Goal: Information Seeking & Learning: Learn about a topic

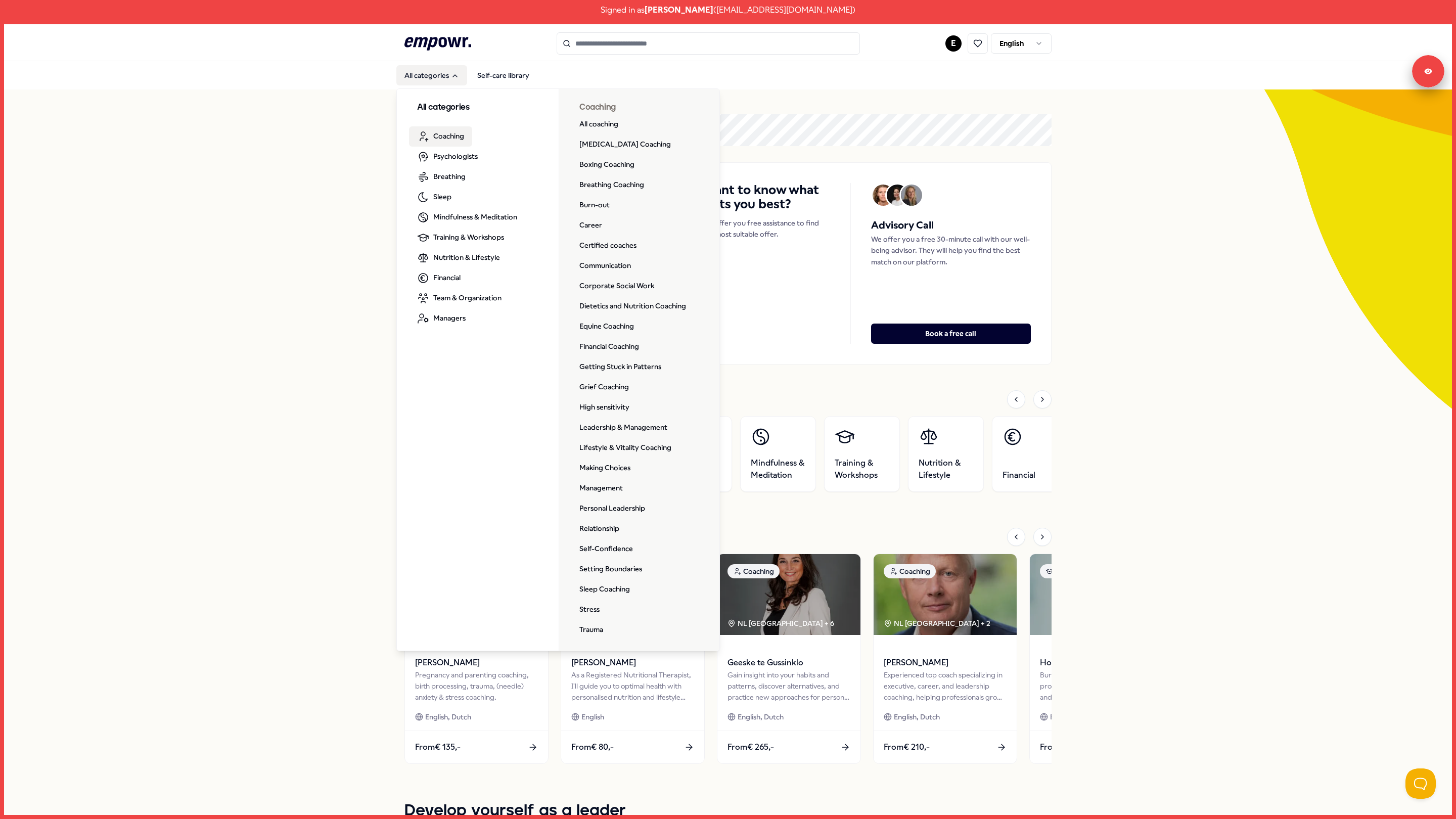
click at [441, 136] on span "Coaching" at bounding box center [448, 136] width 31 height 11
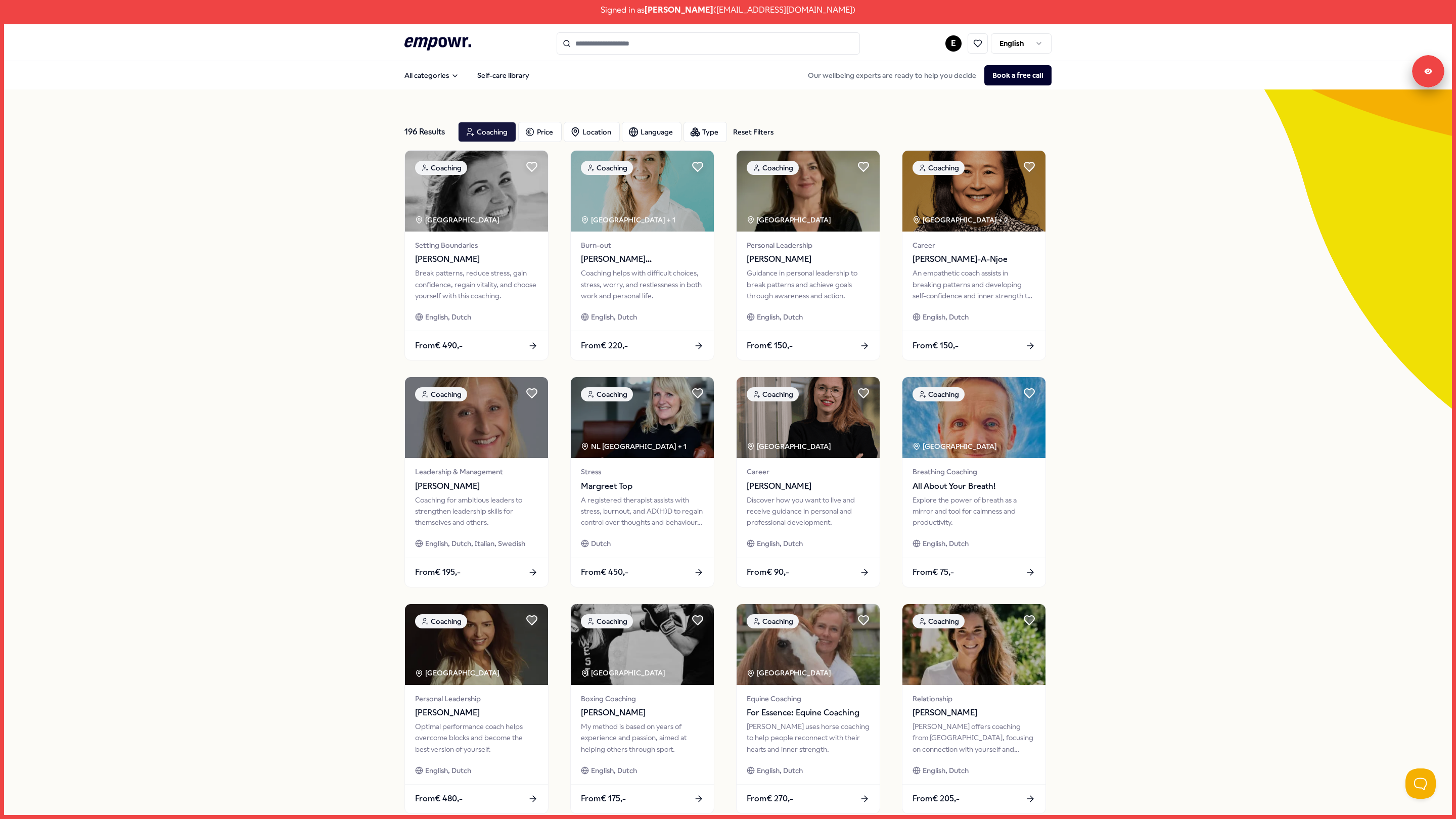
click at [579, 143] on div "196 Results Reset Filters Coaching Price Location Language Type Reset Filters" at bounding box center [727, 131] width 647 height 36
click at [587, 134] on div "Location" at bounding box center [592, 132] width 56 height 20
click at [627, 155] on div "Online ( 156 )" at bounding box center [639, 162] width 131 height 19
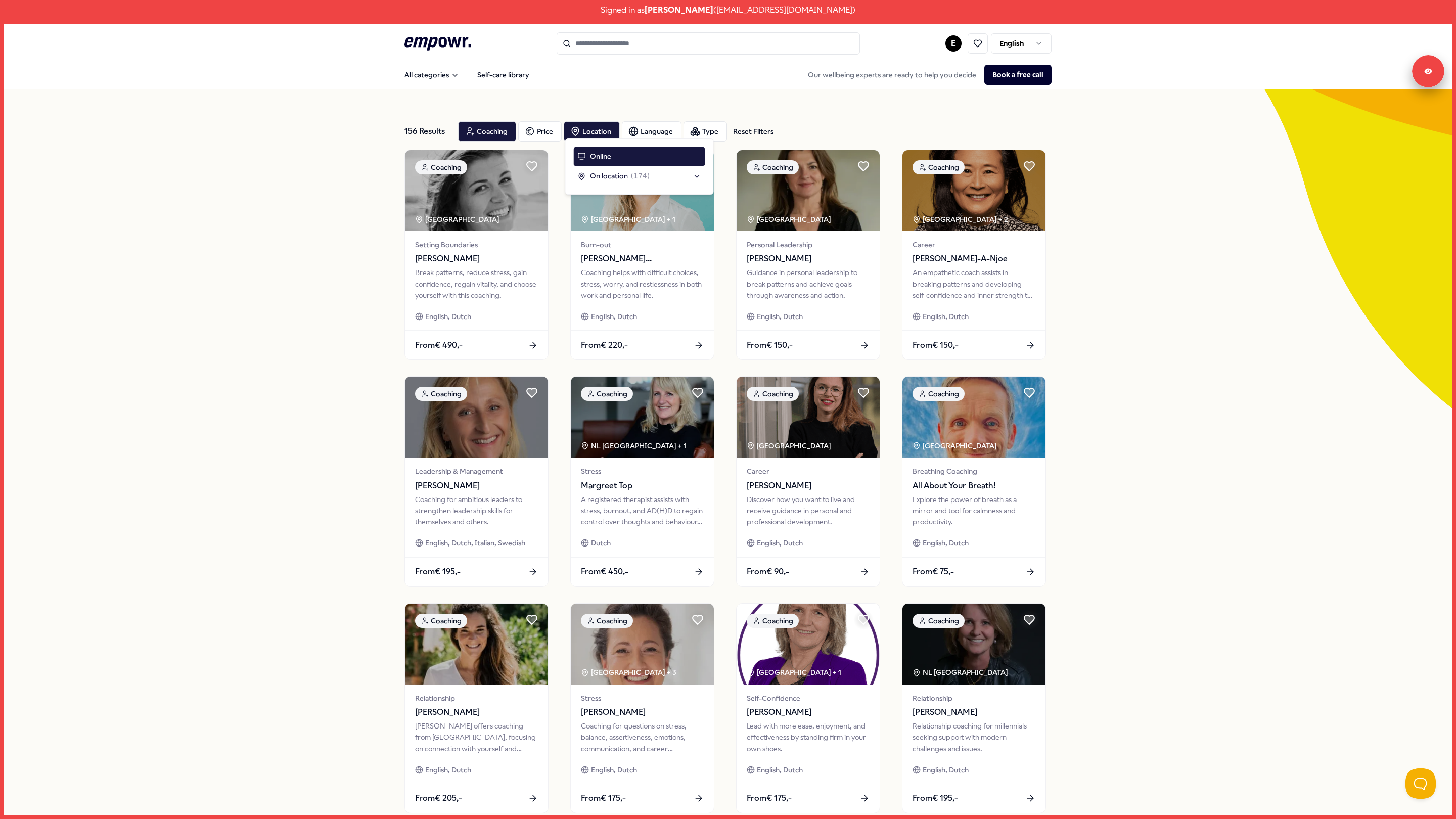
scroll to position [3, 0]
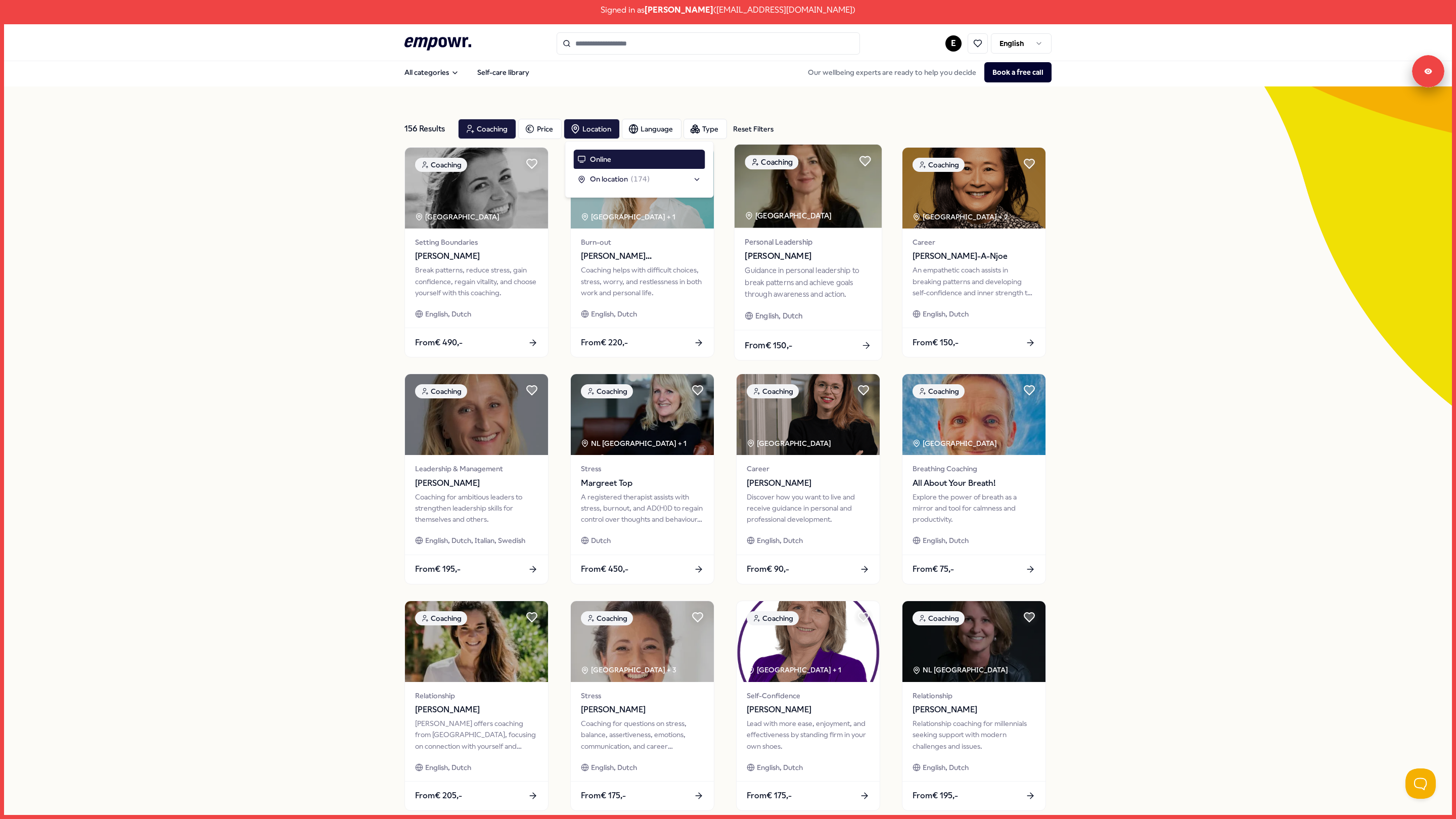
click at [790, 291] on div "Guidance in personal leadership to break patterns and achieve goals through awa…" at bounding box center [808, 282] width 126 height 35
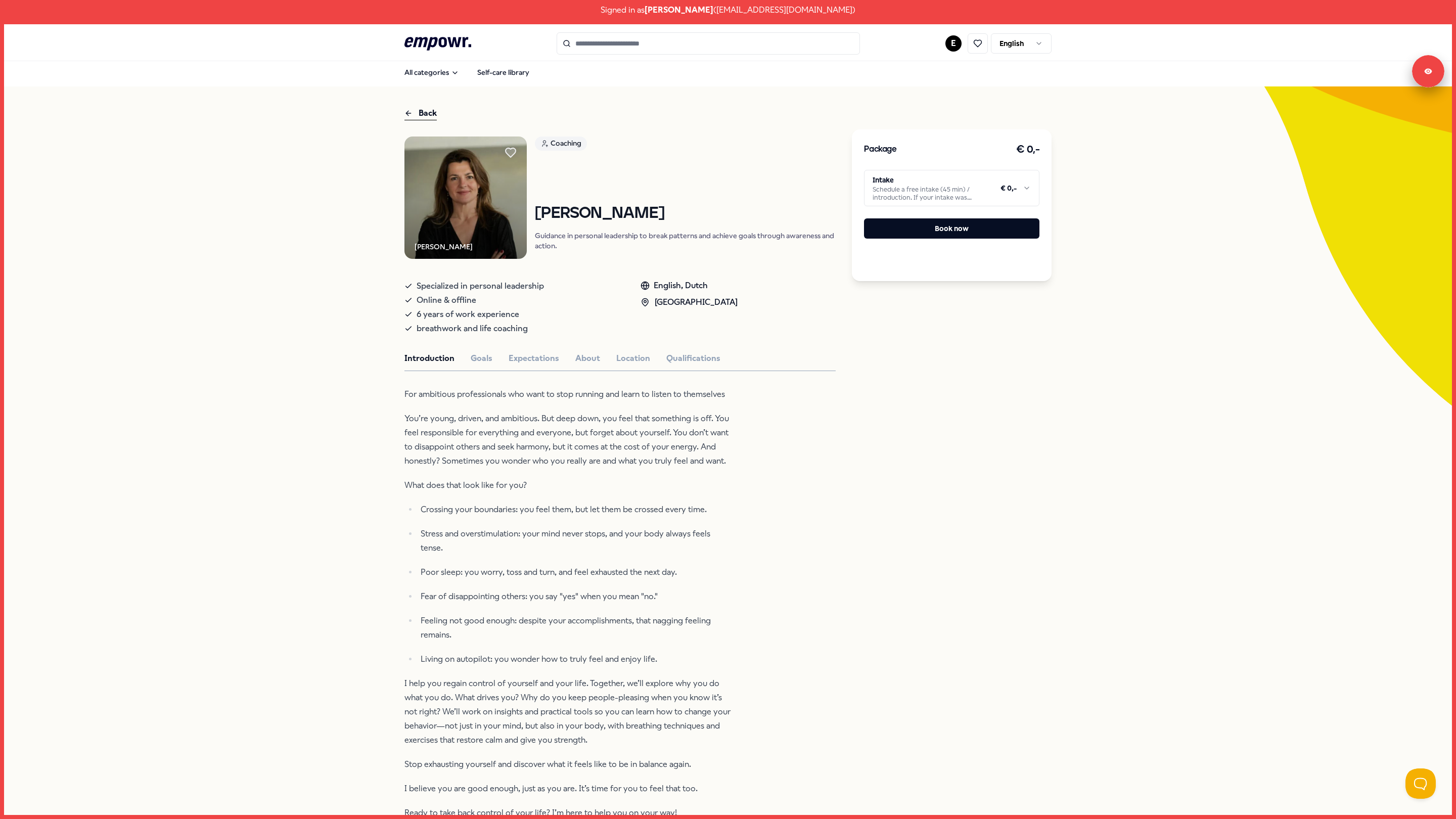
click at [920, 176] on html "Signed in as Evy Kloet ( kloete@mediamarkt.nl ) .empowr-logo_svg__cls-1{fill:#0…" at bounding box center [728, 409] width 1456 height 819
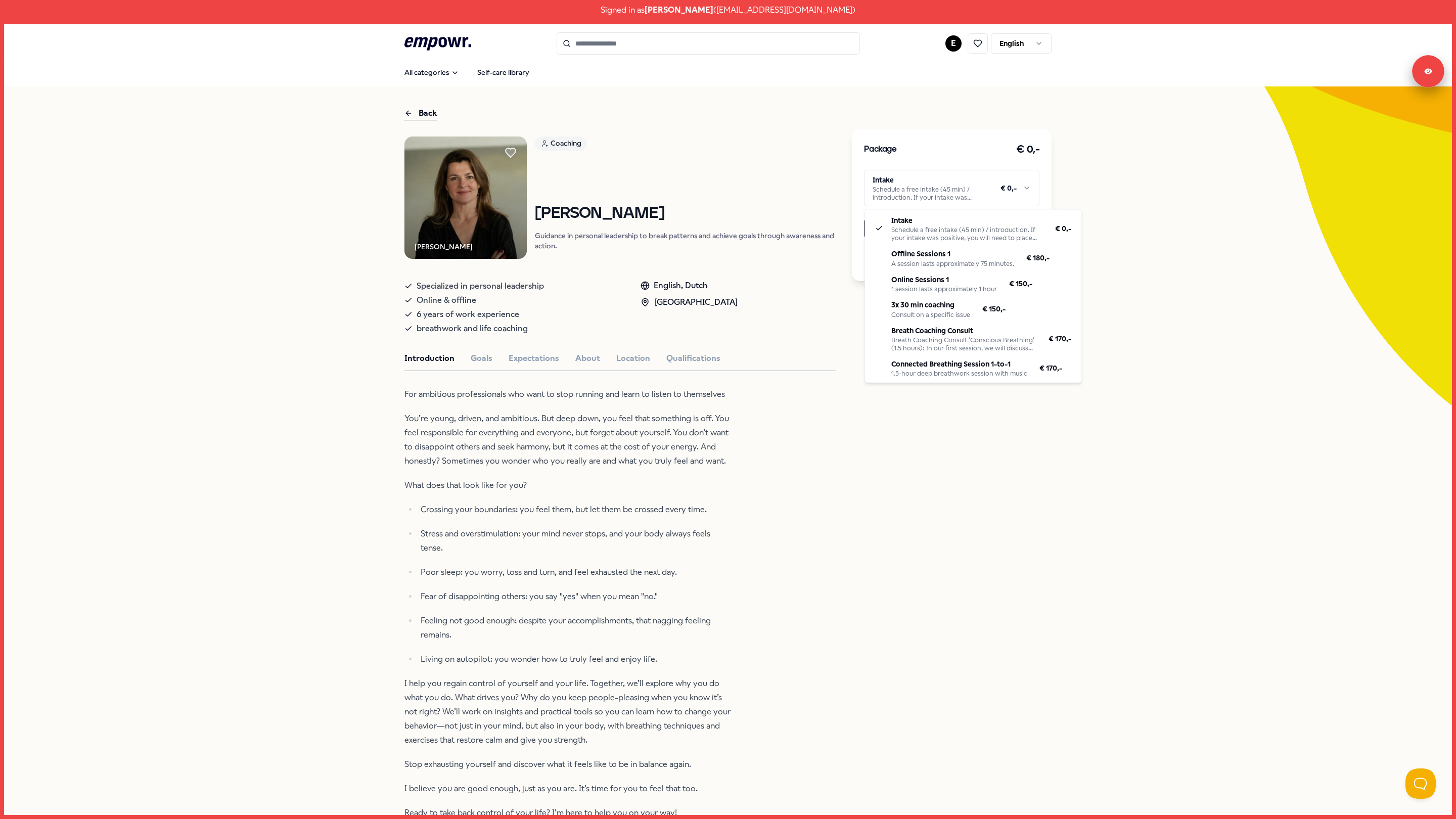
click at [506, 502] on html "Signed in as Evy Kloet ( kloete@mediamarkt.nl ) .empowr-logo_svg__cls-1{fill:#0…" at bounding box center [728, 409] width 1456 height 819
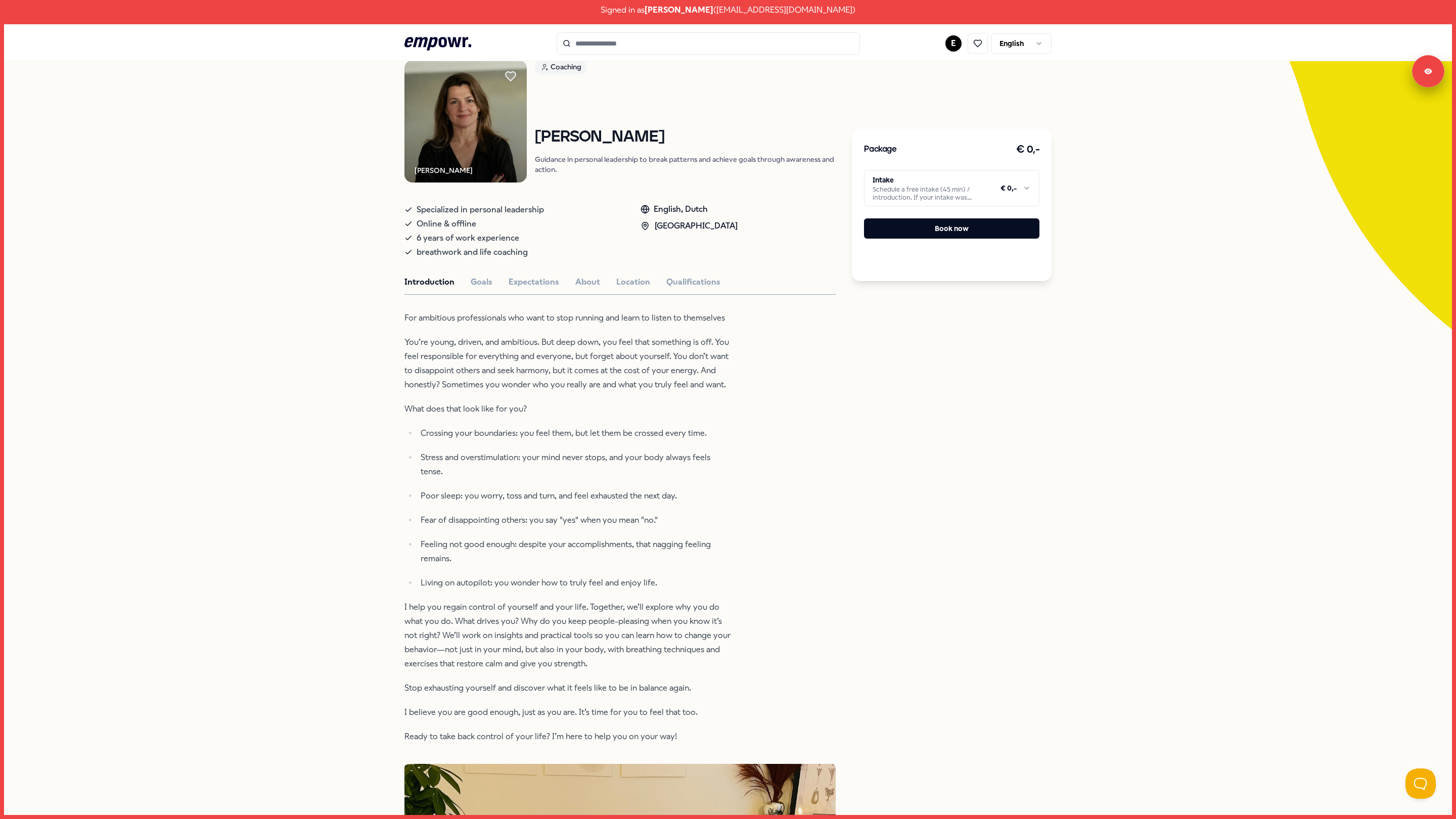
scroll to position [80, 0]
click at [1038, 53] on html "Signed in as Evy Kloet ( kloete@mediamarkt.nl ) .empowr-logo_svg__cls-1{fill:#0…" at bounding box center [728, 409] width 1456 height 819
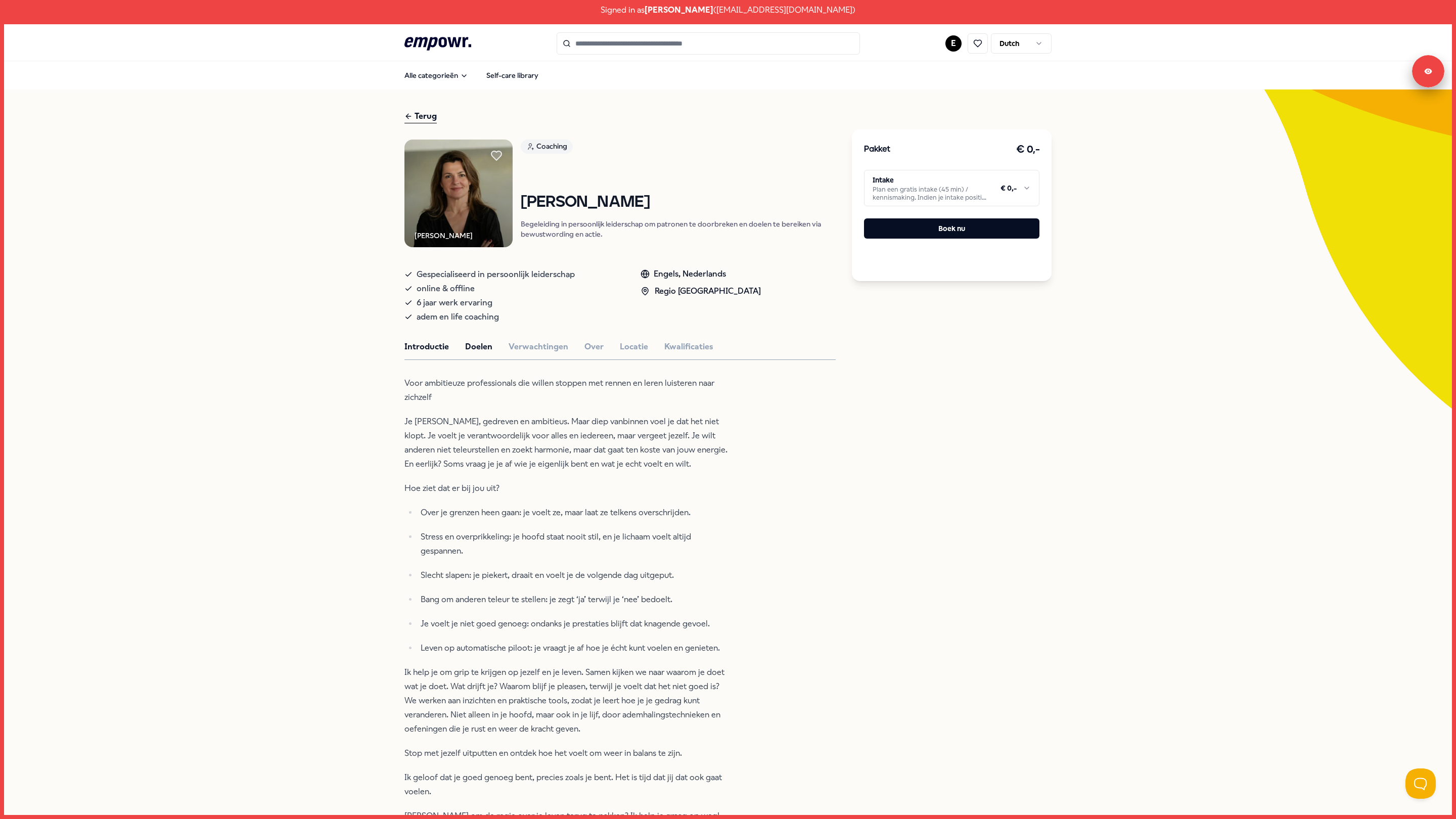
click at [476, 342] on button "Doelen" at bounding box center [479, 347] width 27 height 13
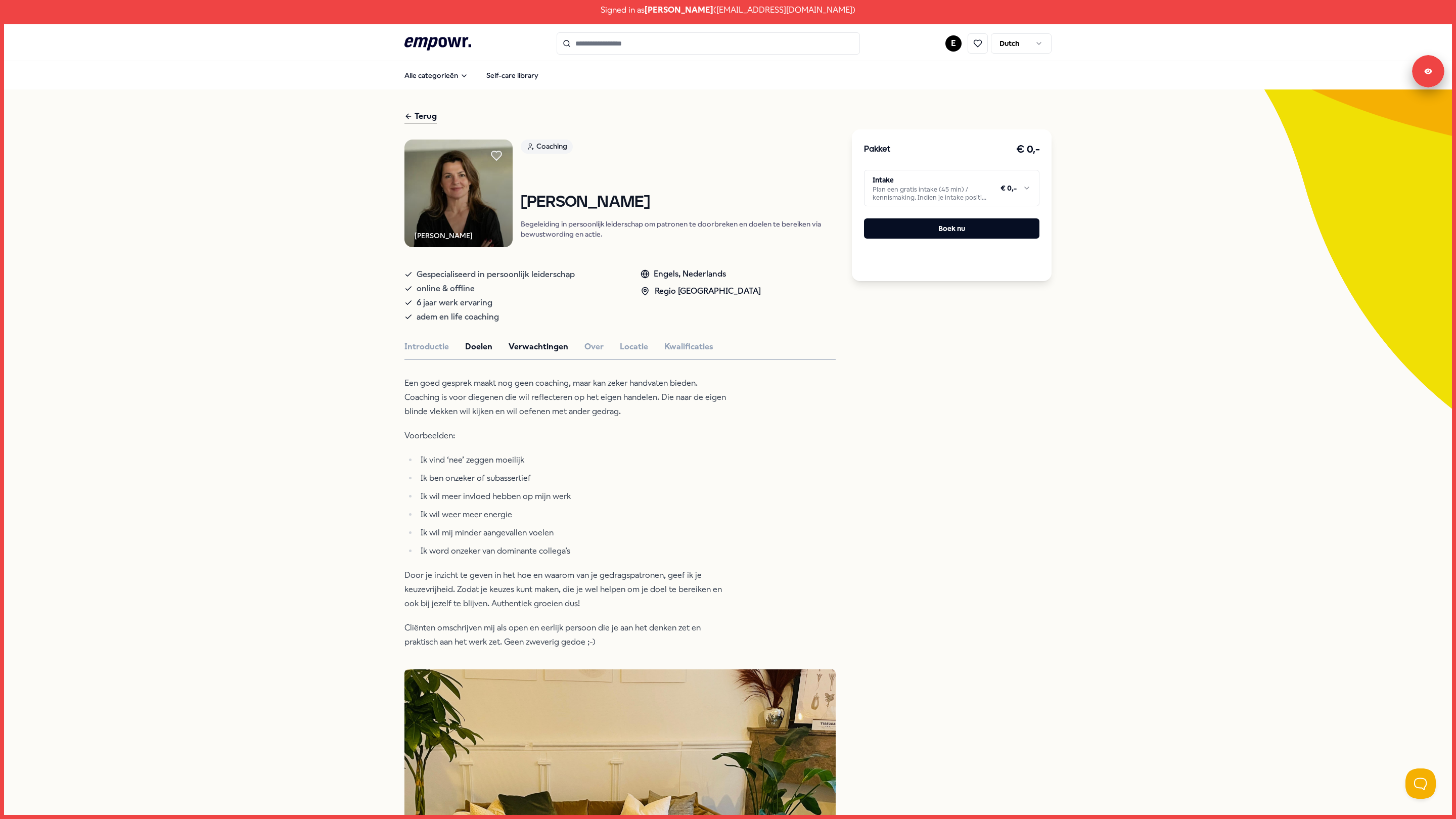
click at [531, 350] on button "Verwachtingen" at bounding box center [538, 347] width 60 height 13
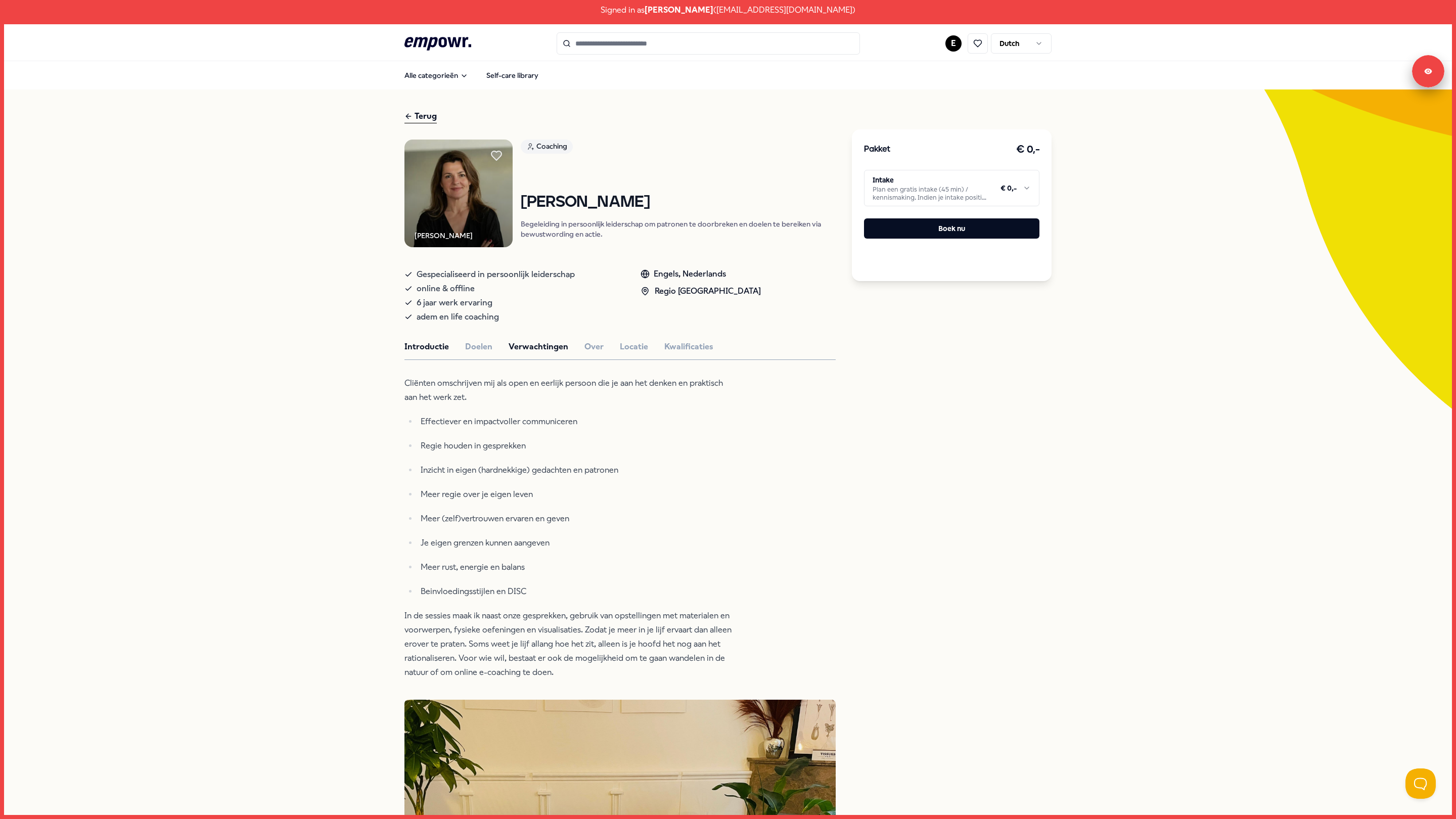
click at [415, 343] on button "Introductie" at bounding box center [426, 347] width 45 height 13
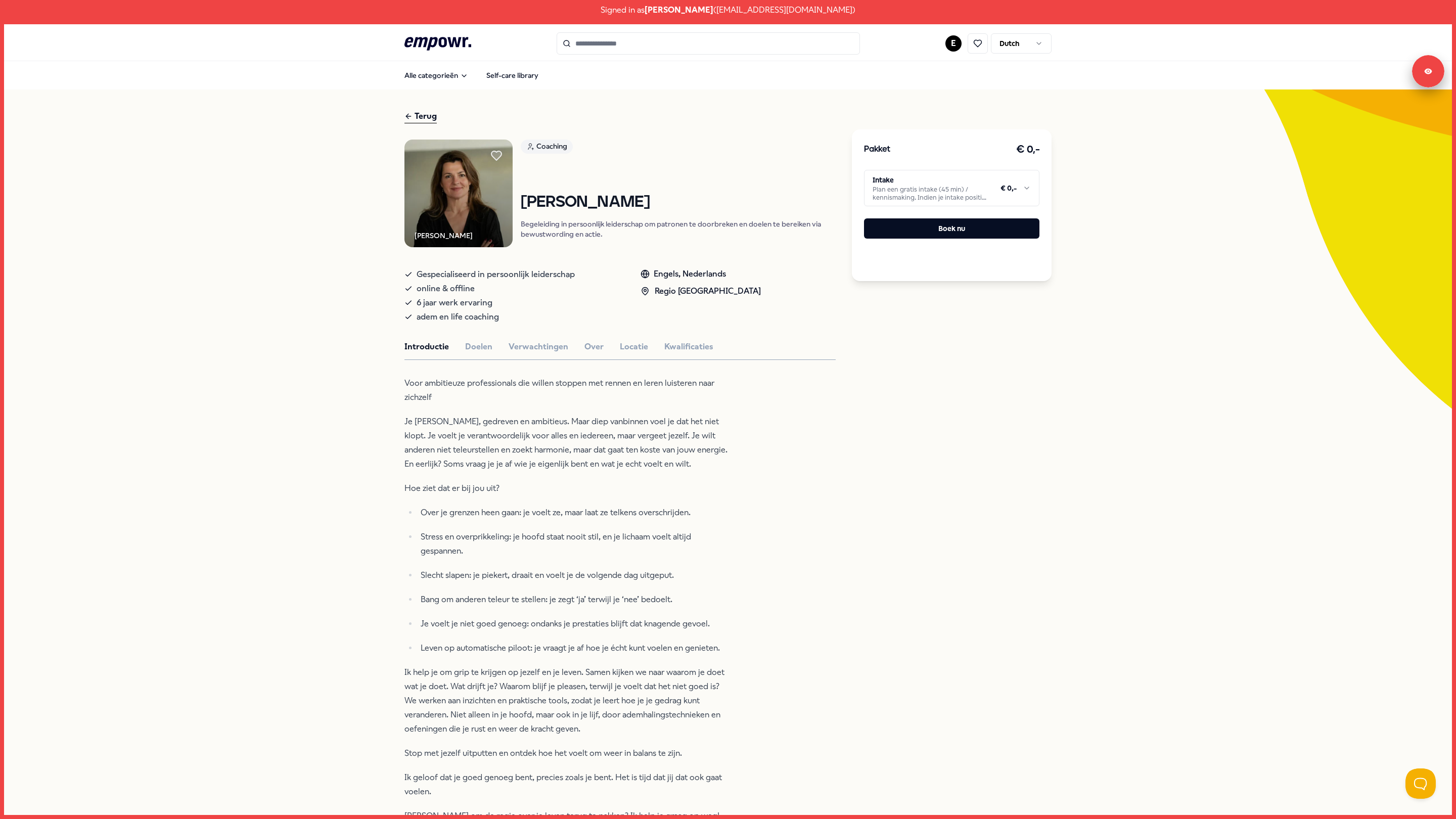
click at [914, 187] on html "Signed in as [PERSON_NAME] ( [EMAIL_ADDRESS][DOMAIN_NAME] ) .empowr-logo_svg__c…" at bounding box center [728, 409] width 1456 height 819
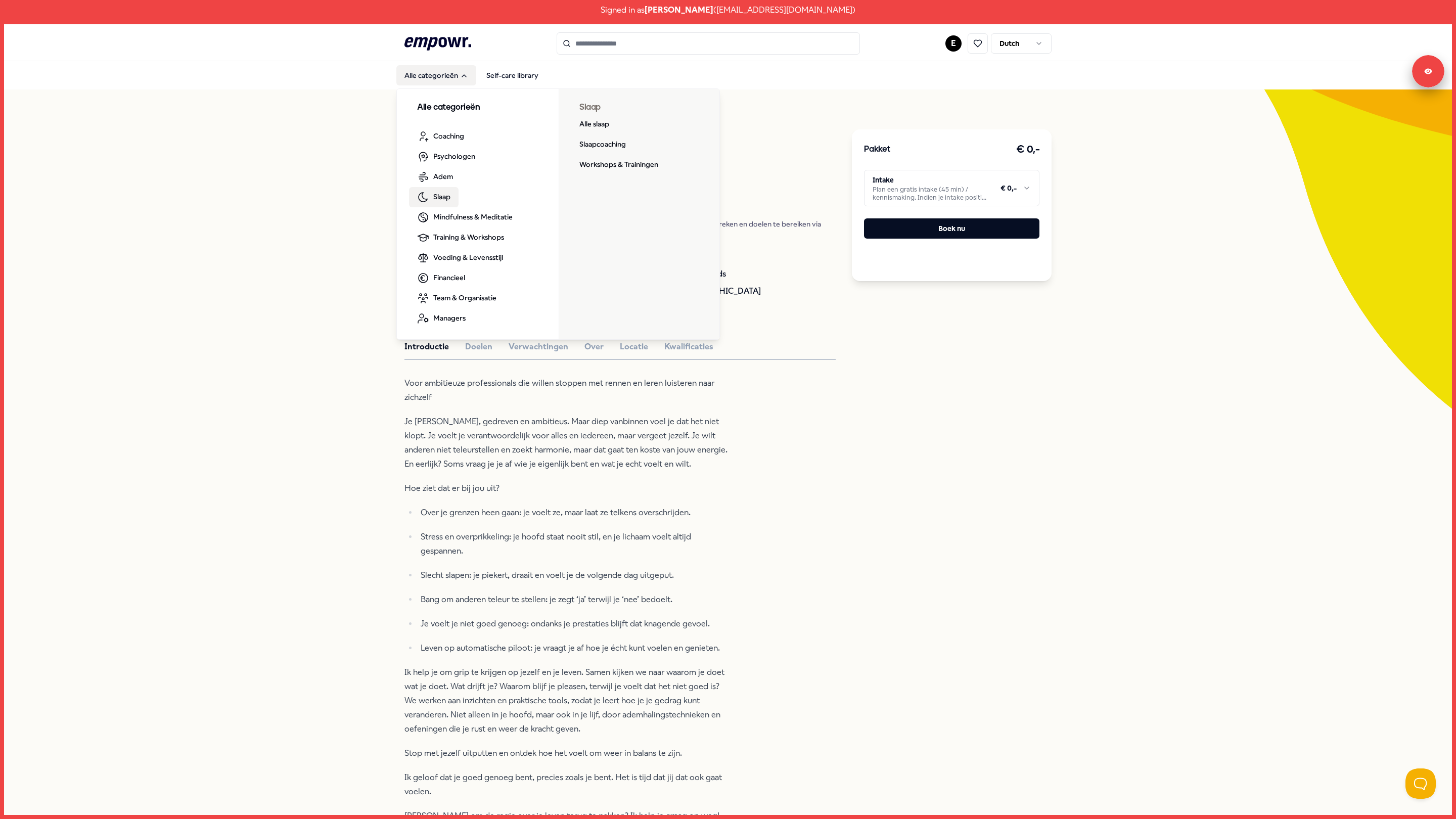
click at [444, 195] on span "Slaap" at bounding box center [442, 197] width 17 height 11
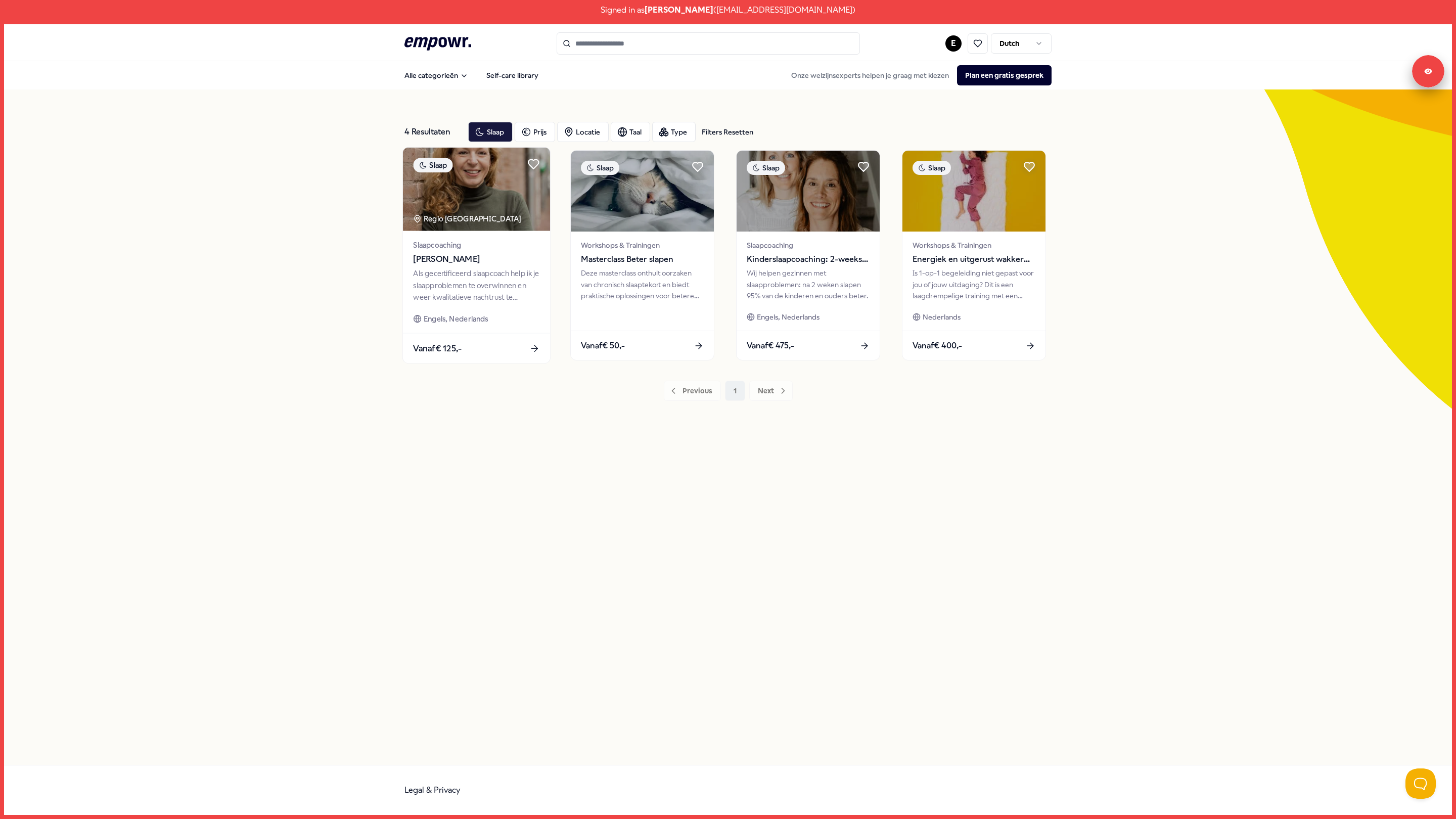
click at [508, 206] on img at bounding box center [476, 189] width 147 height 83
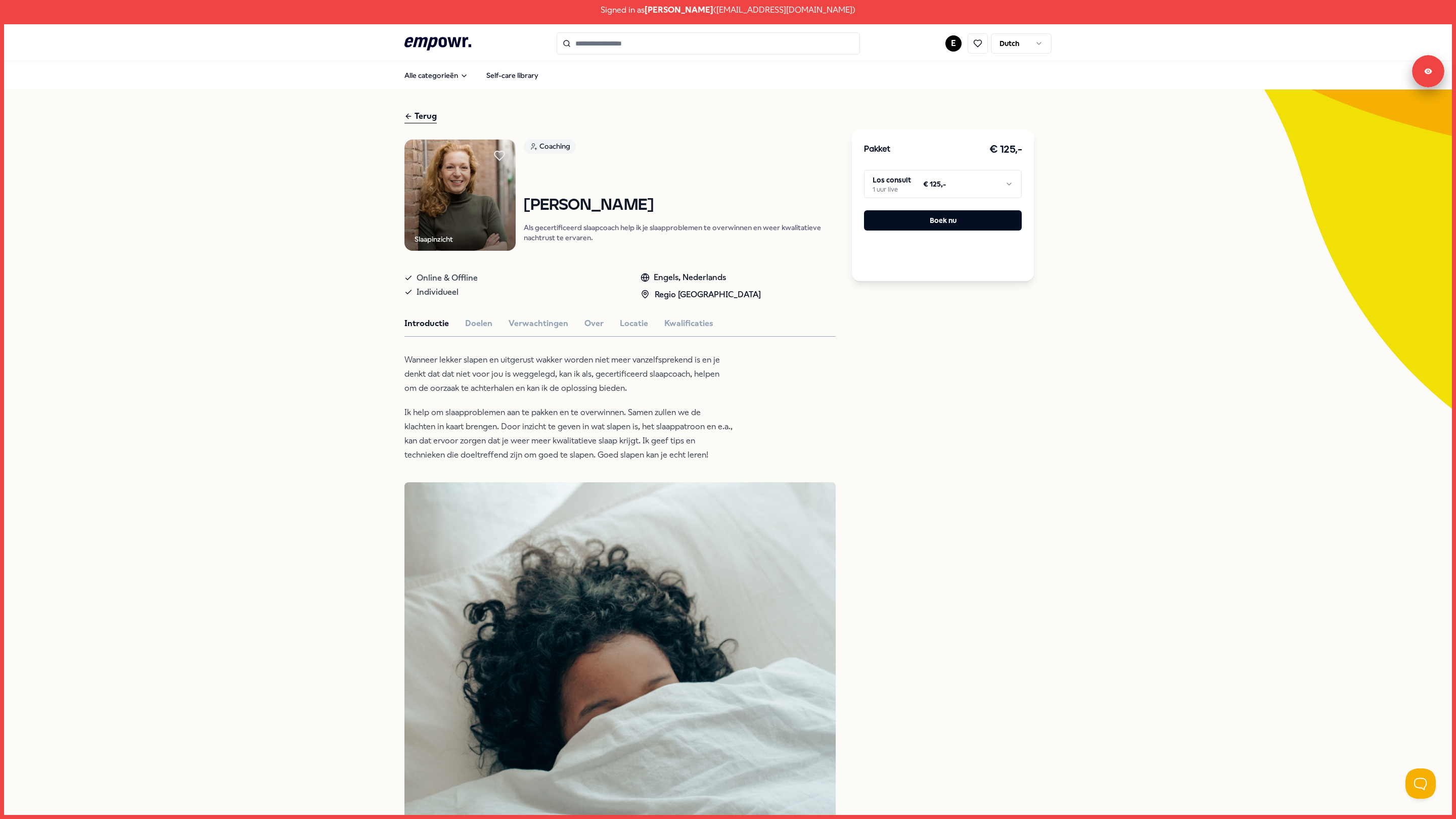
click at [379, 239] on div "Terug Slaapinzicht Coaching [PERSON_NAME] Als gecertificeerd slaapcoach help ik…" at bounding box center [728, 700] width 1447 height 1220
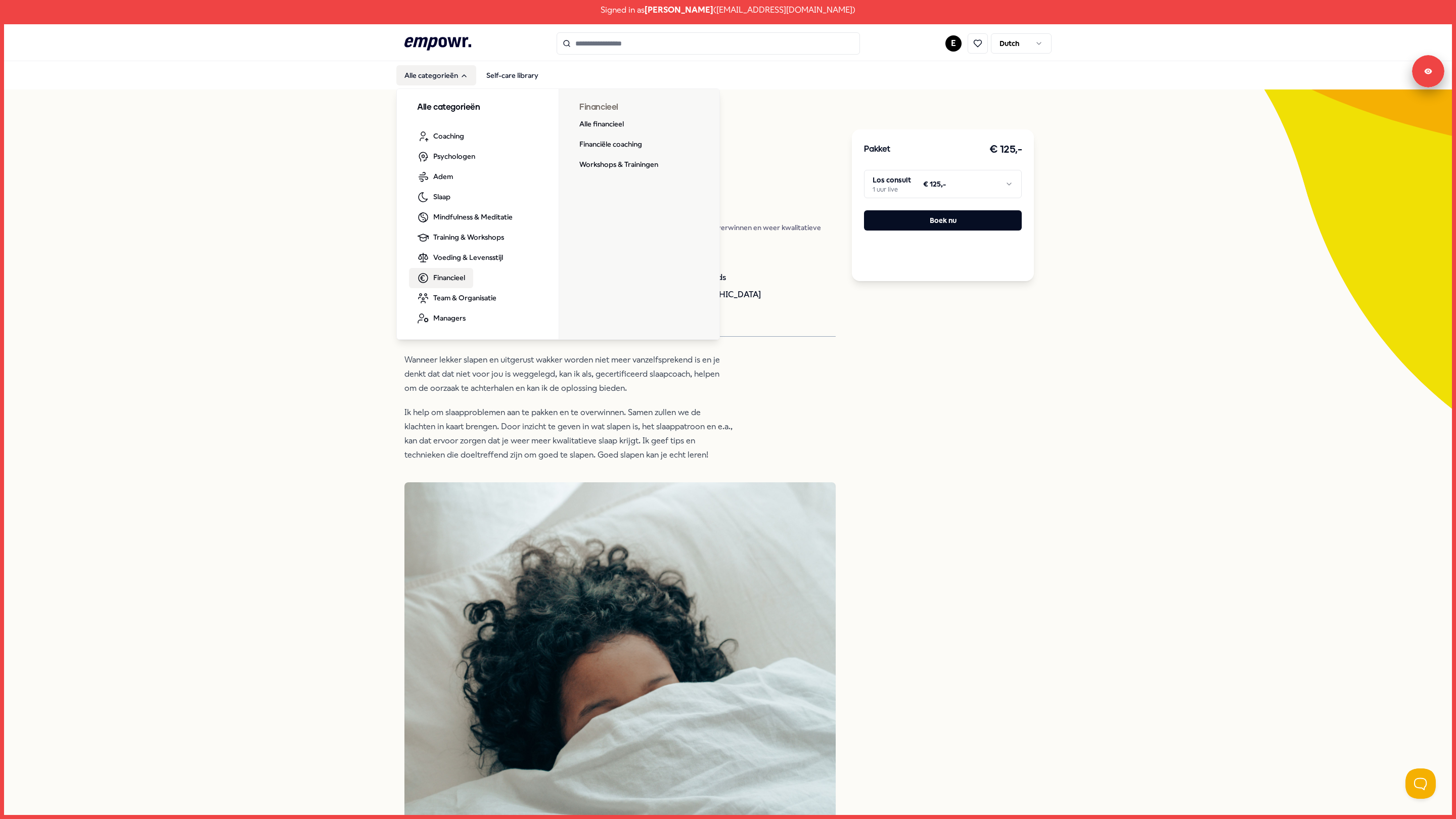
click at [469, 276] on link "Financieel" at bounding box center [441, 278] width 64 height 20
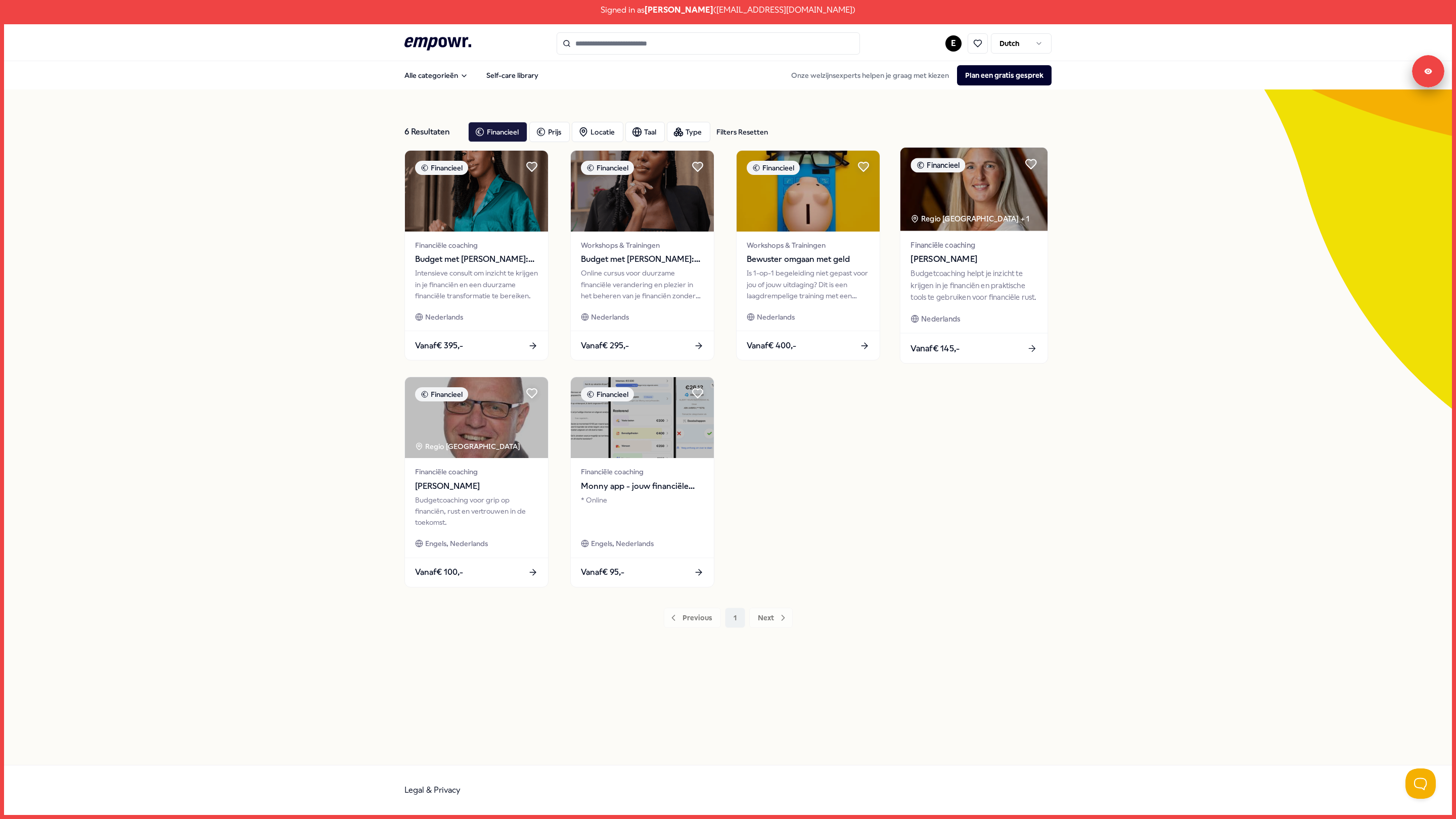
click at [966, 278] on div "Budgetcoaching helpt je inzicht te krijgen in je financiën en praktische tools …" at bounding box center [974, 285] width 126 height 35
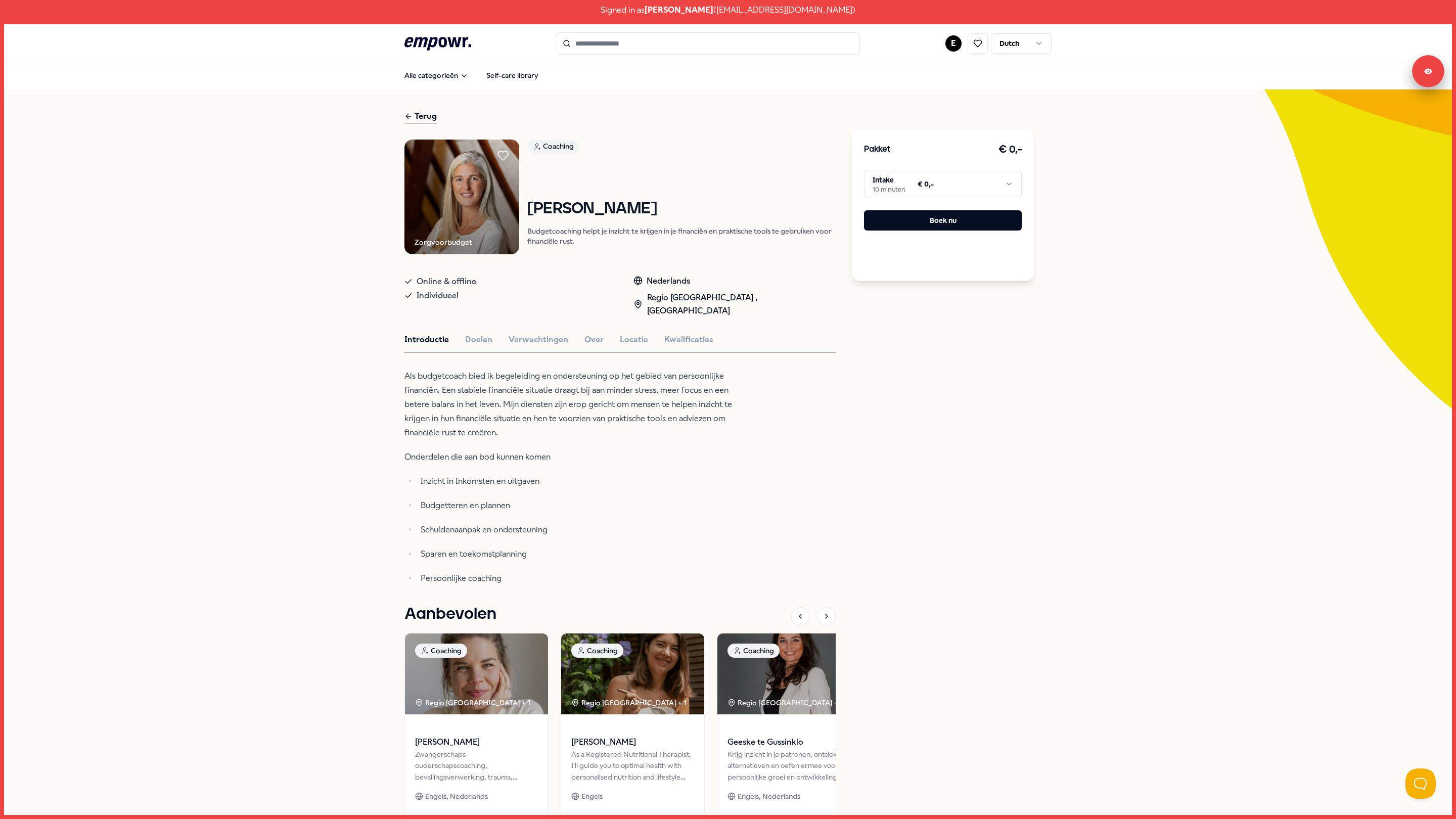
click at [427, 122] on div "Terug" at bounding box center [420, 116] width 33 height 13
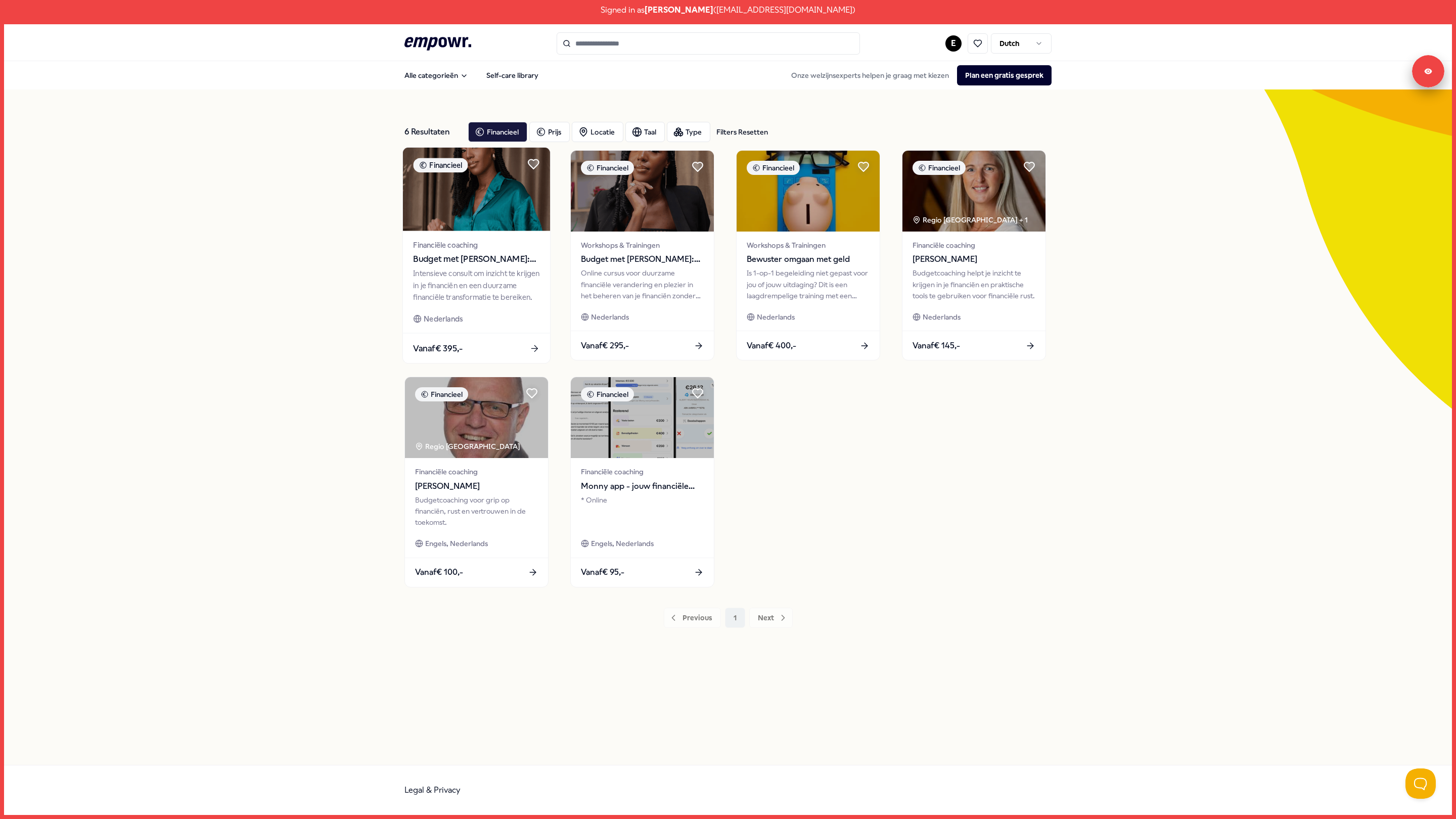
click at [470, 206] on img at bounding box center [476, 189] width 147 height 83
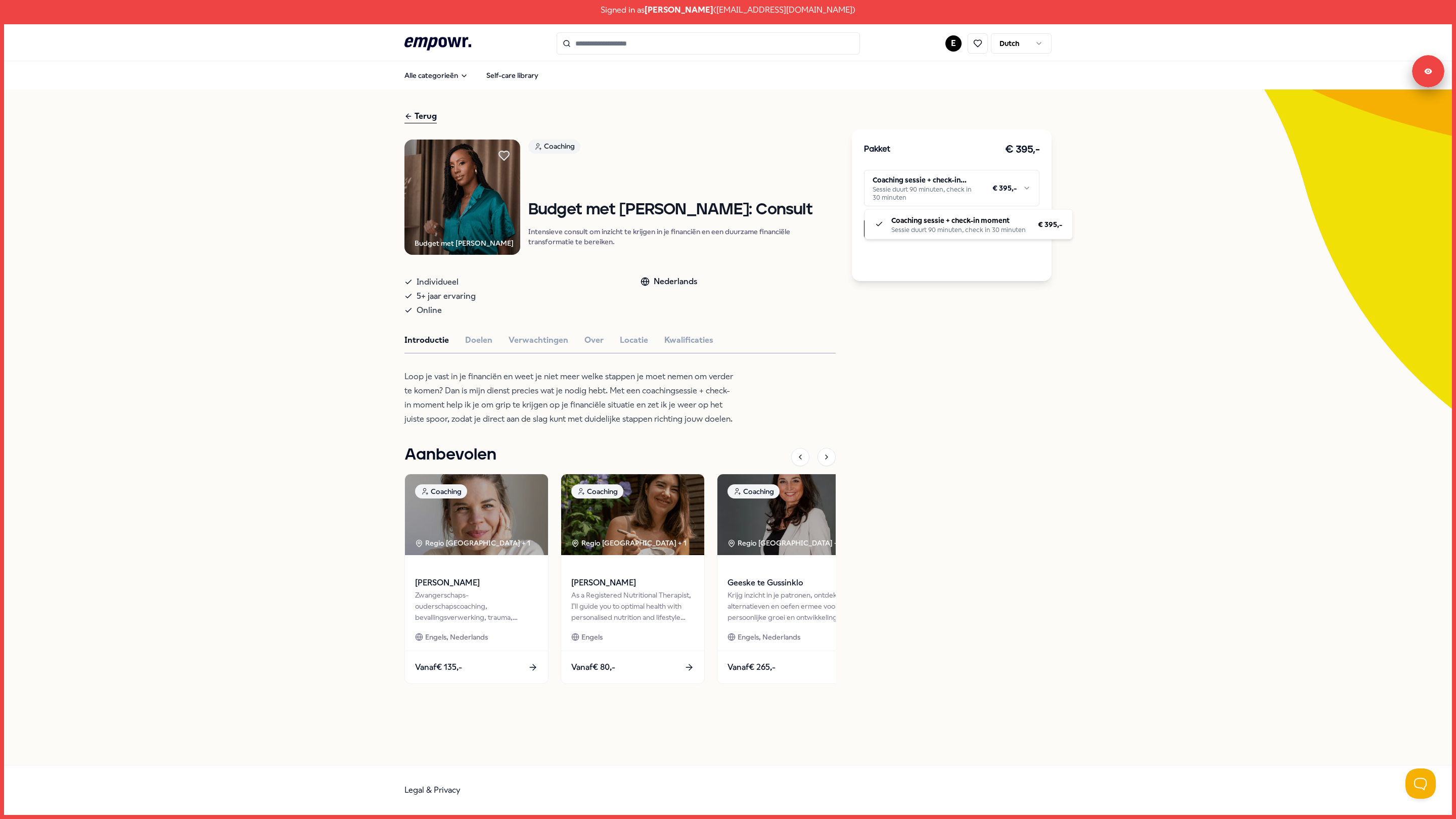
click at [944, 192] on html "Signed in as [PERSON_NAME] ( [EMAIL_ADDRESS][DOMAIN_NAME] ) .empowr-logo_svg__c…" at bounding box center [728, 409] width 1456 height 819
click at [670, 175] on html "Signed in as [PERSON_NAME] ( [EMAIL_ADDRESS][DOMAIN_NAME] ) .empowr-logo_svg__c…" at bounding box center [728, 409] width 1456 height 819
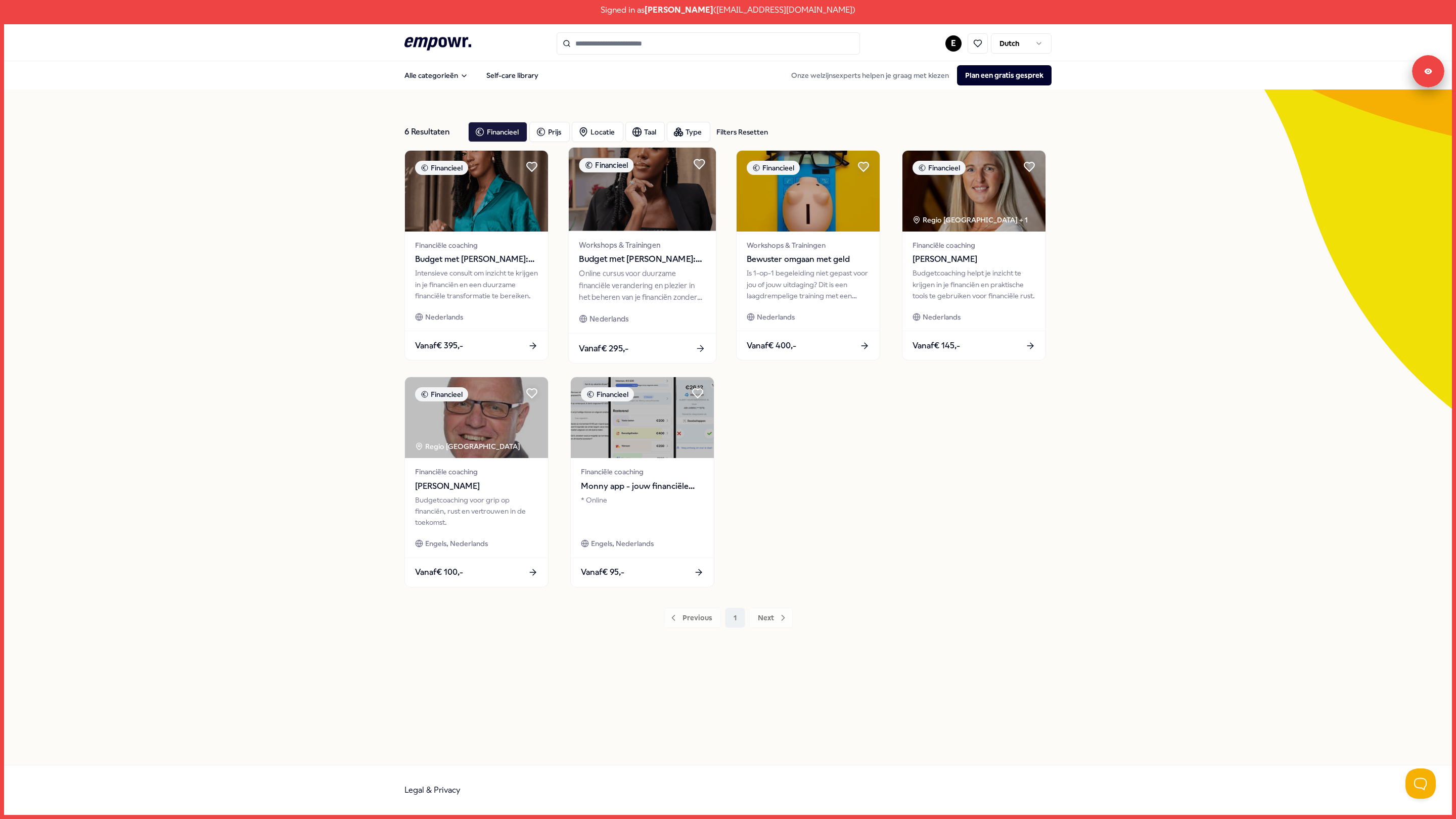
click at [632, 200] on img at bounding box center [642, 189] width 147 height 83
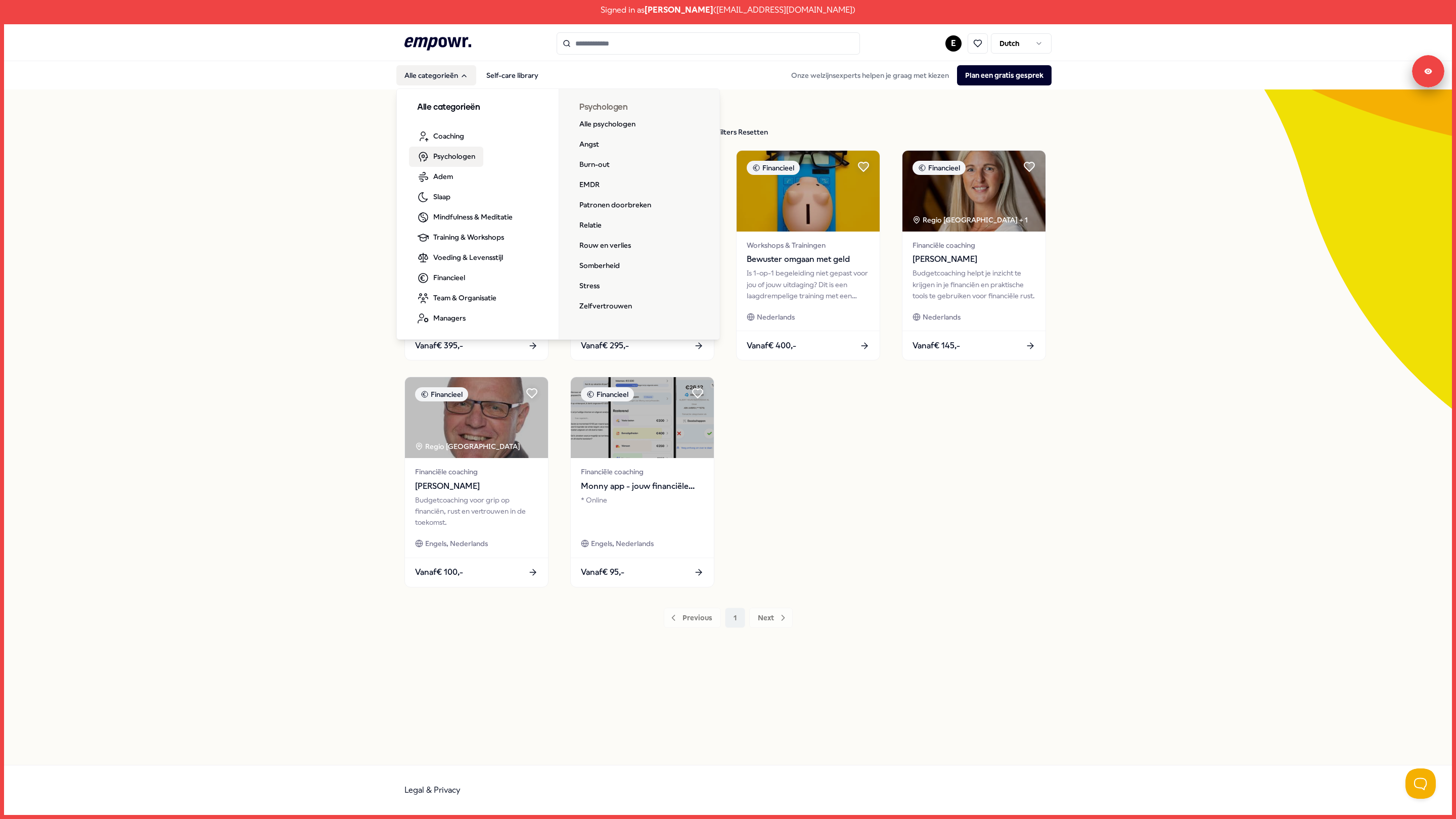
click at [452, 156] on span "Psychologen" at bounding box center [454, 156] width 42 height 11
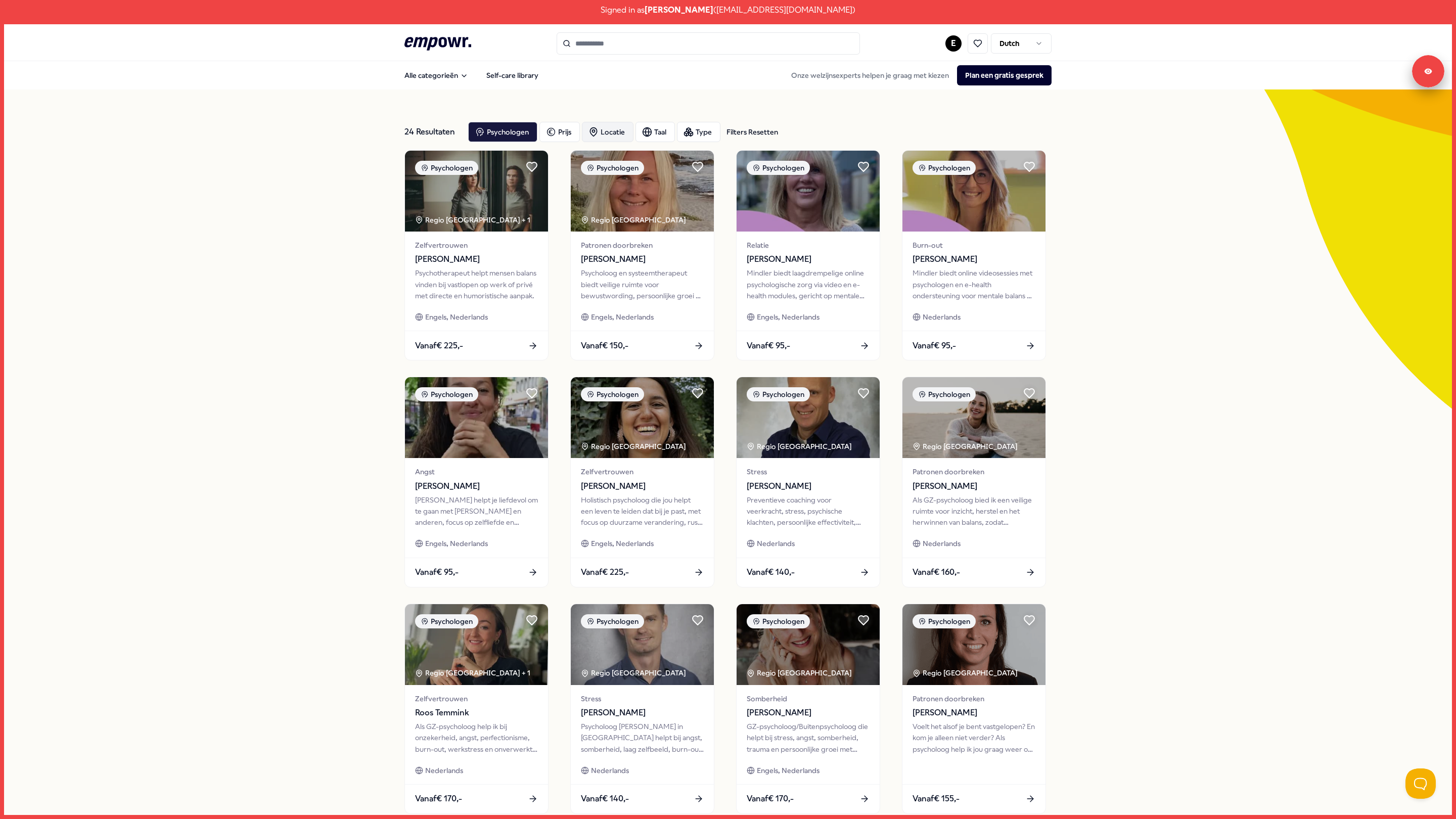
click at [613, 124] on div "Locatie" at bounding box center [607, 132] width 52 height 20
click at [627, 162] on span "Online" at bounding box center [619, 163] width 21 height 11
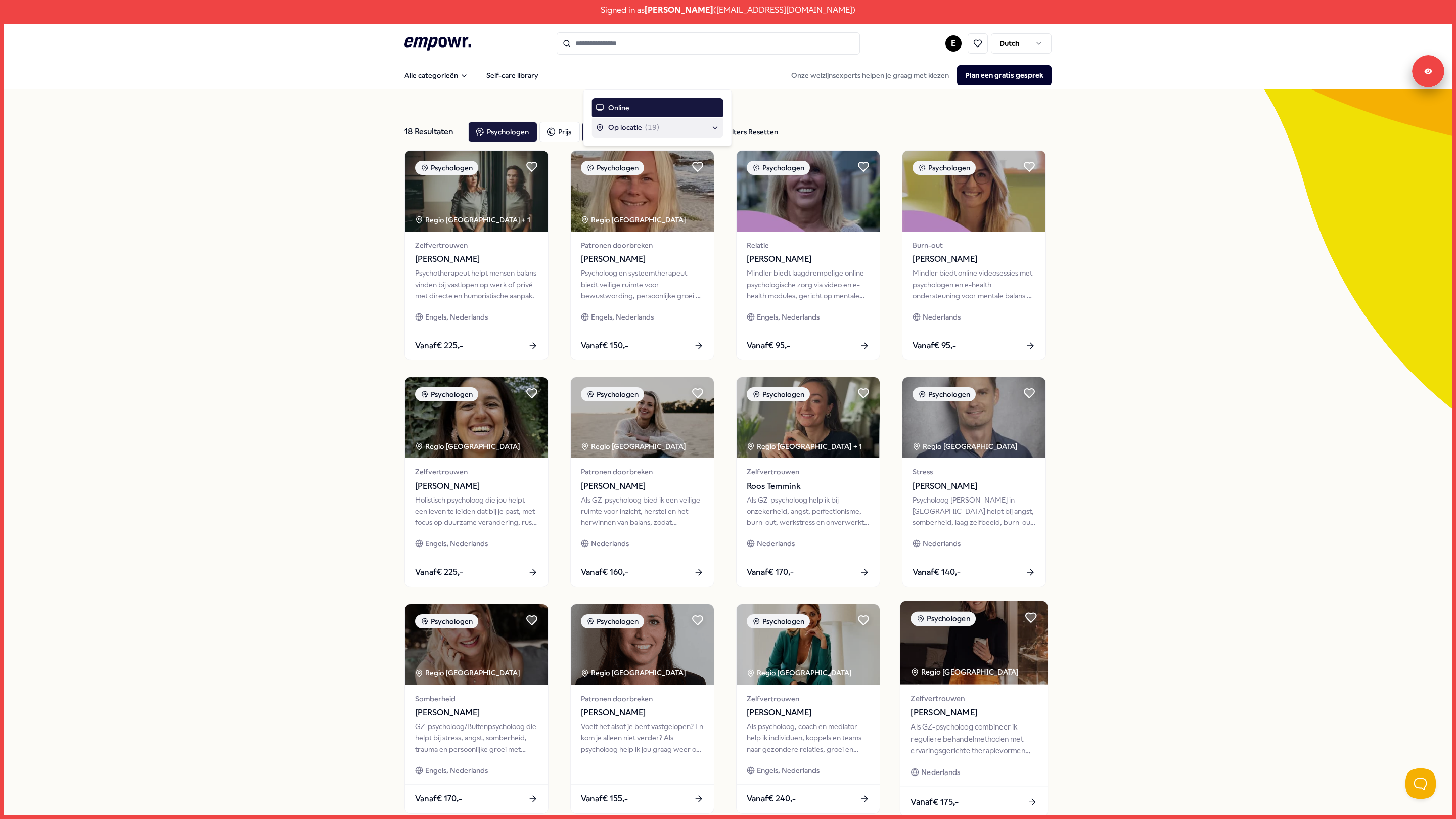
scroll to position [114, 0]
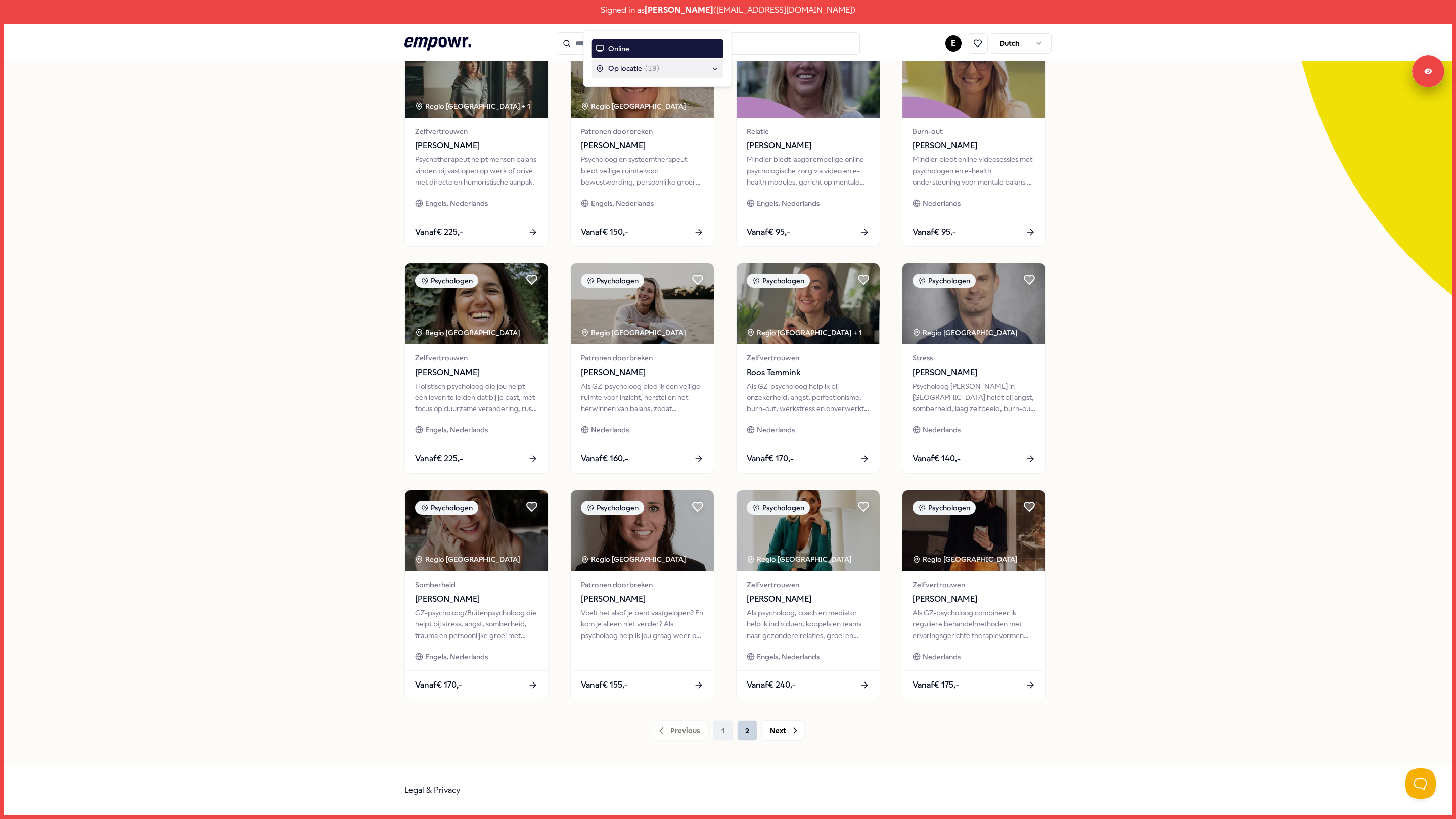
click at [741, 729] on button "2" at bounding box center [747, 730] width 20 height 20
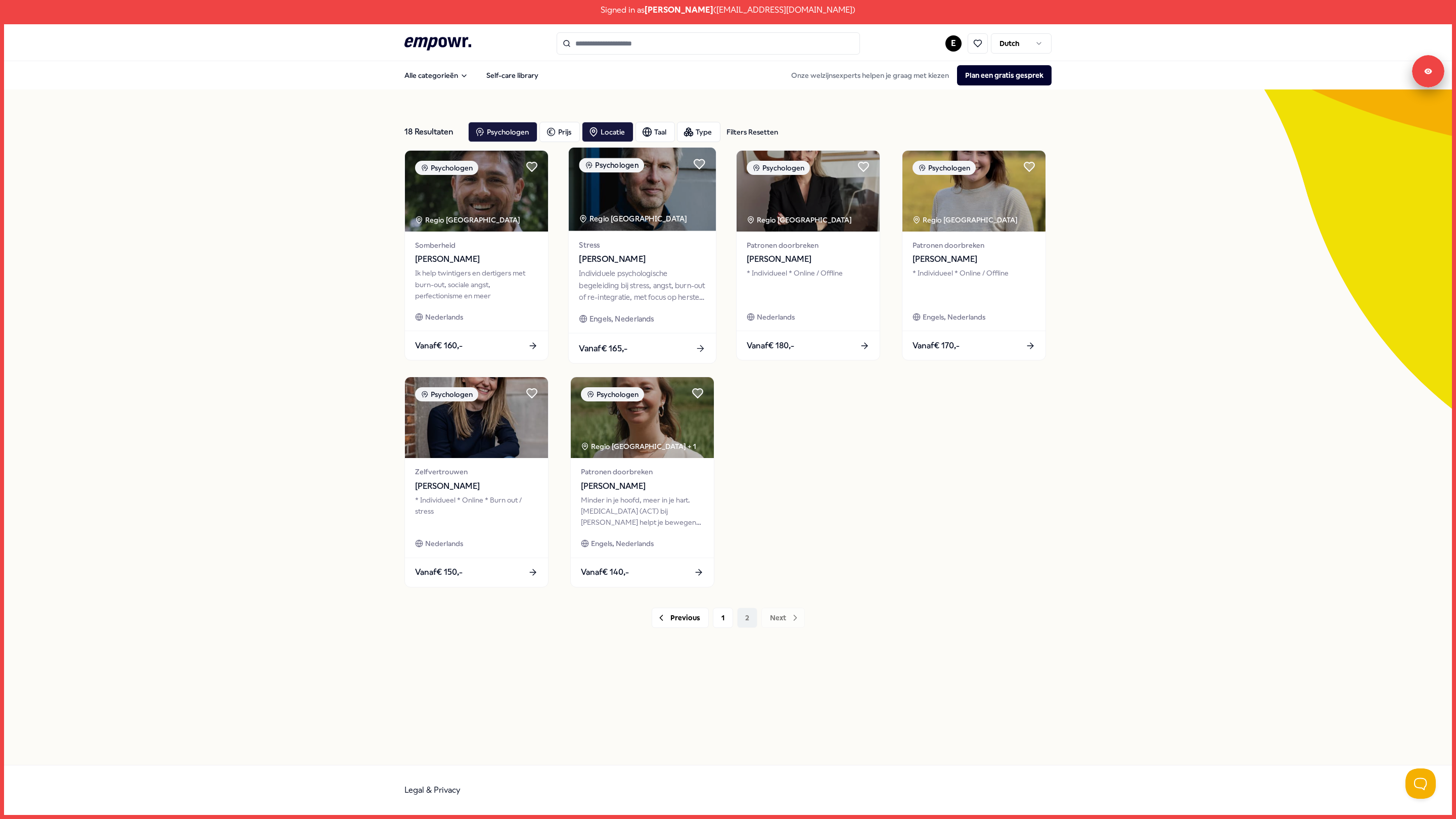
click at [586, 261] on span "[PERSON_NAME]" at bounding box center [642, 259] width 126 height 13
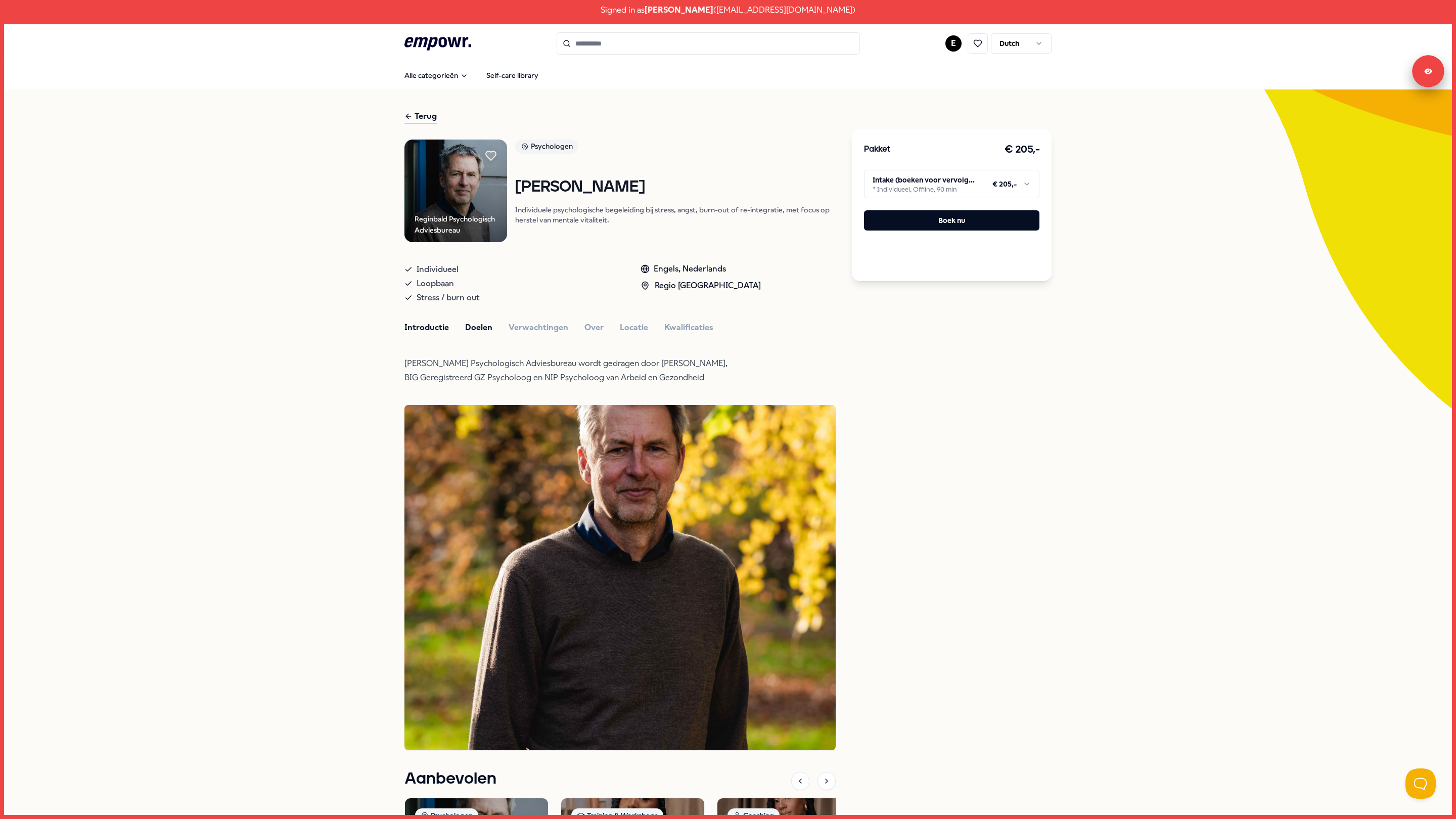
click at [467, 328] on button "Doelen" at bounding box center [479, 327] width 27 height 13
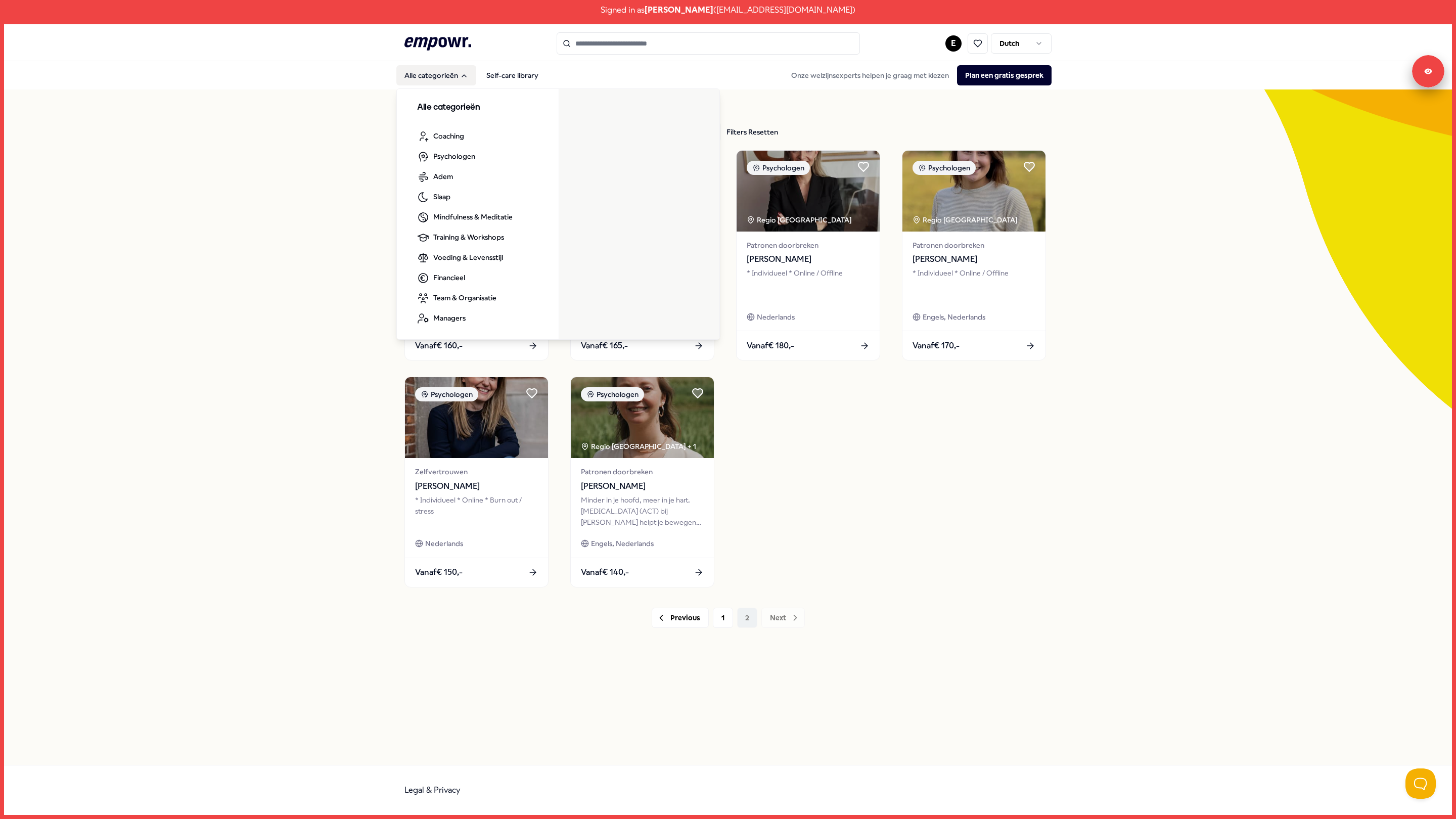
click at [438, 67] on button "Alle categorieën" at bounding box center [436, 75] width 80 height 20
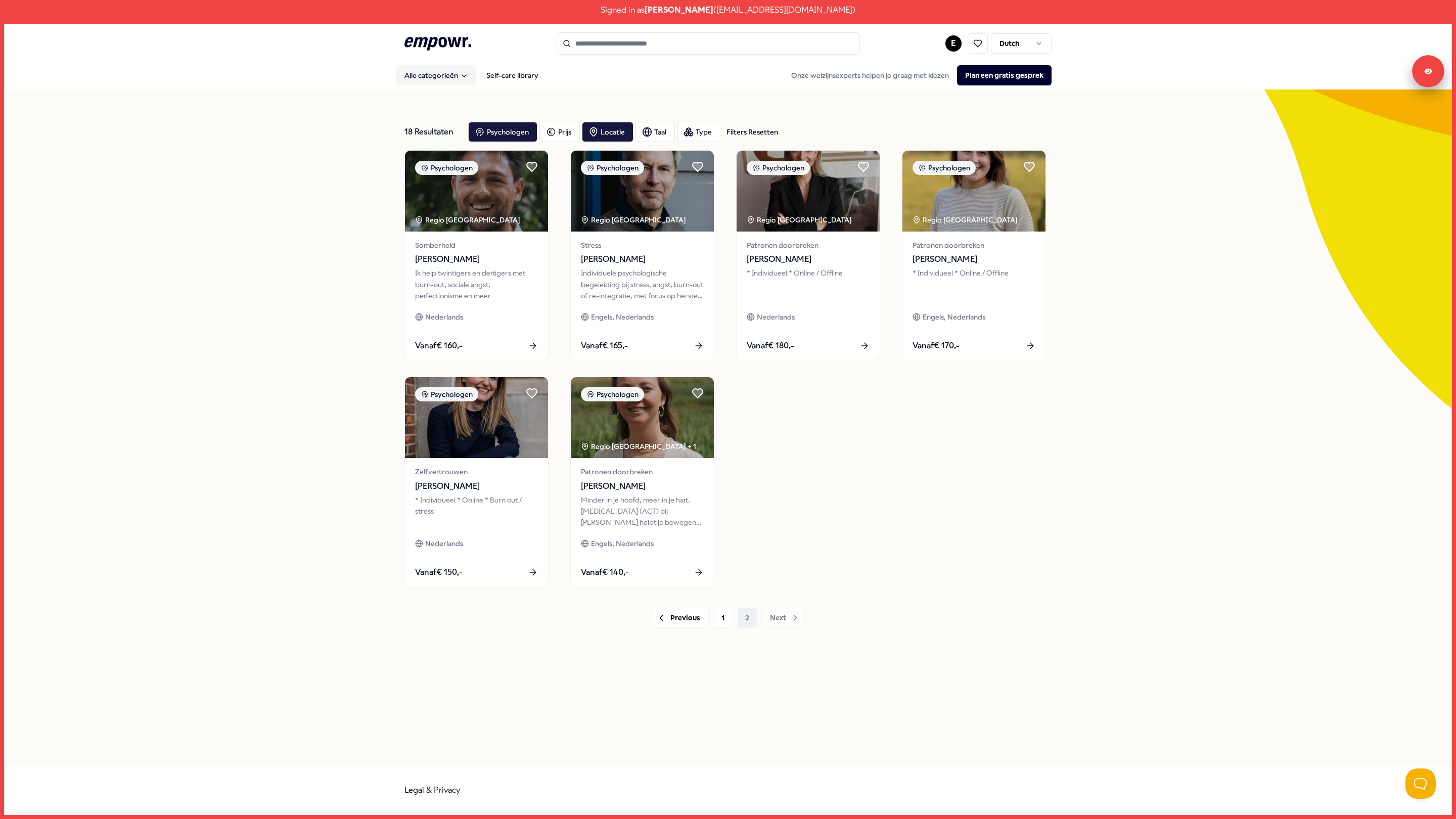
click at [438, 67] on button "Alle categorieën" at bounding box center [436, 75] width 80 height 20
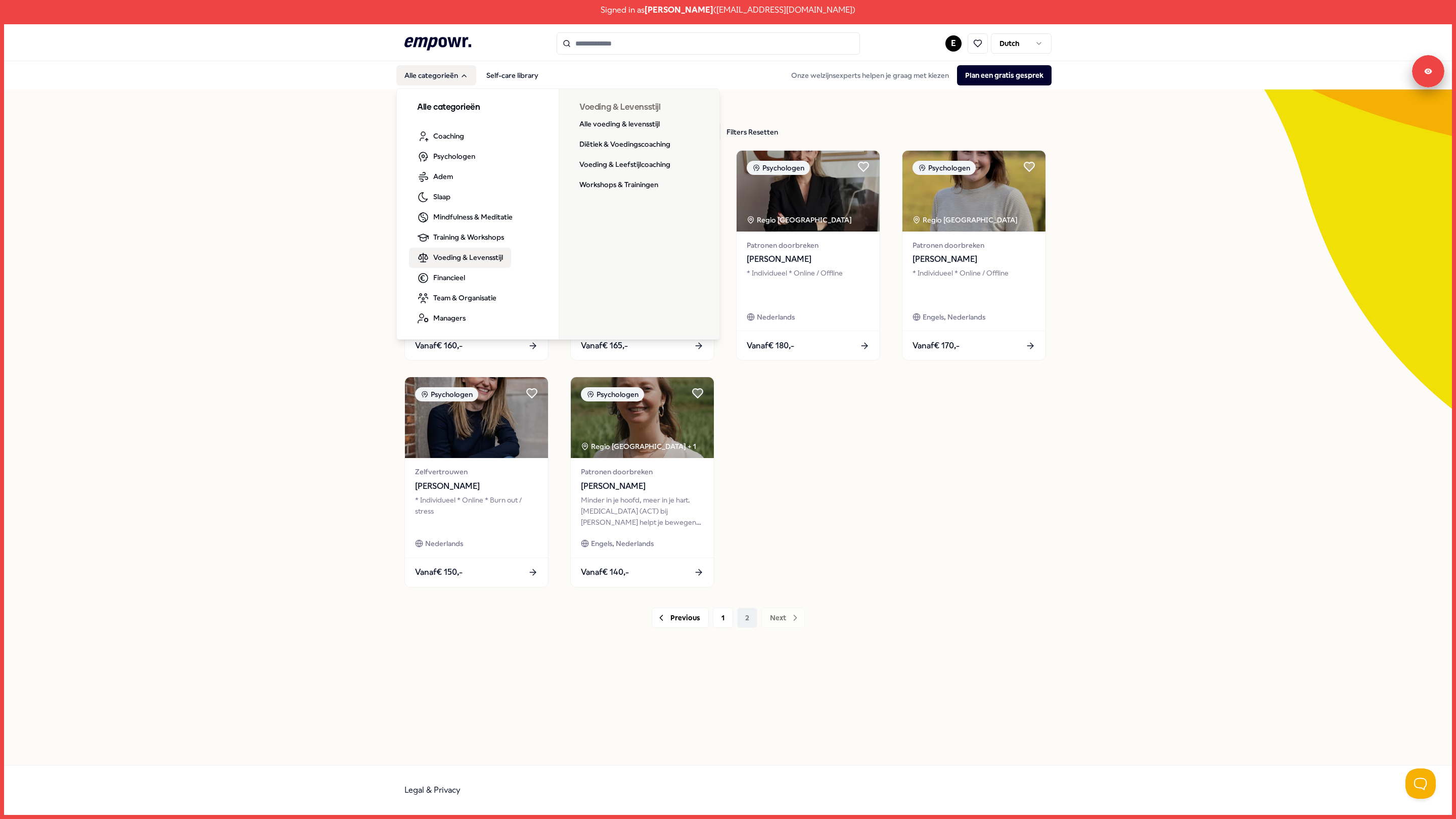
click at [457, 259] on span "Voeding & Levensstijl" at bounding box center [468, 257] width 70 height 11
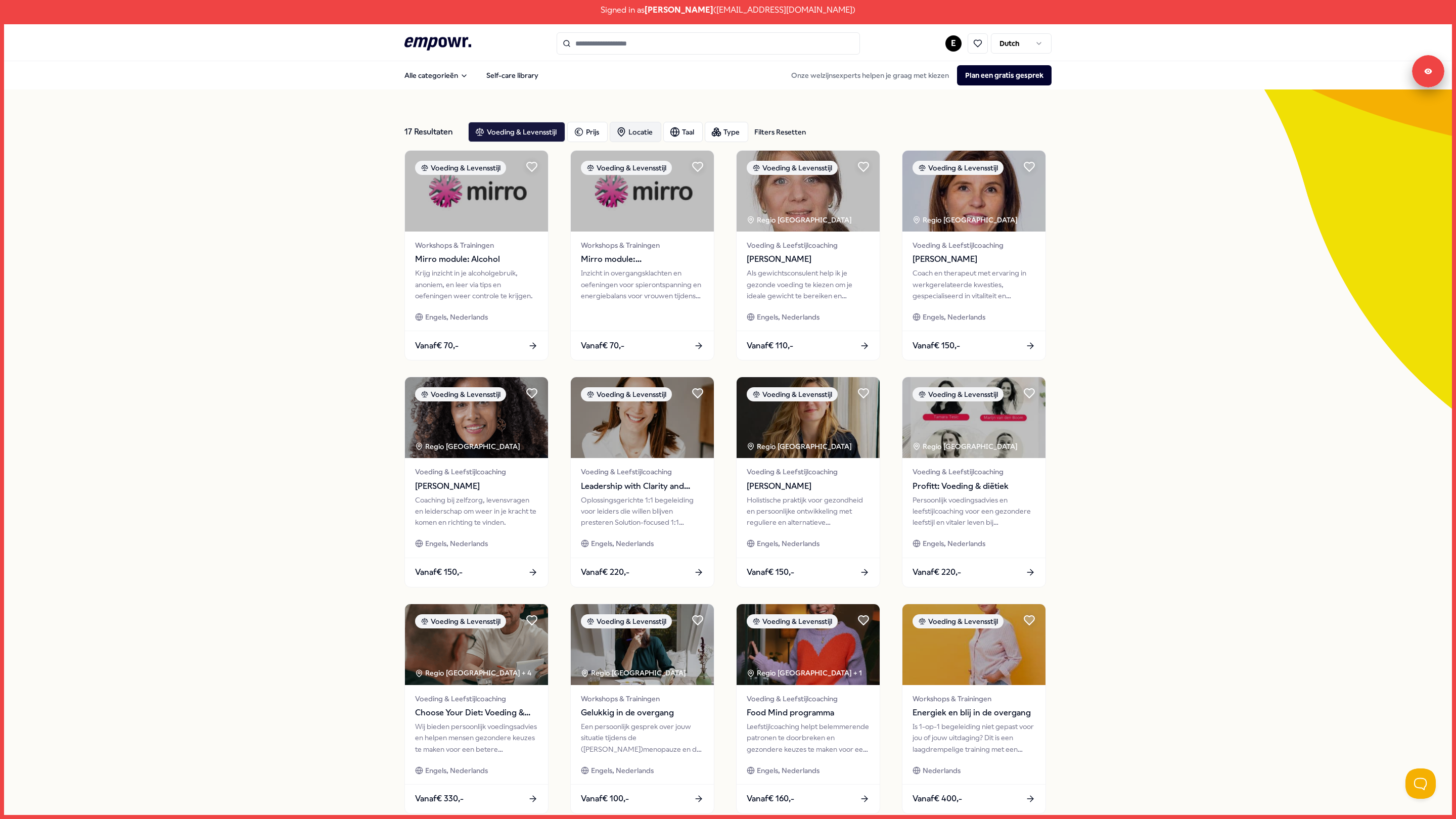
click at [646, 135] on div "Locatie" at bounding box center [635, 132] width 52 height 20
click at [657, 162] on span "Online" at bounding box center [646, 163] width 21 height 11
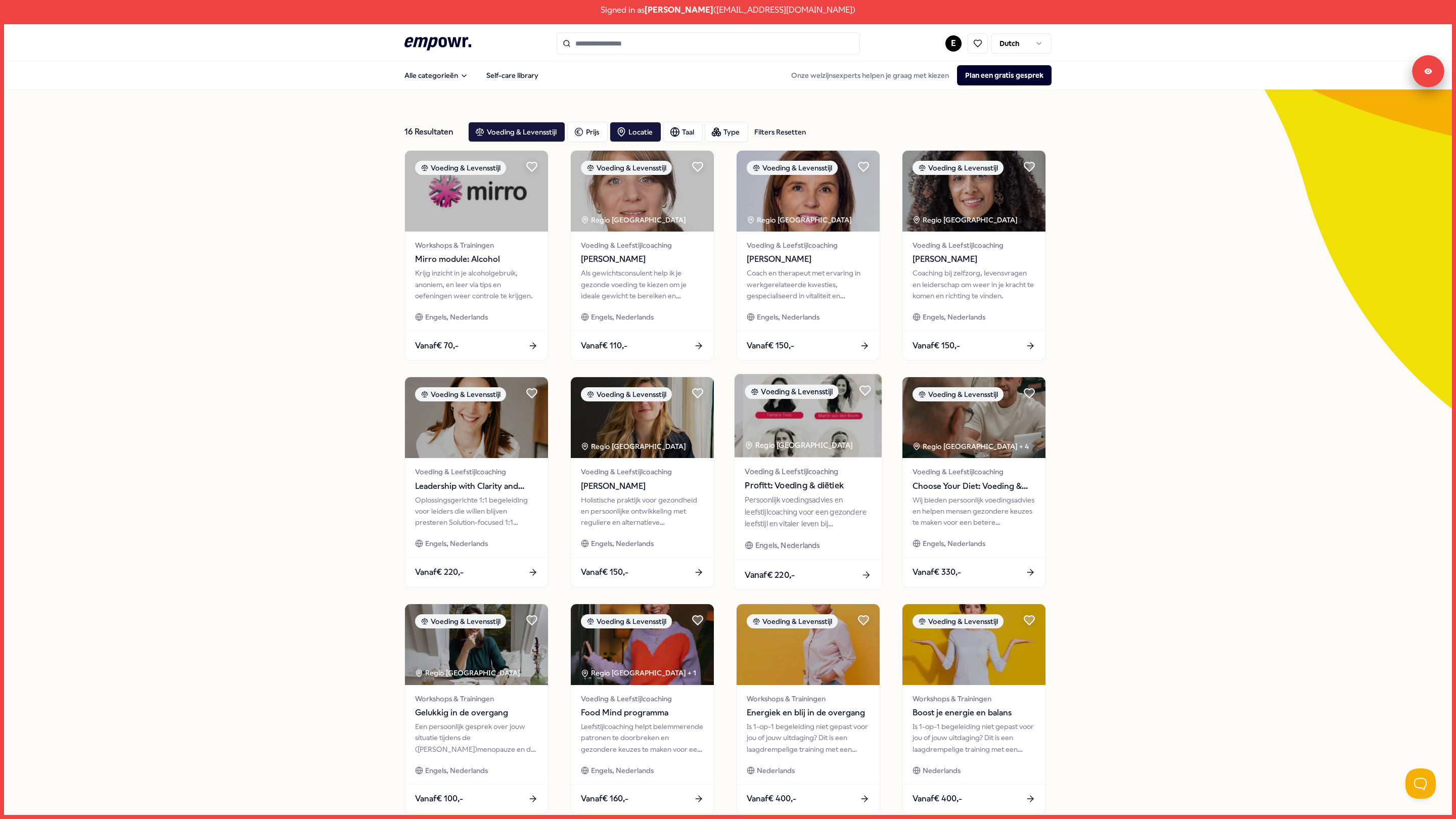
scroll to position [114, 0]
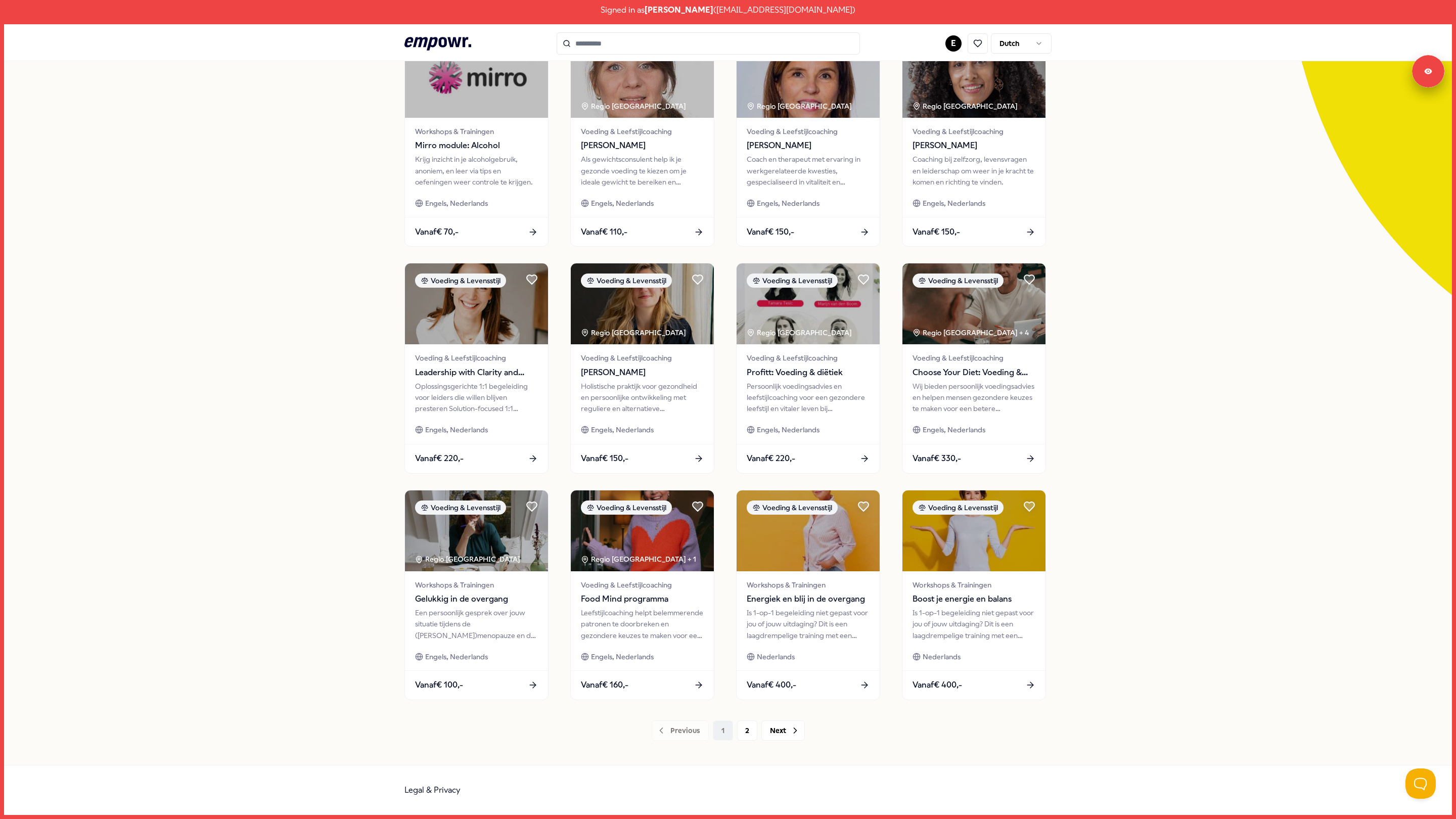
click at [746, 717] on div "16 Resultaten Filters Resetten Voeding & Levensstijl Prijs Locatie Taal Type Fi…" at bounding box center [727, 370] width 647 height 741
click at [746, 724] on button "2" at bounding box center [747, 730] width 20 height 20
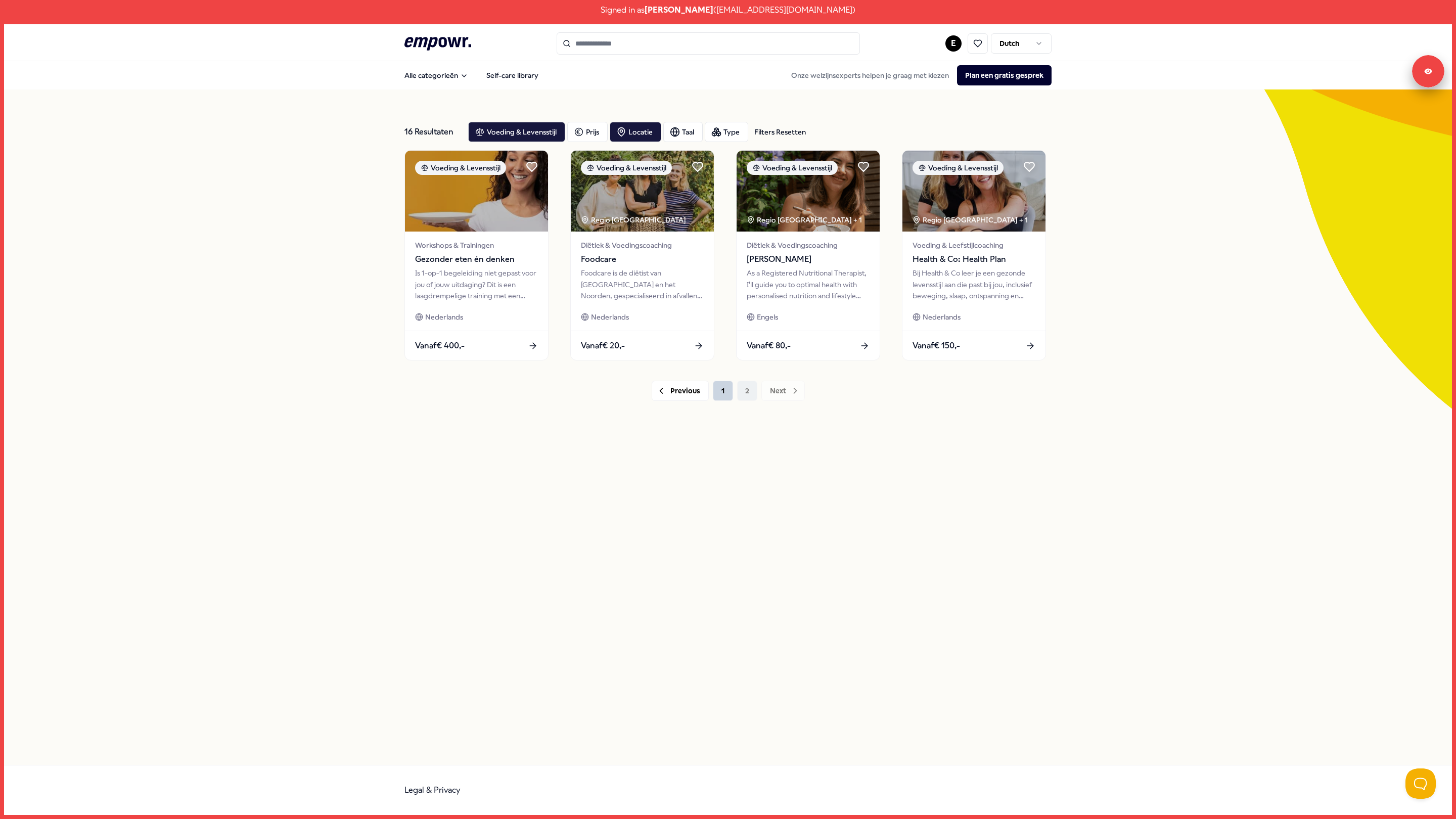
click at [726, 390] on button "1" at bounding box center [723, 391] width 20 height 20
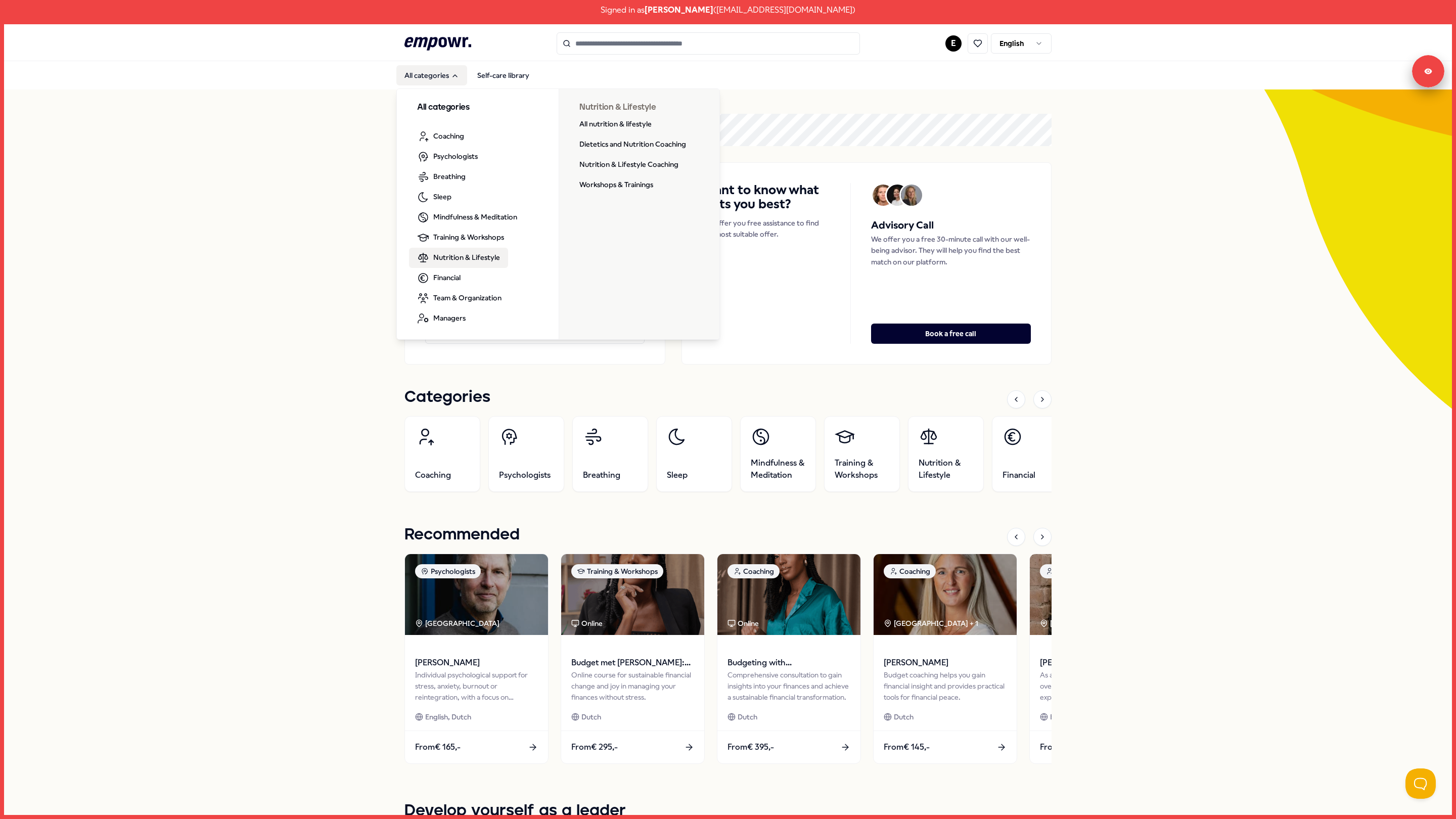
click at [459, 266] on link "Nutrition & Lifestyle" at bounding box center [458, 258] width 99 height 20
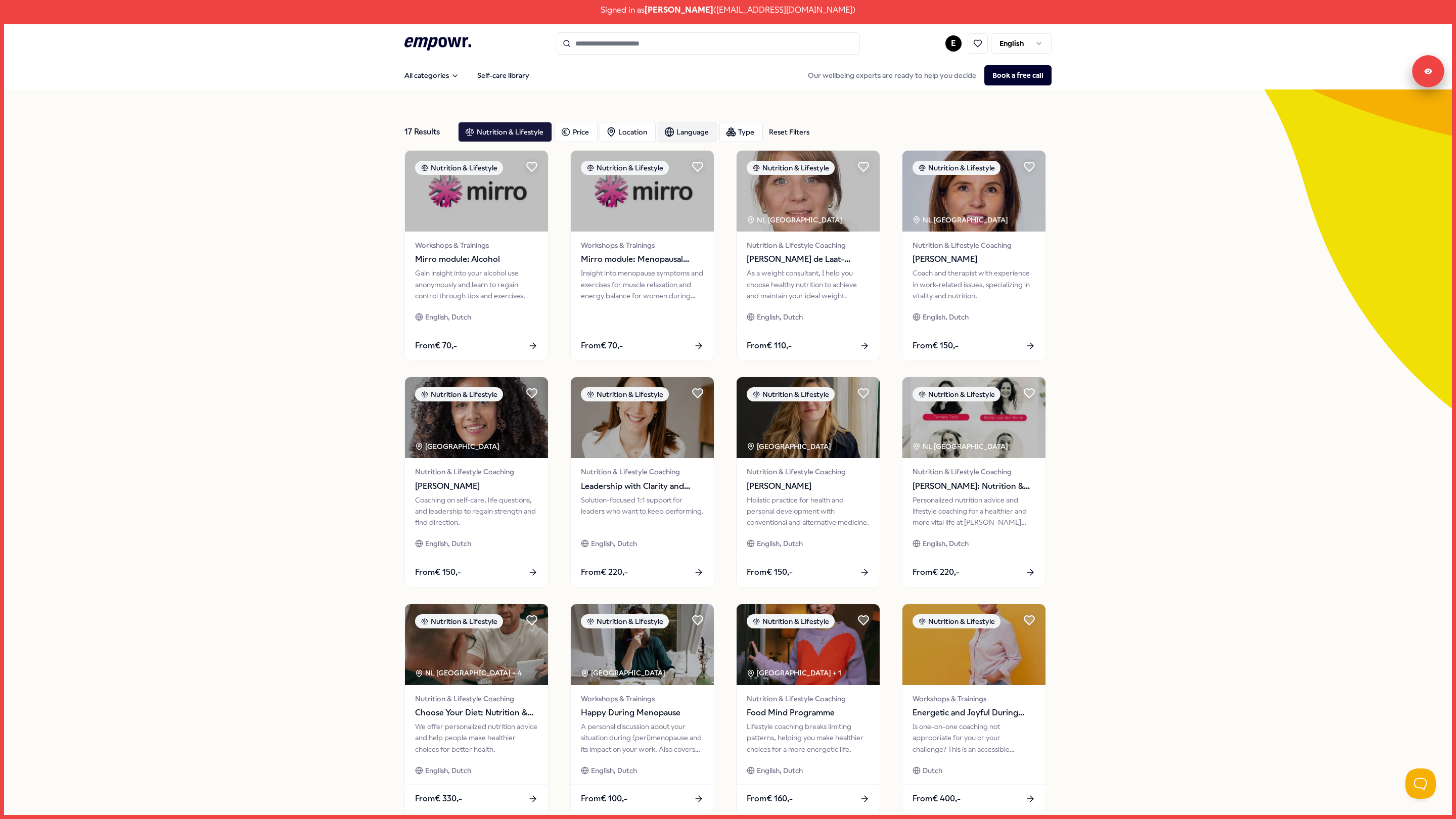
click at [694, 134] on div "Language" at bounding box center [688, 132] width 60 height 20
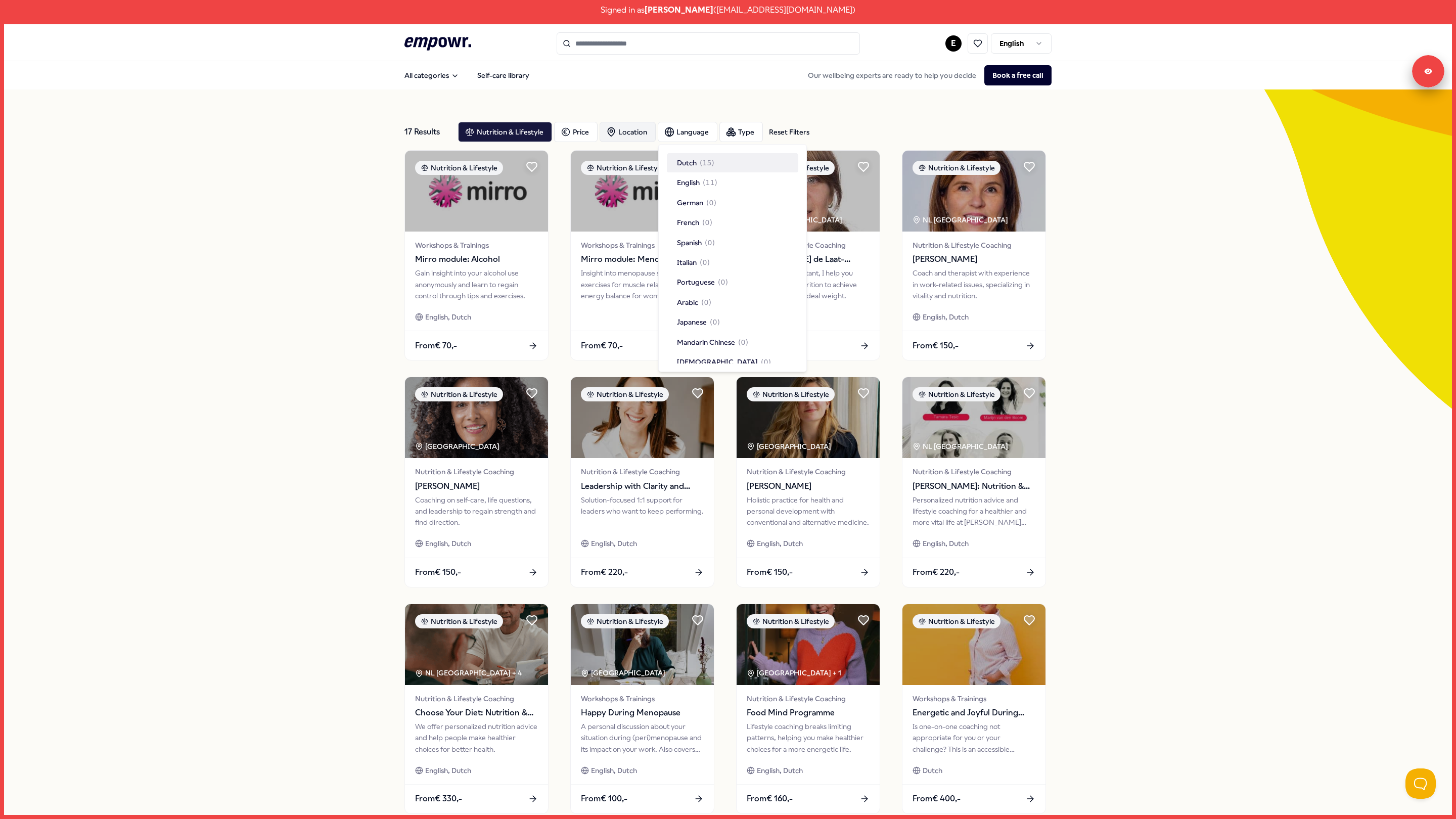
click at [639, 139] on div "Location" at bounding box center [627, 132] width 56 height 20
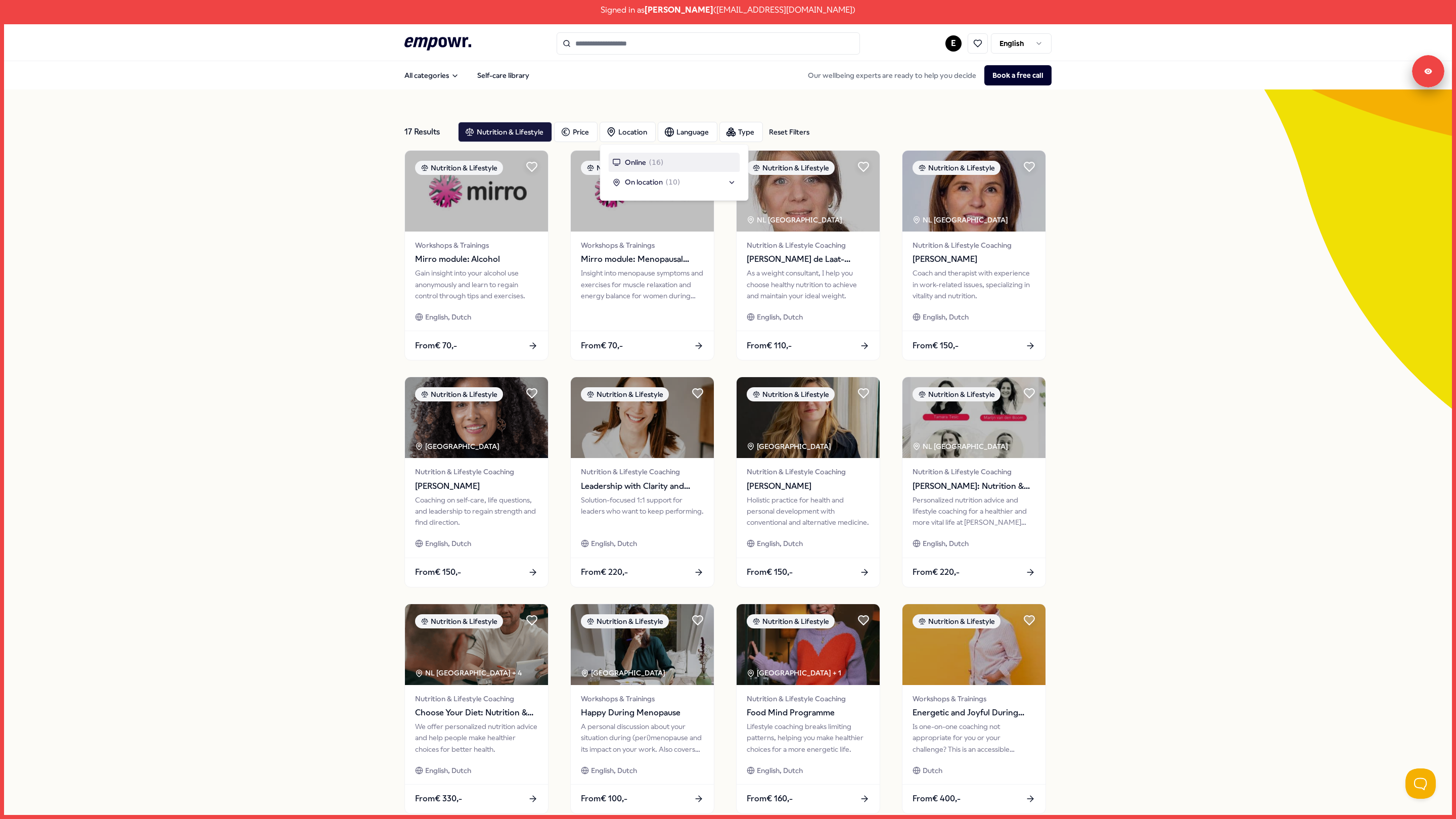
click at [638, 155] on div "Online ( 16 )" at bounding box center [674, 162] width 131 height 19
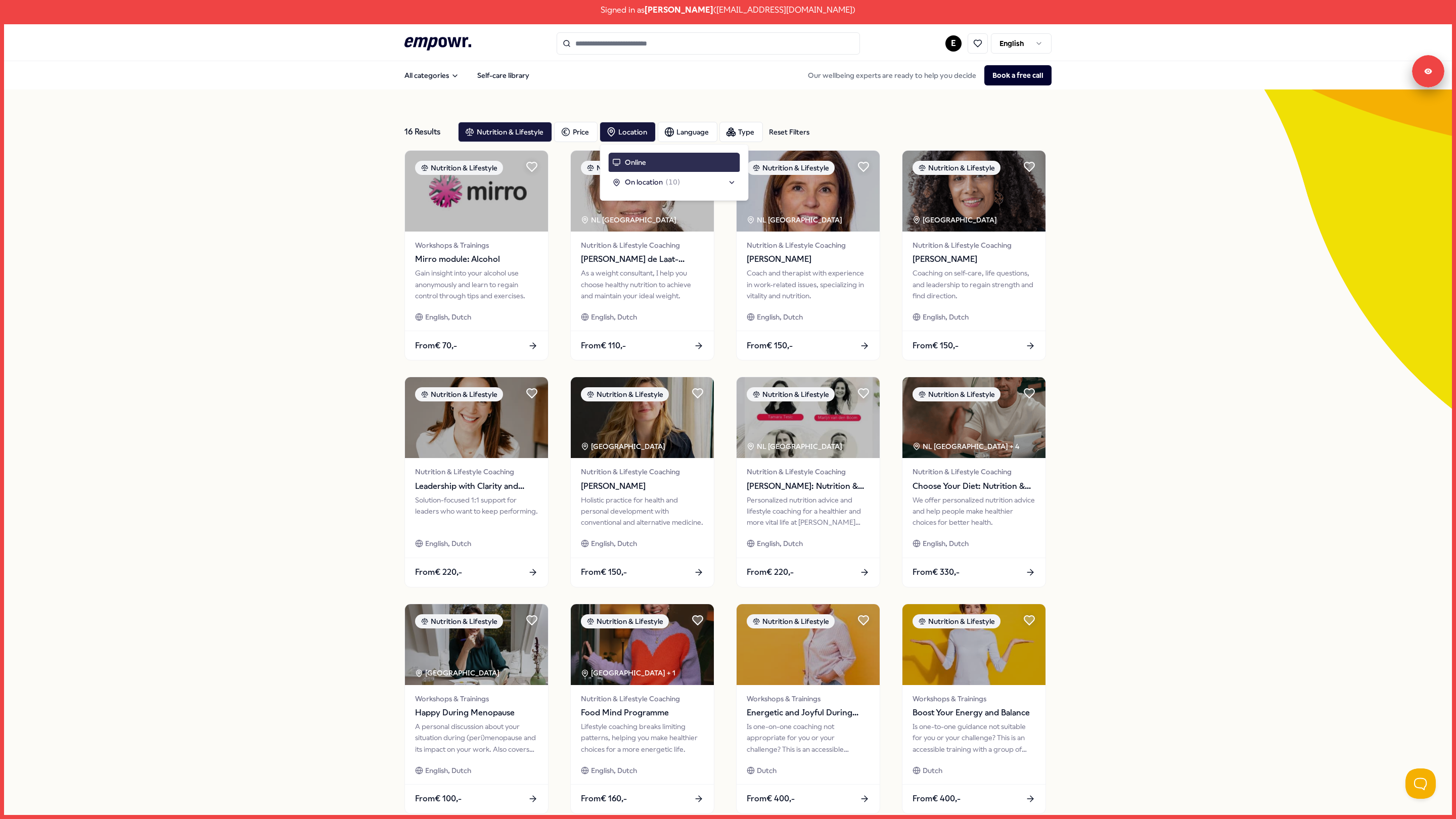
click at [638, 155] on div "Online" at bounding box center [674, 162] width 131 height 19
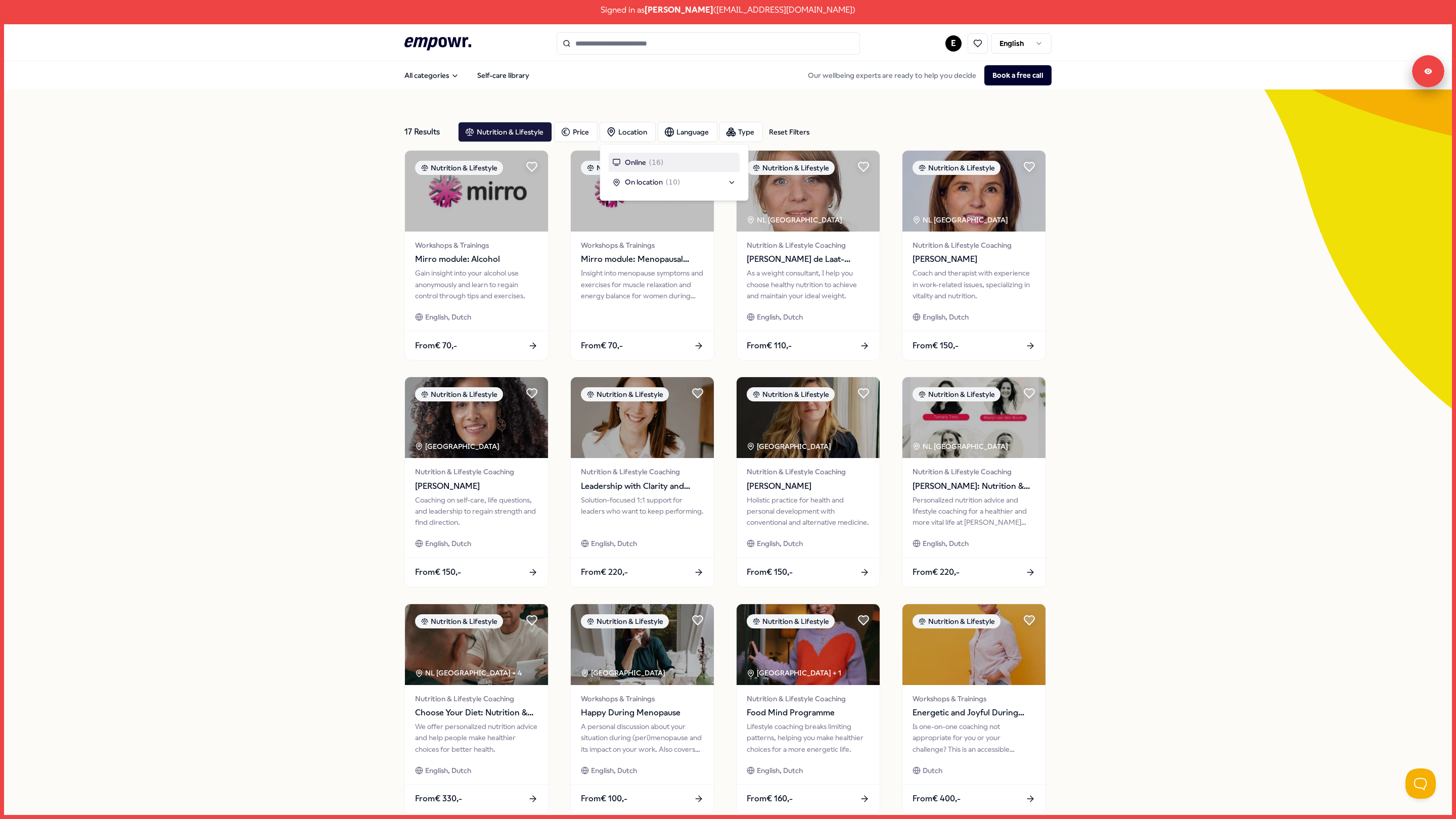
click at [695, 170] on div "Online ( 16 )" at bounding box center [674, 162] width 131 height 19
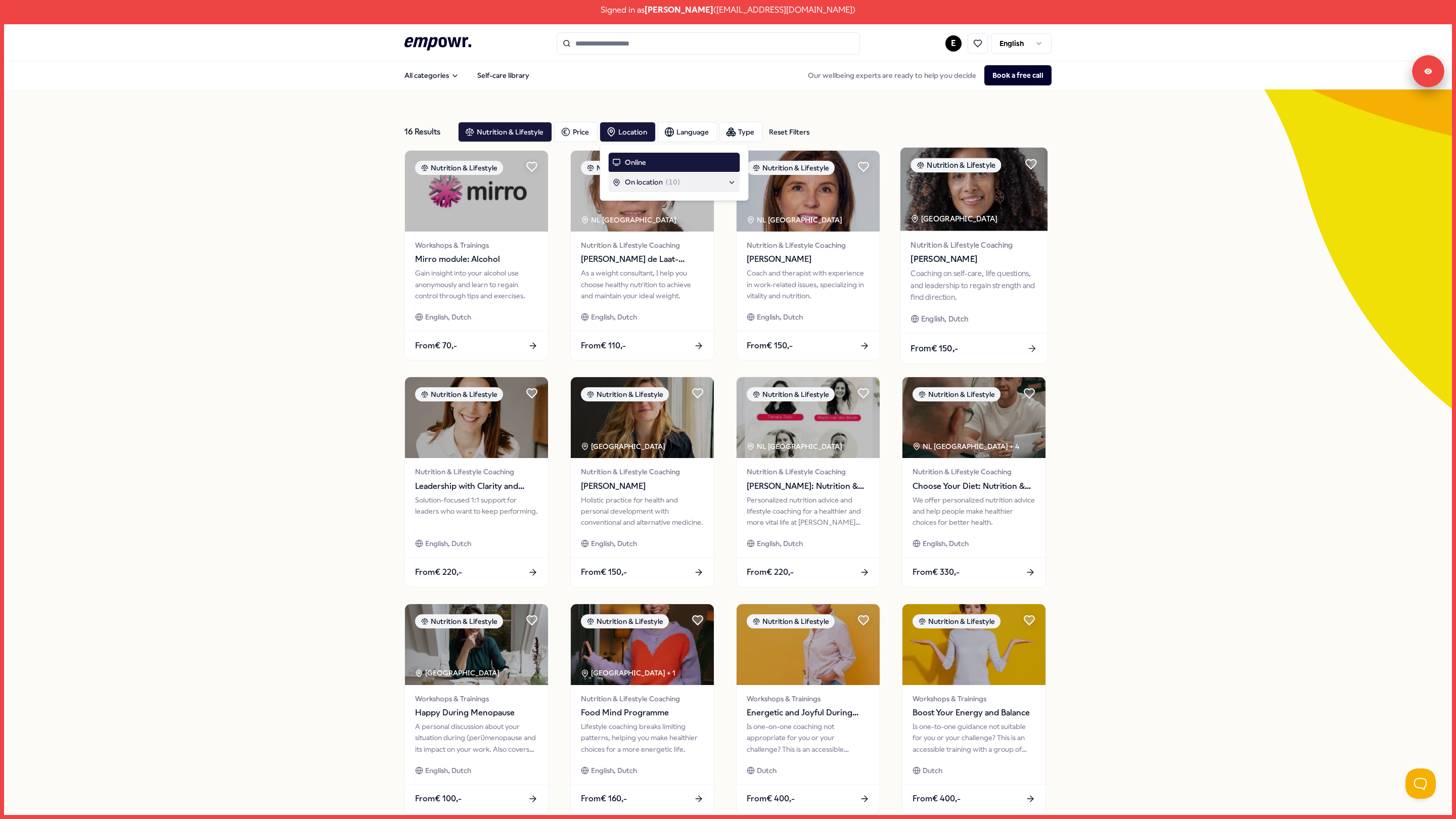
click at [965, 195] on img at bounding box center [974, 189] width 147 height 83
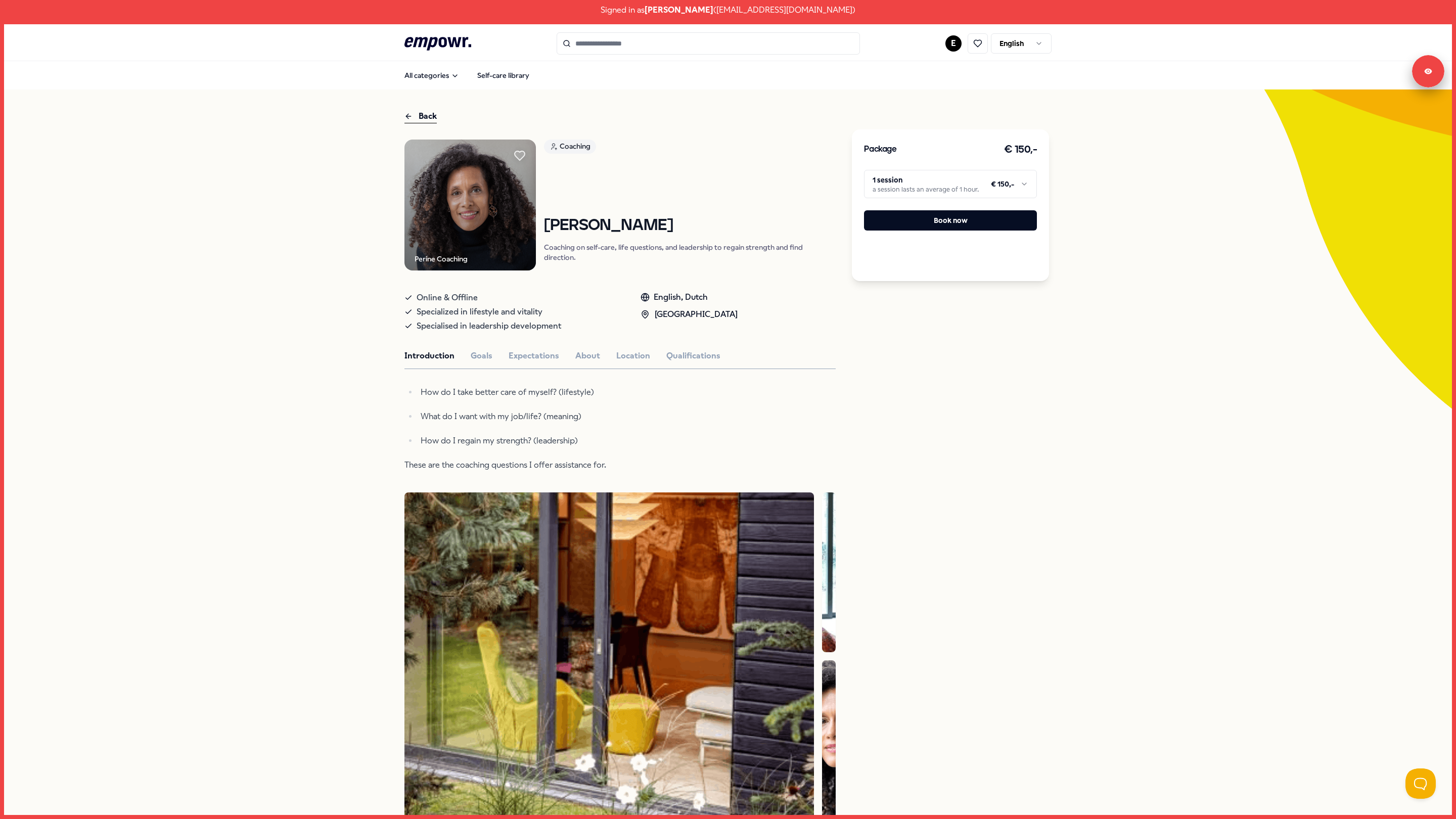
click at [1012, 306] on div "Package € 150,- 1 session a session lasts an average of 1 hour. € 150,- Book now" at bounding box center [950, 598] width 197 height 978
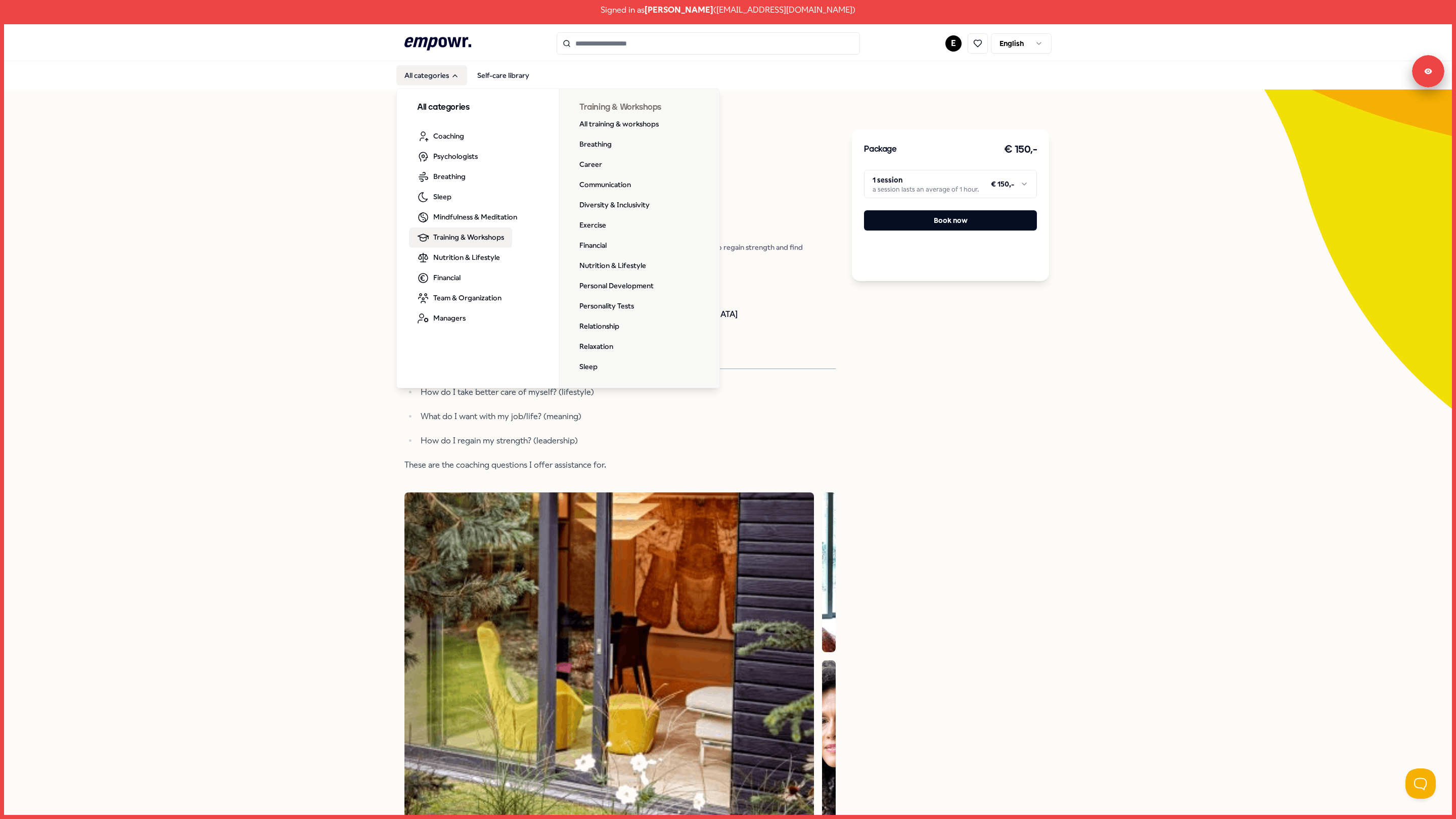
click at [481, 234] on span "Training & Workshops" at bounding box center [469, 237] width 71 height 11
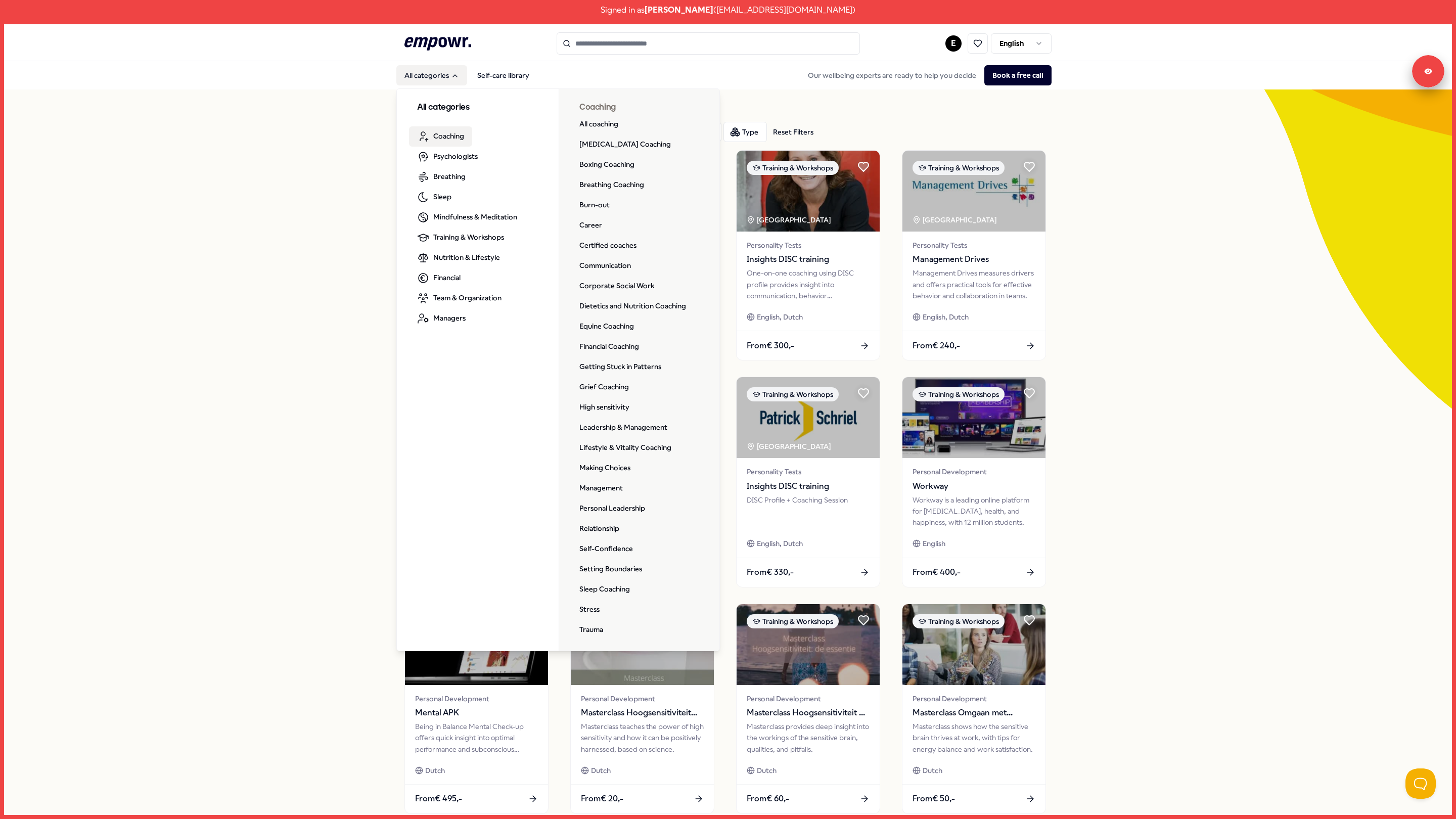
click at [453, 131] on span "Coaching" at bounding box center [448, 136] width 31 height 11
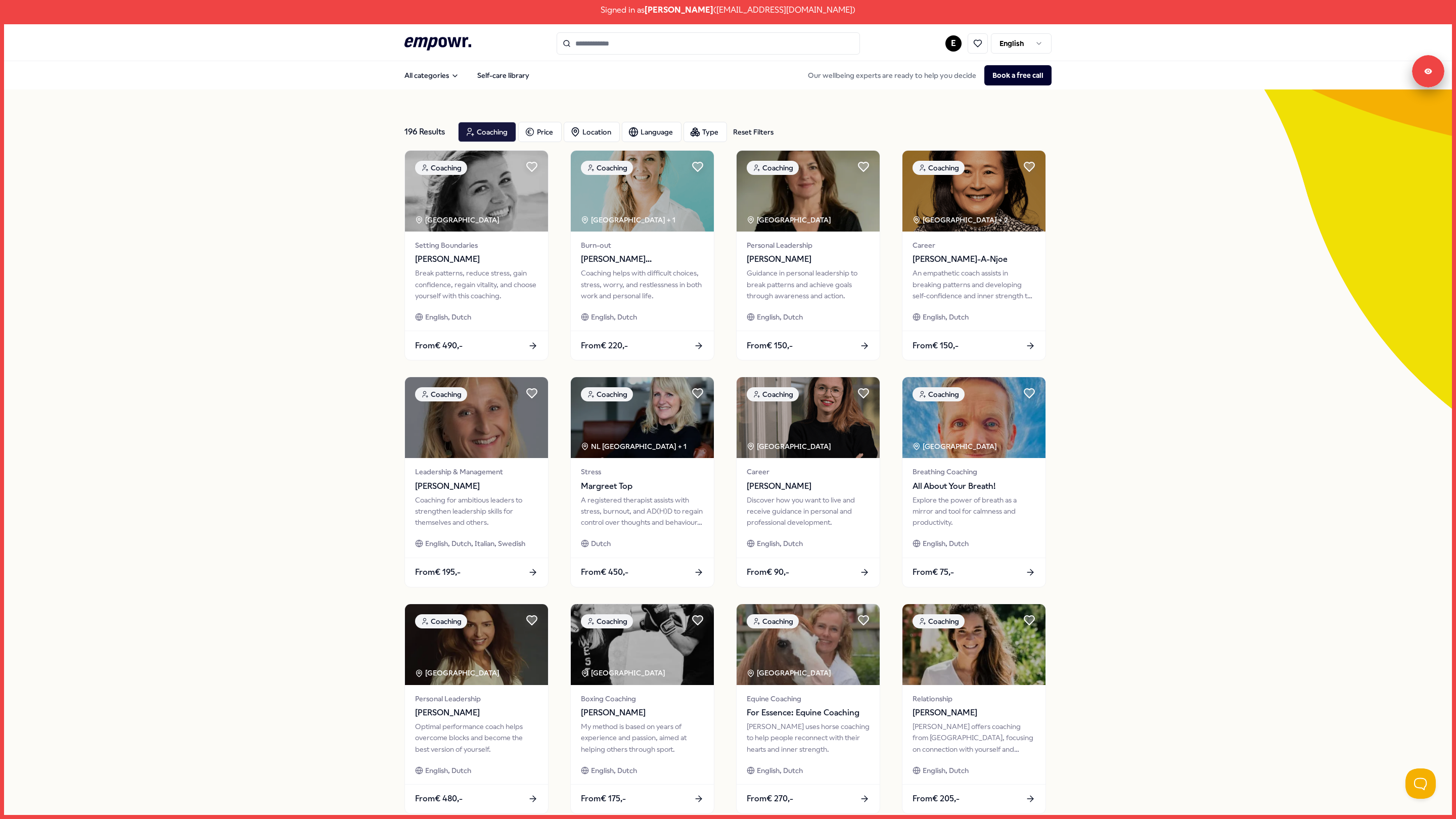
scroll to position [114, 0]
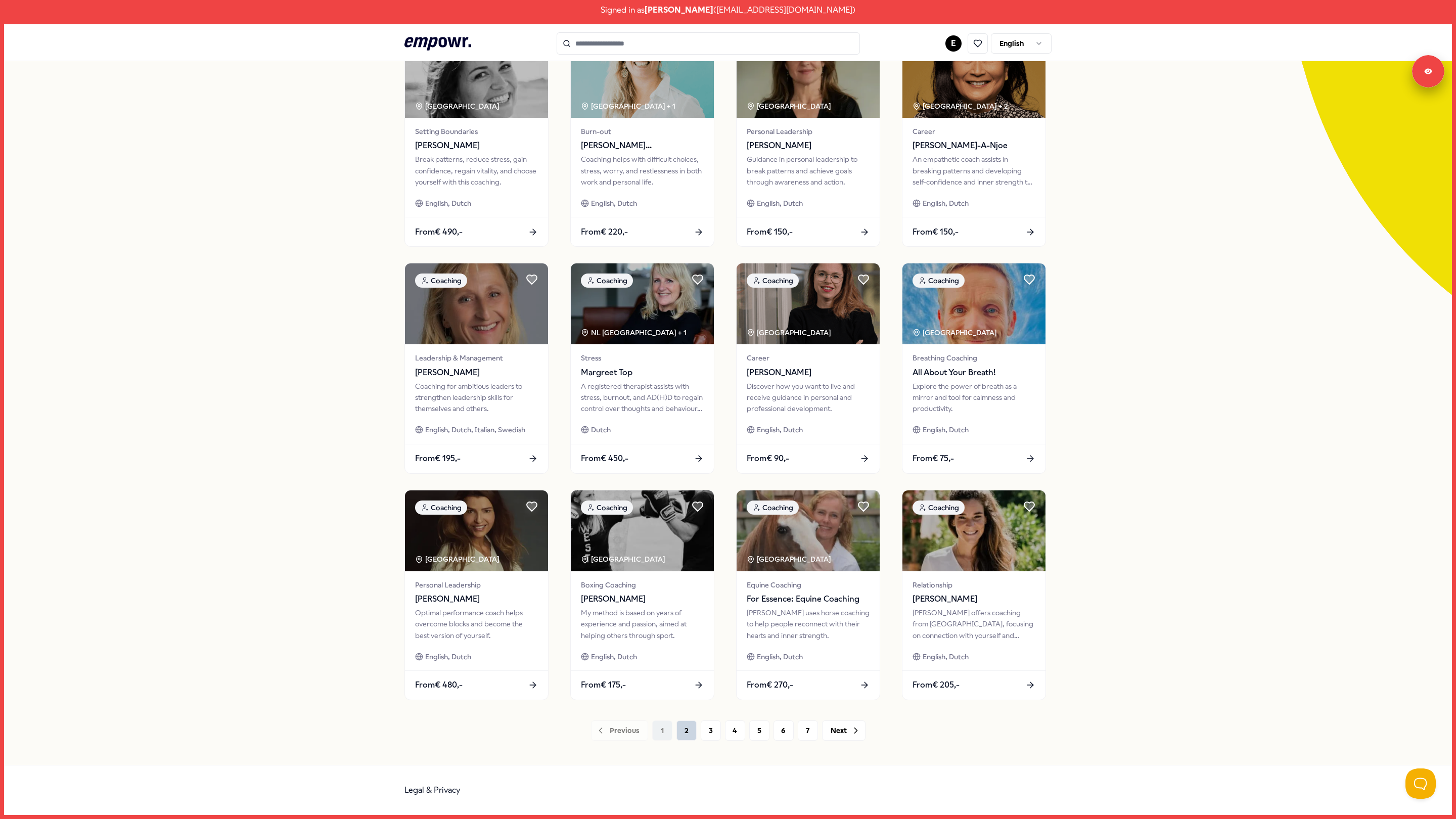
click at [687, 723] on button "2" at bounding box center [686, 730] width 20 height 20
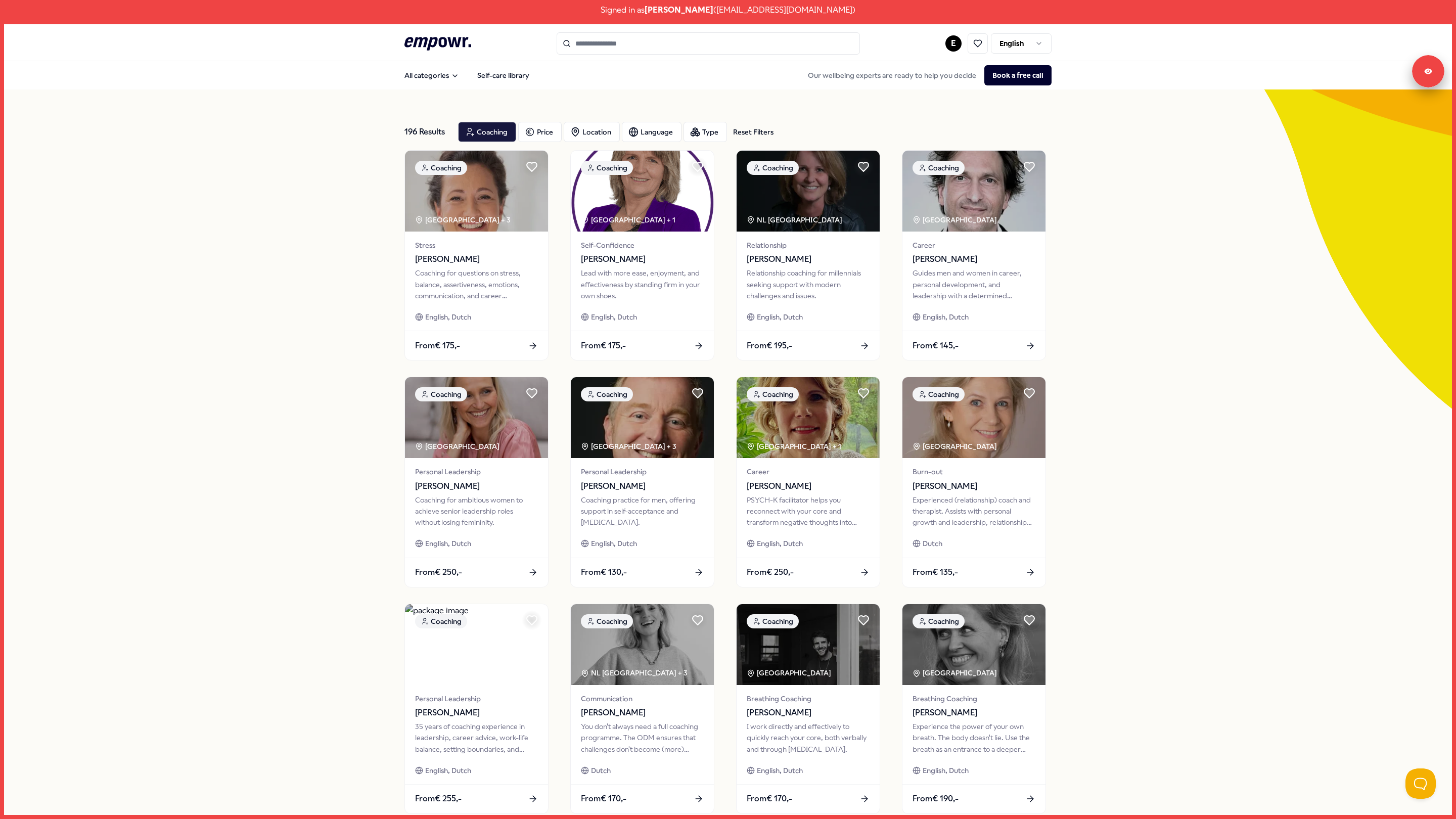
click at [1205, 448] on div "196 Results Reset Filters Coaching Price Location Language Type Reset Filters C…" at bounding box center [728, 484] width 1447 height 789
click at [641, 130] on div "Language" at bounding box center [651, 132] width 60 height 20
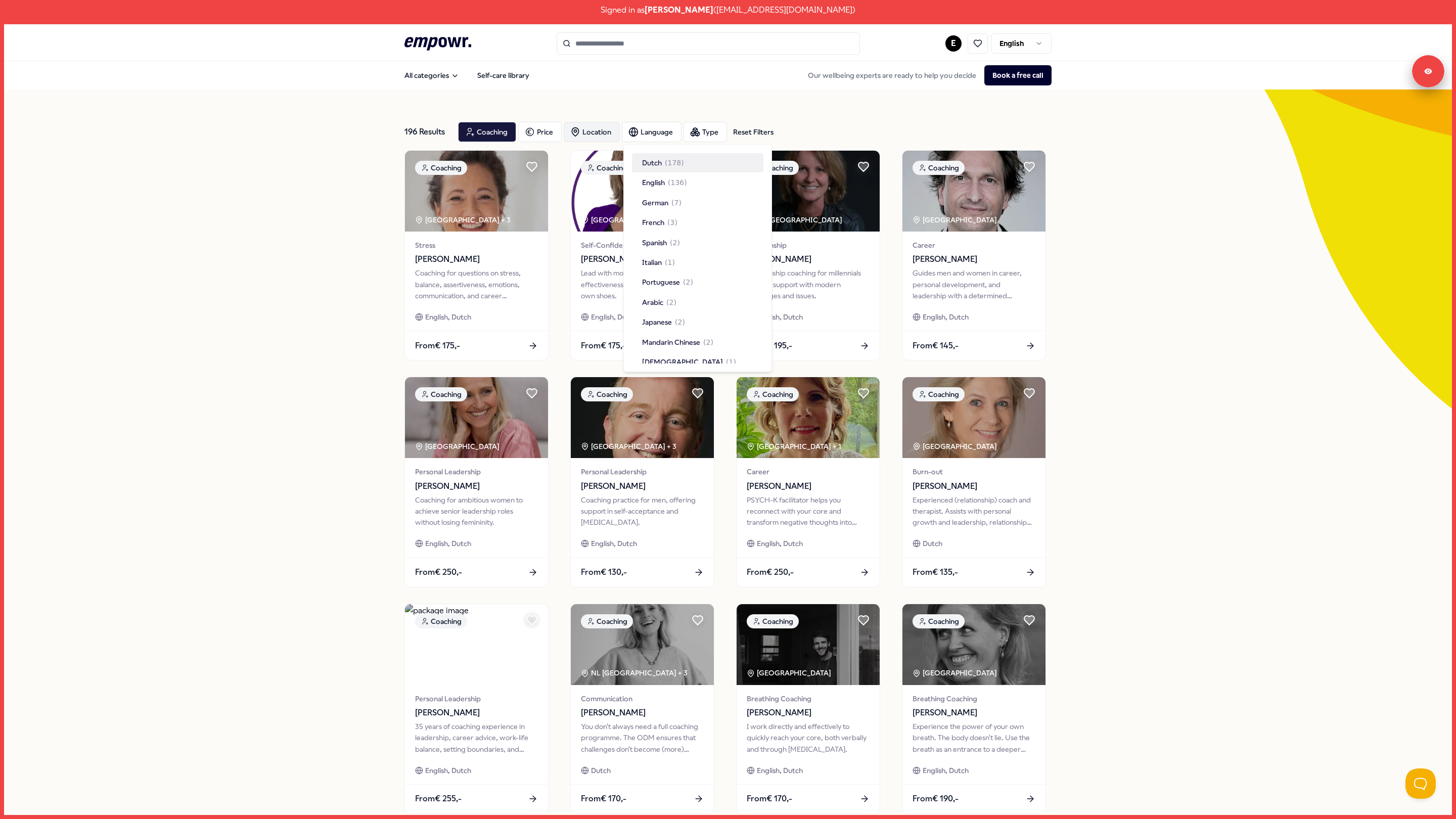
click at [609, 129] on div "Location" at bounding box center [592, 132] width 56 height 20
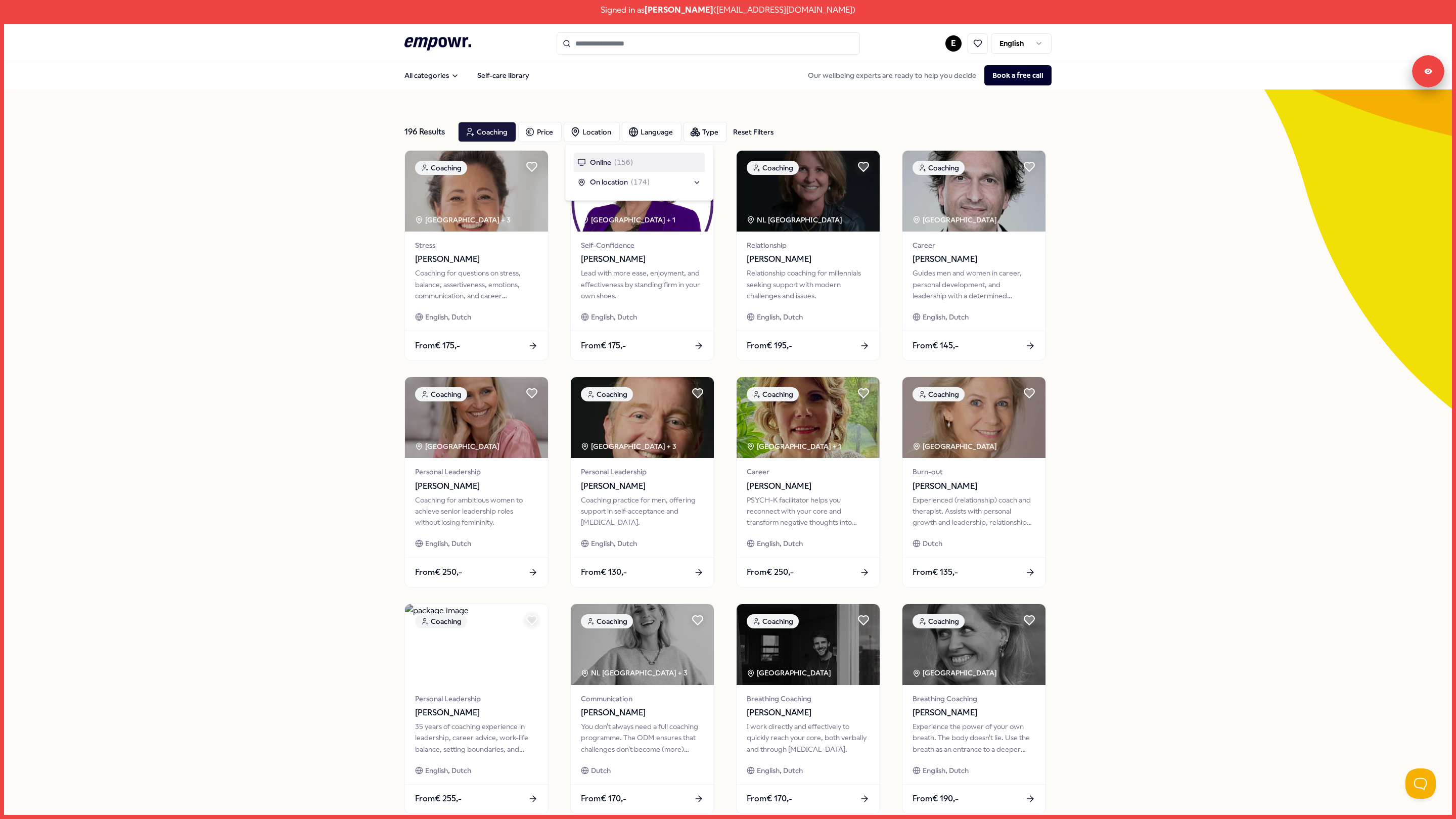
click at [607, 162] on span "Online" at bounding box center [601, 163] width 21 height 11
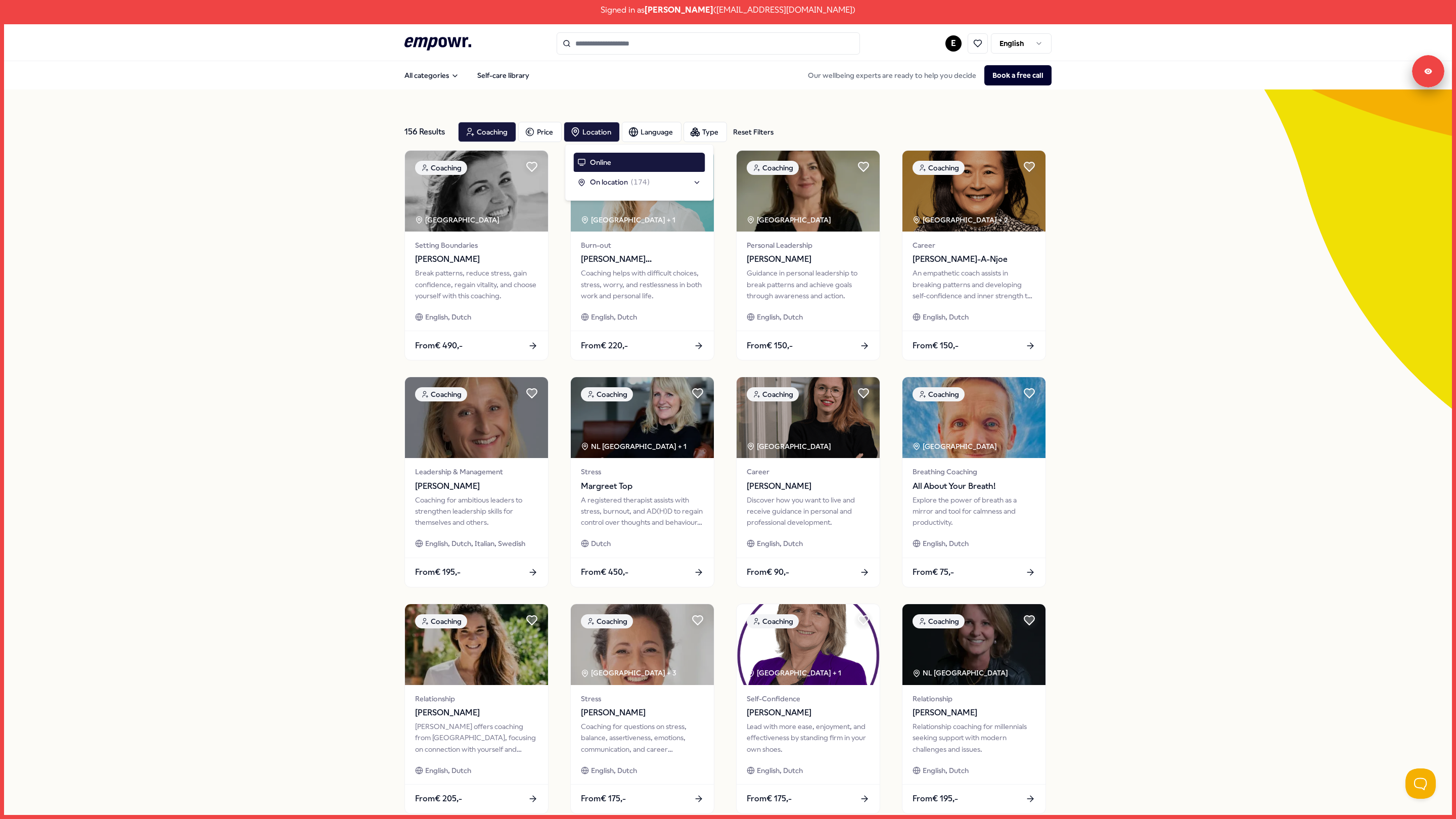
click at [1310, 308] on div "156 Results Reset Filters Coaching Price Location Language Type Reset Filters C…" at bounding box center [728, 484] width 1447 height 789
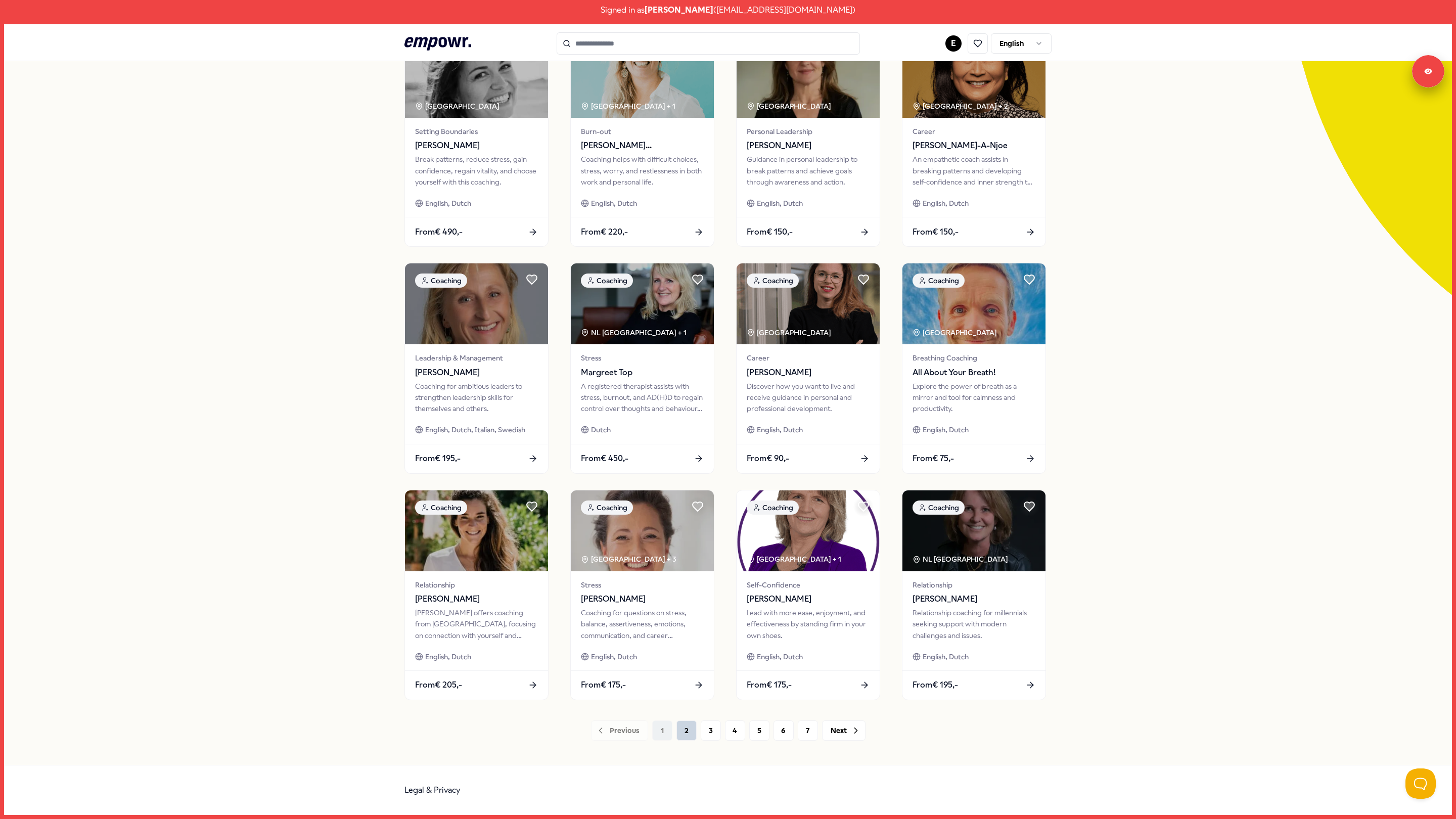
click at [688, 730] on button "2" at bounding box center [686, 730] width 20 height 20
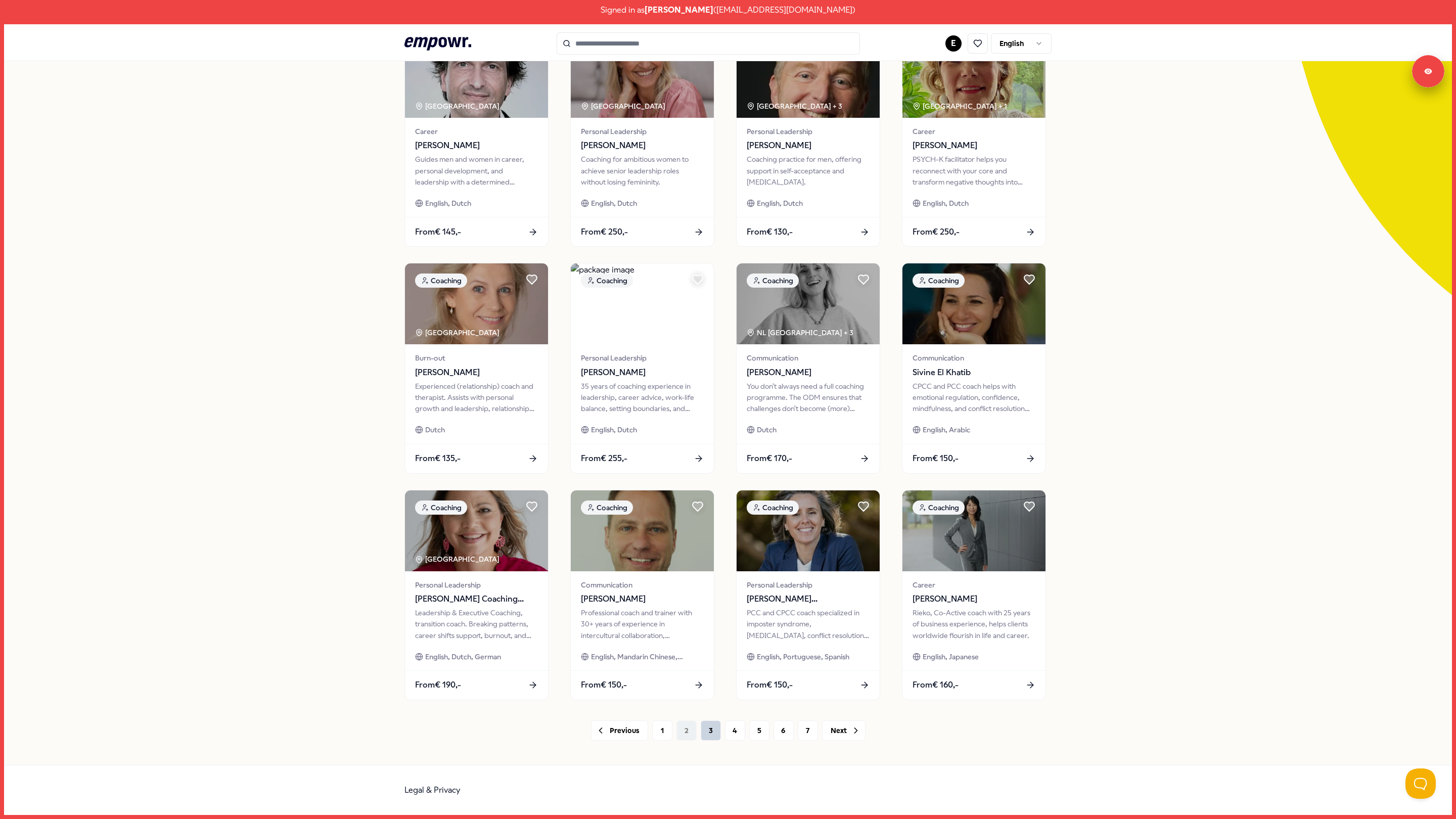
click at [708, 731] on button "3" at bounding box center [710, 730] width 20 height 20
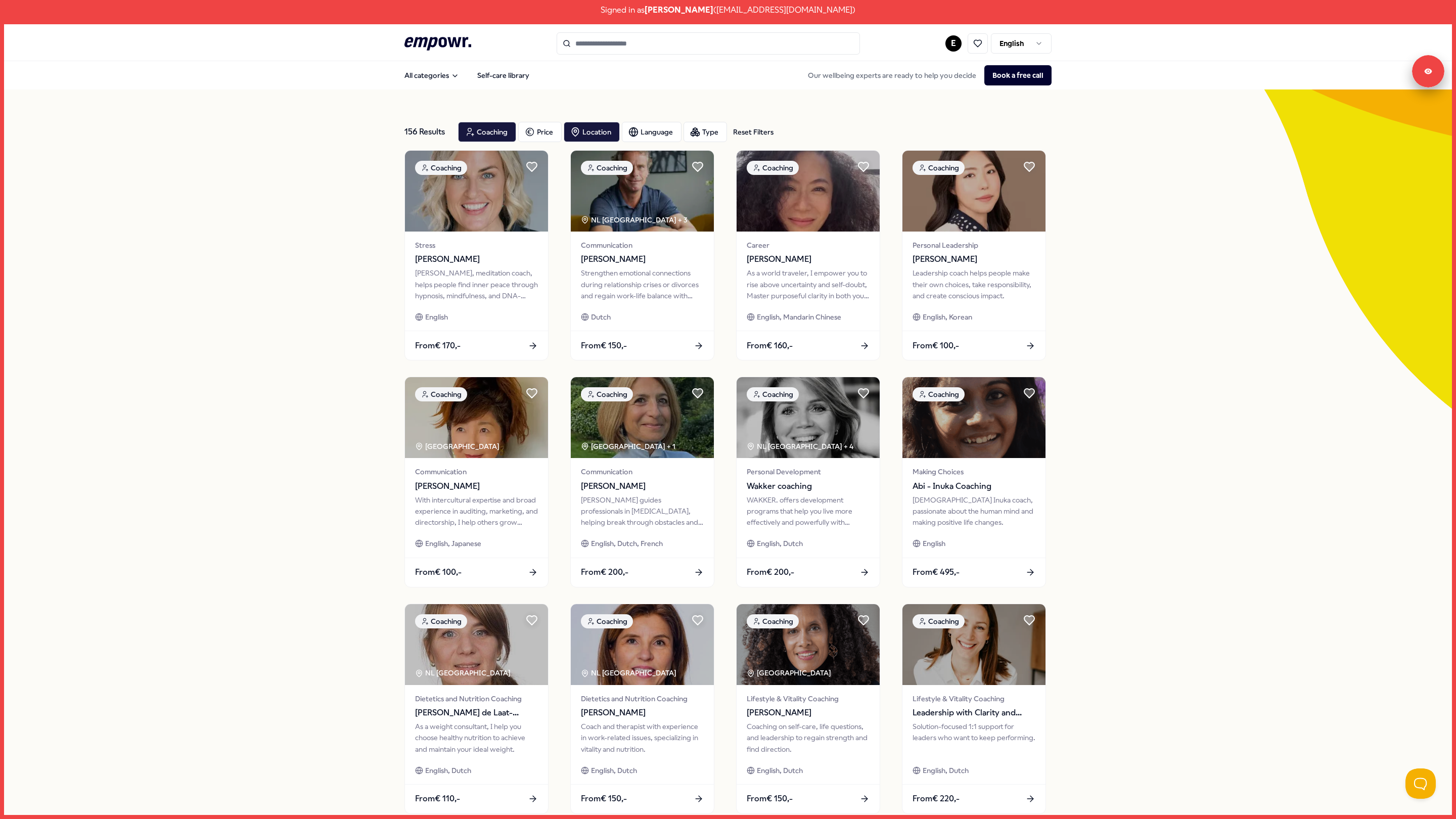
scroll to position [114, 0]
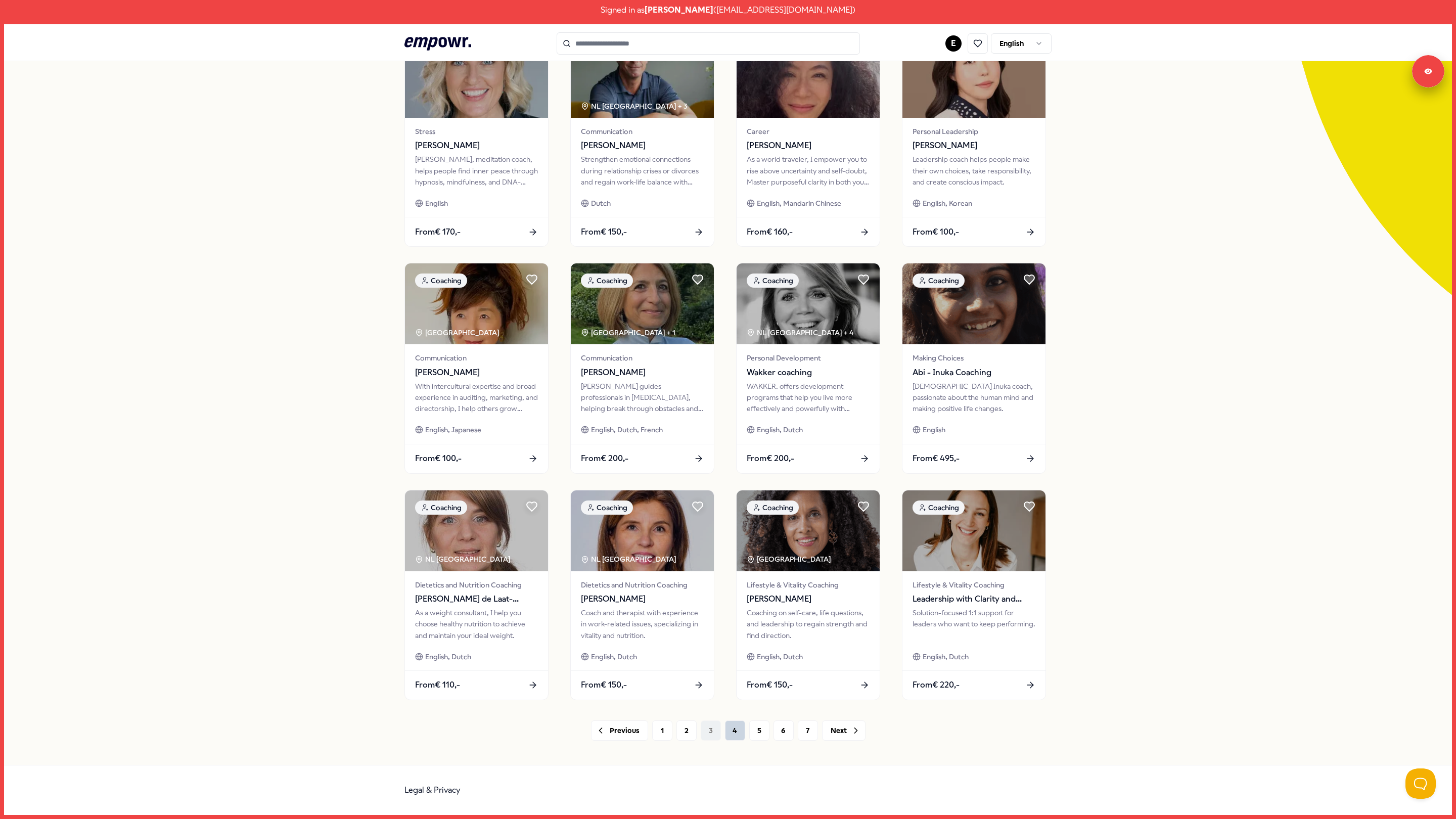
click at [734, 725] on button "4" at bounding box center [735, 730] width 20 height 20
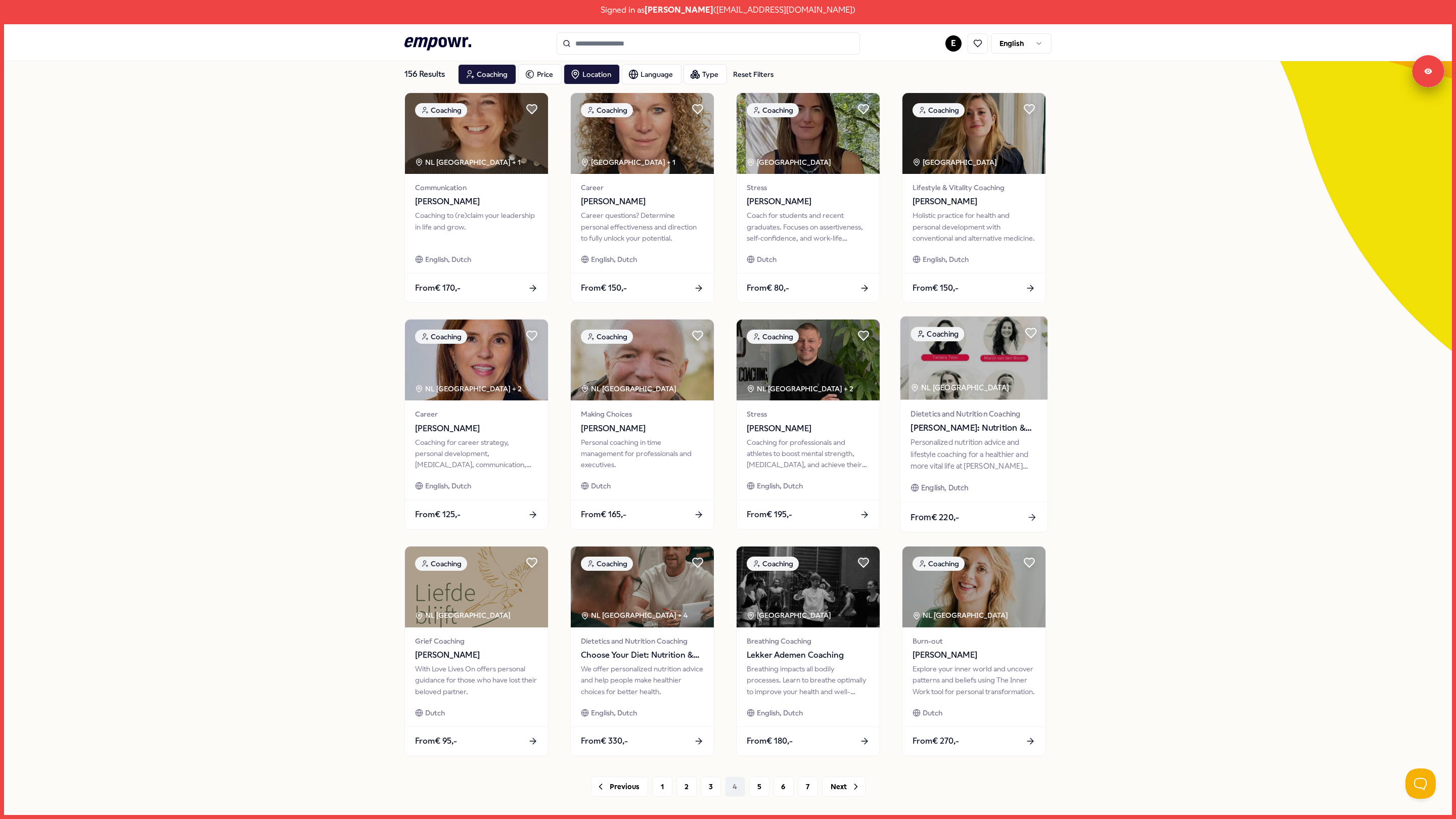
scroll to position [58, 0]
click at [760, 788] on button "5" at bounding box center [759, 786] width 20 height 20
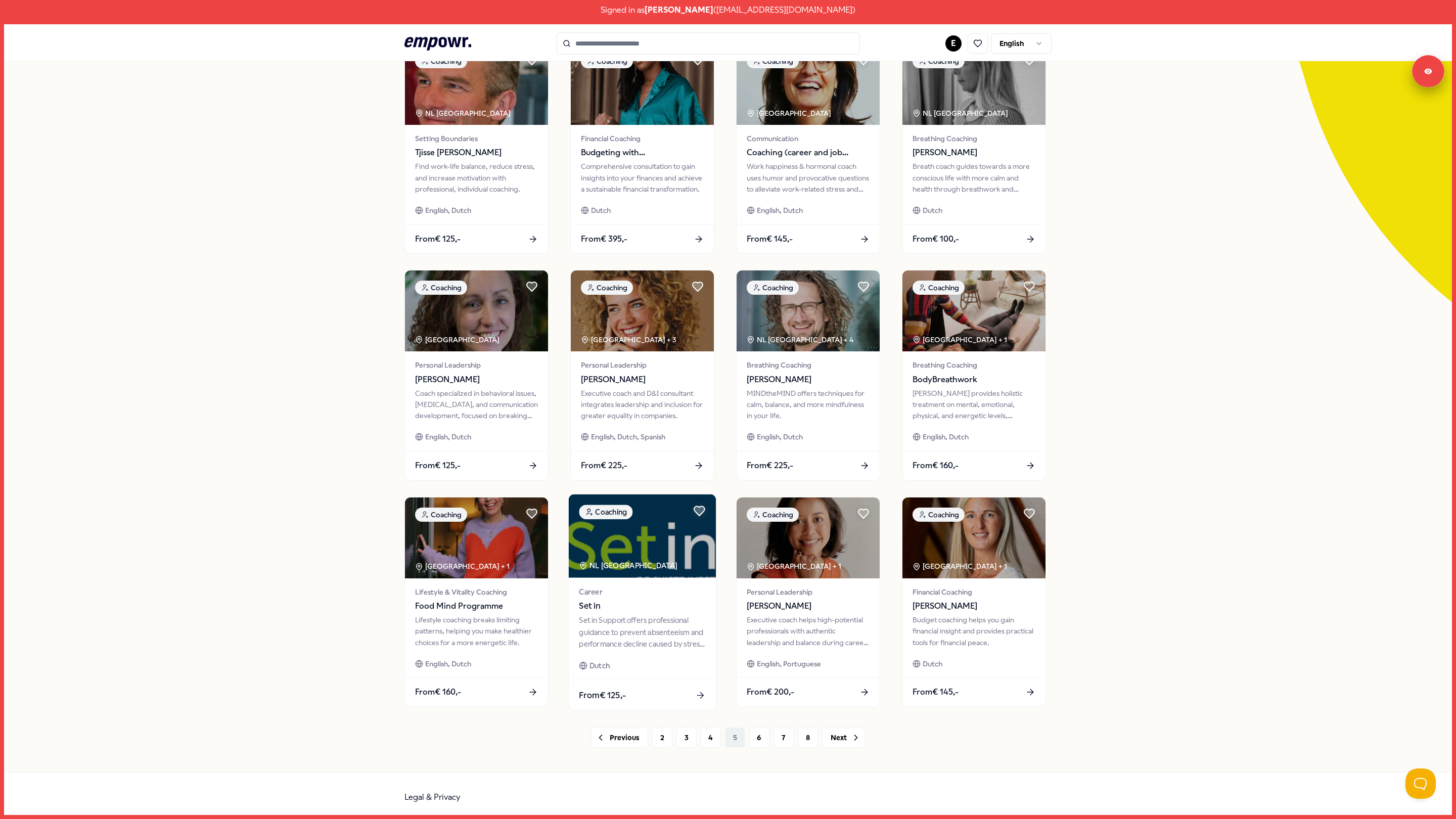
scroll to position [114, 0]
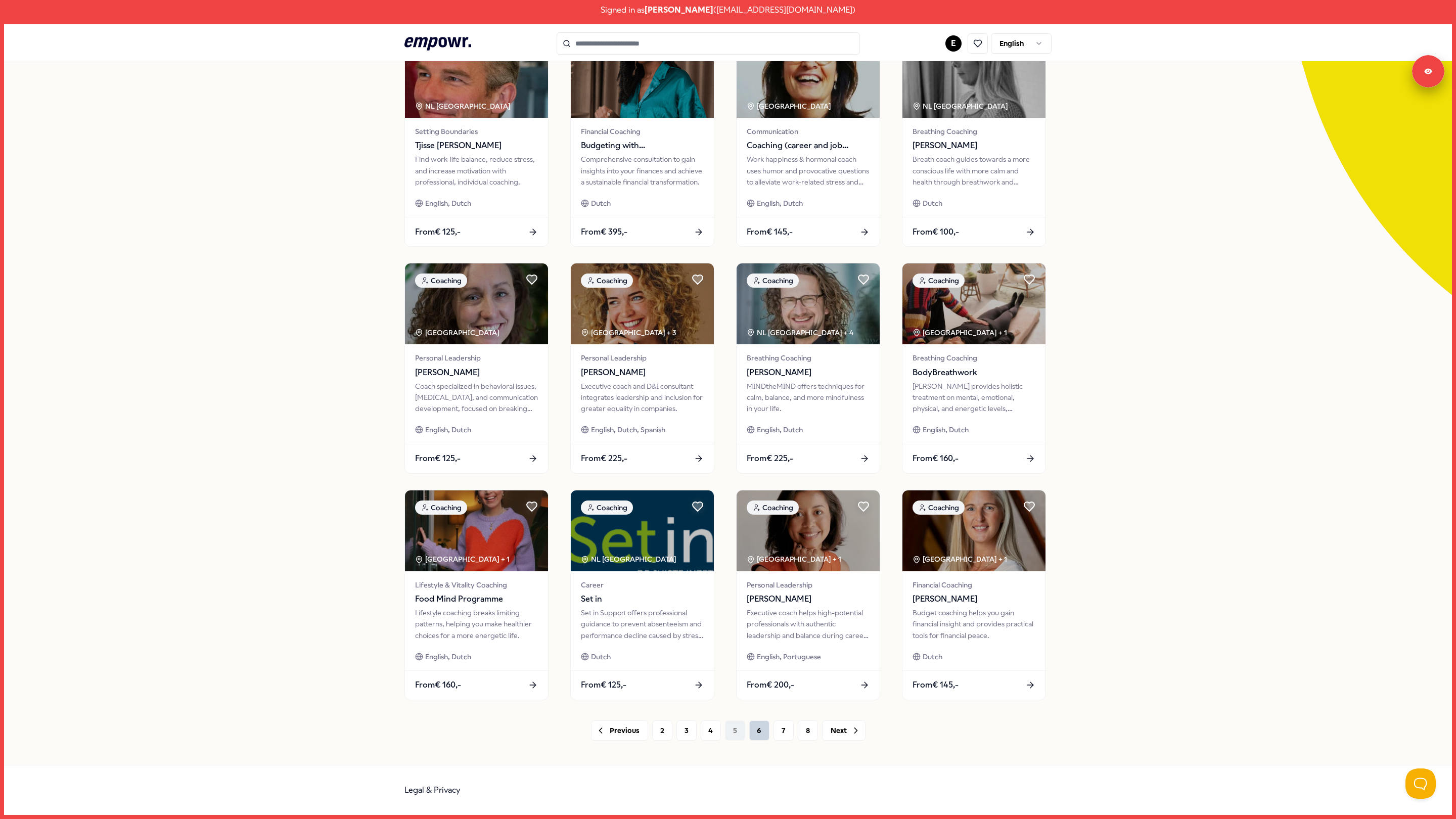
click at [758, 739] on button "6" at bounding box center [759, 730] width 20 height 20
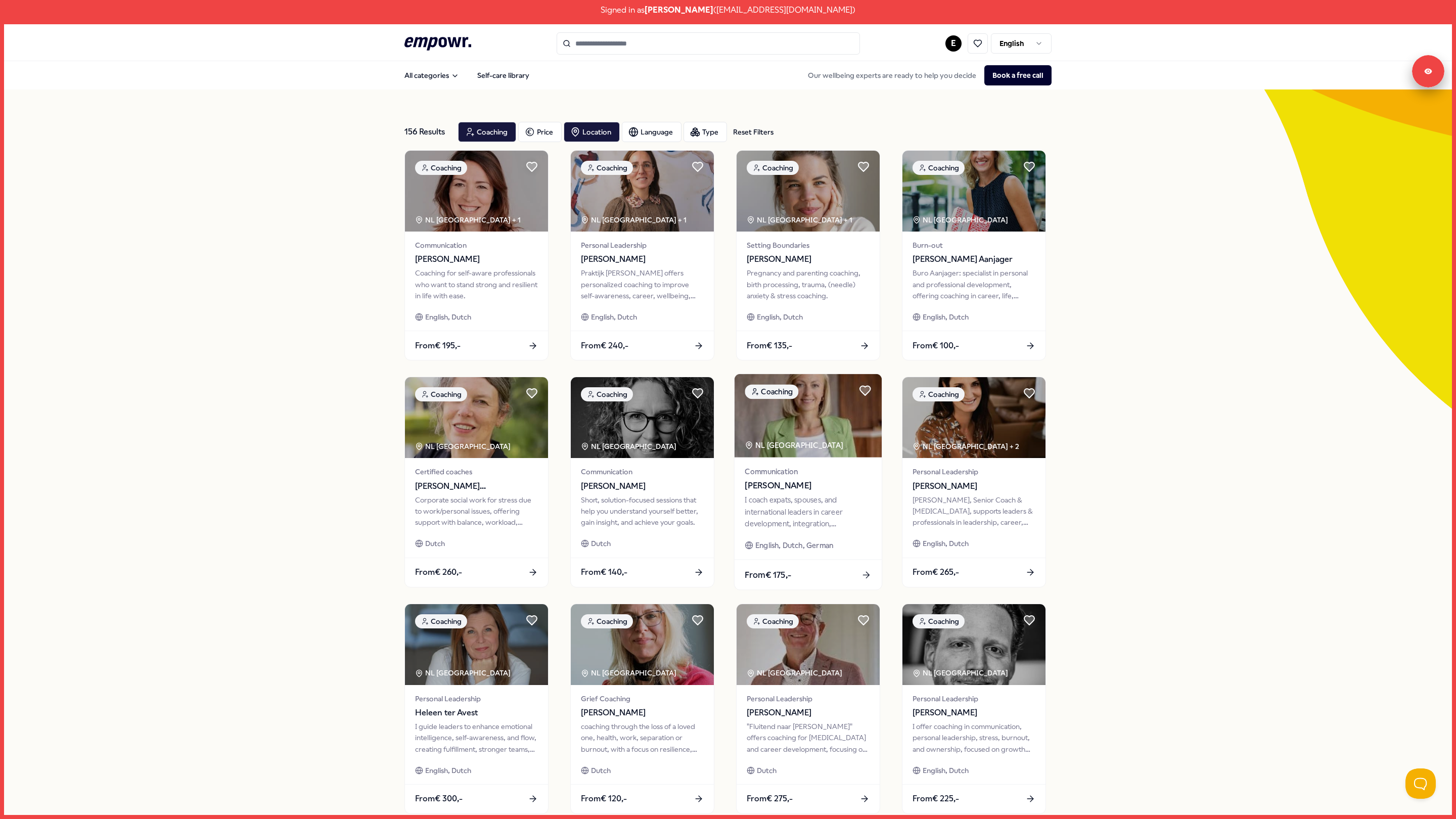
scroll to position [114, 0]
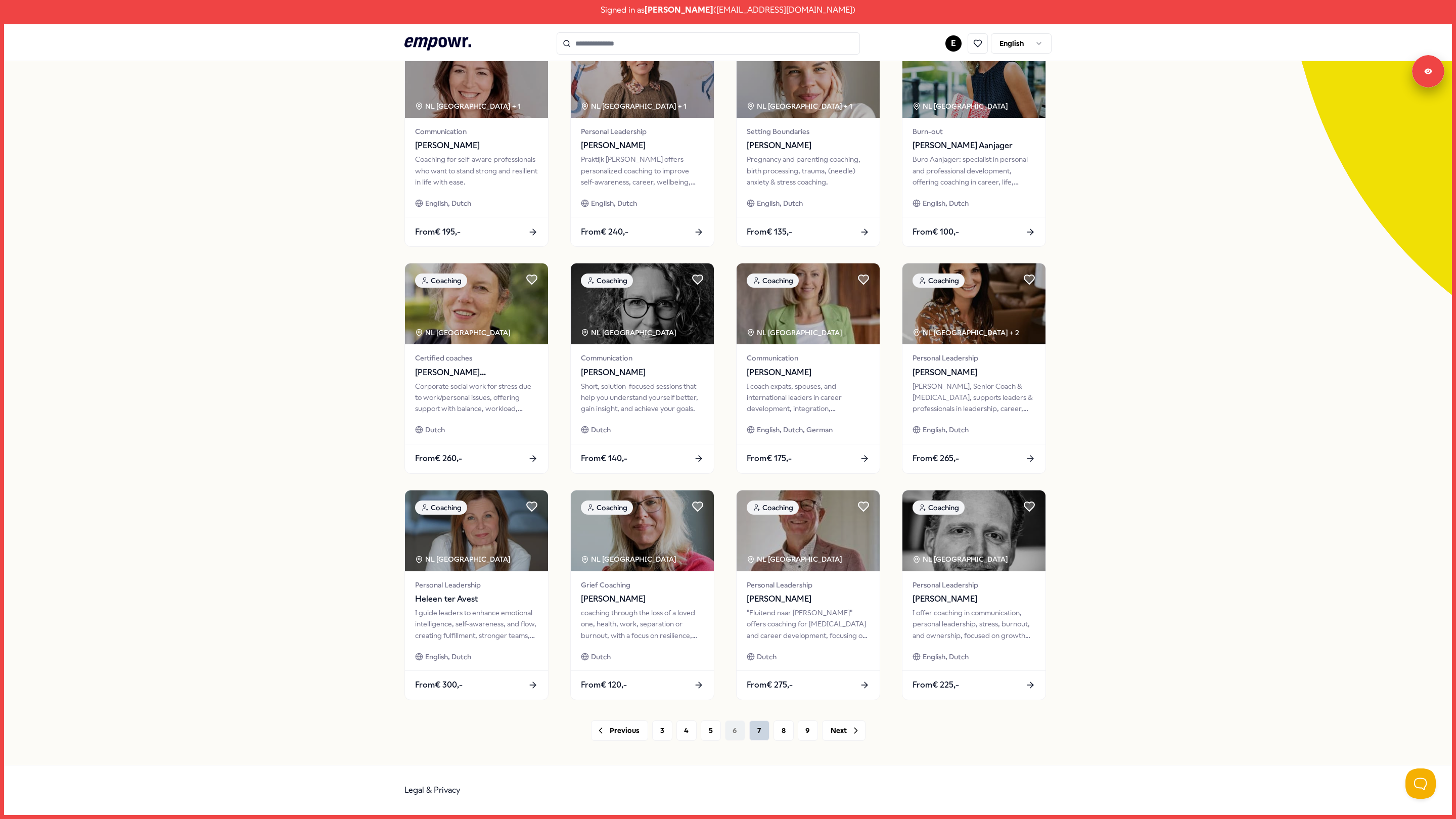
click at [760, 727] on button "7" at bounding box center [759, 730] width 20 height 20
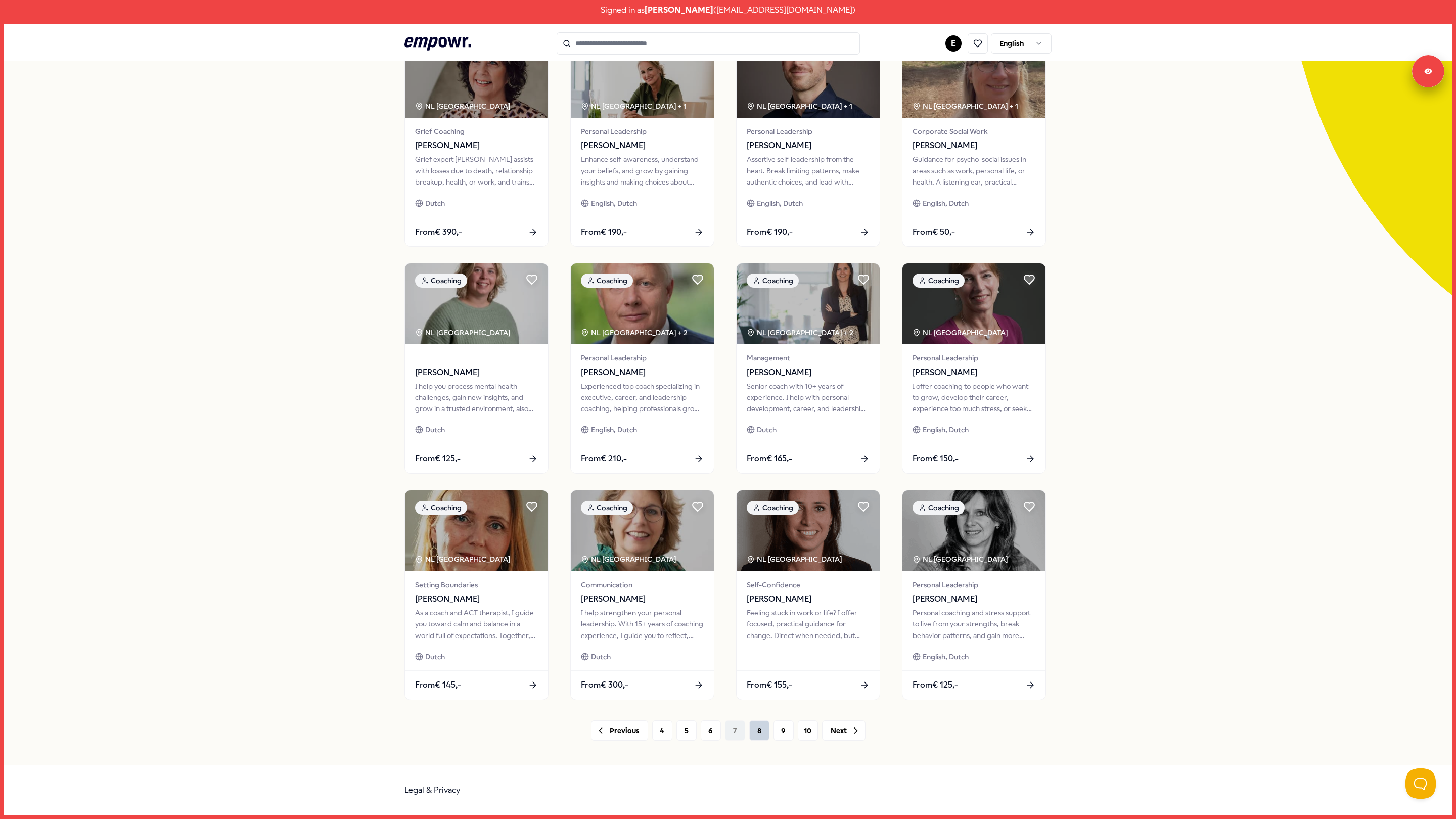
click at [764, 727] on button "8" at bounding box center [759, 730] width 20 height 20
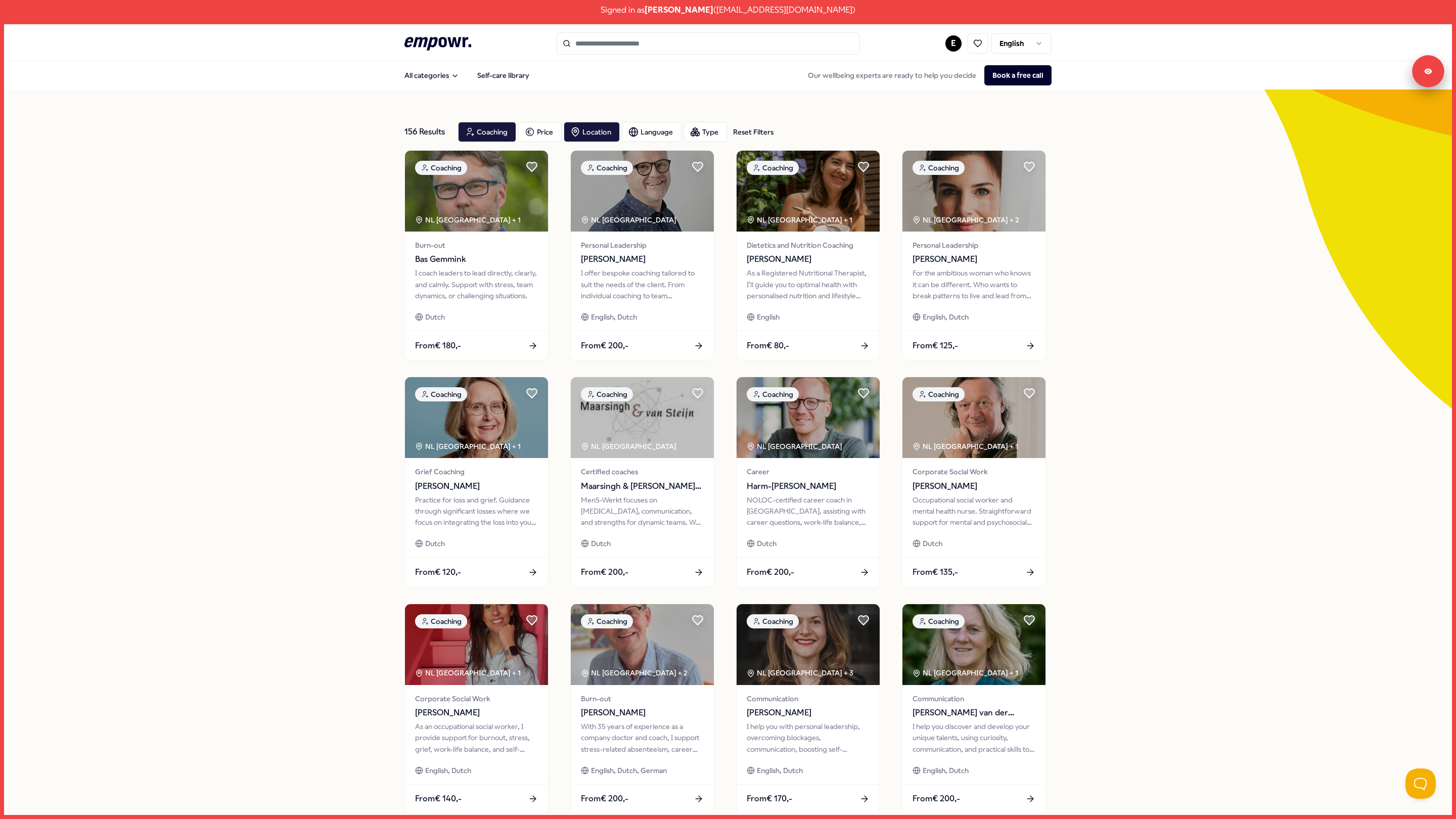
scroll to position [114, 0]
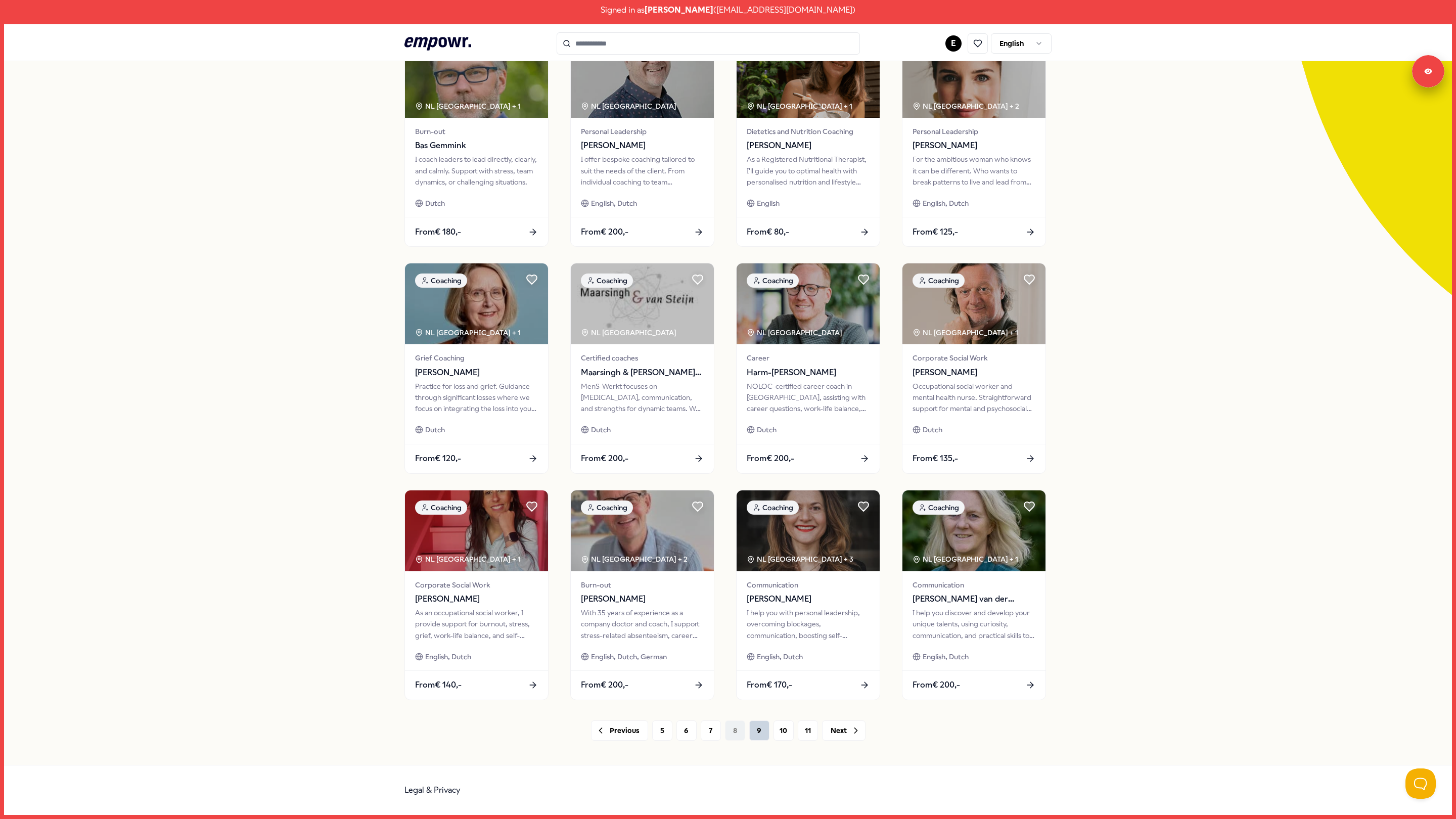
click at [759, 725] on button "9" at bounding box center [759, 730] width 20 height 20
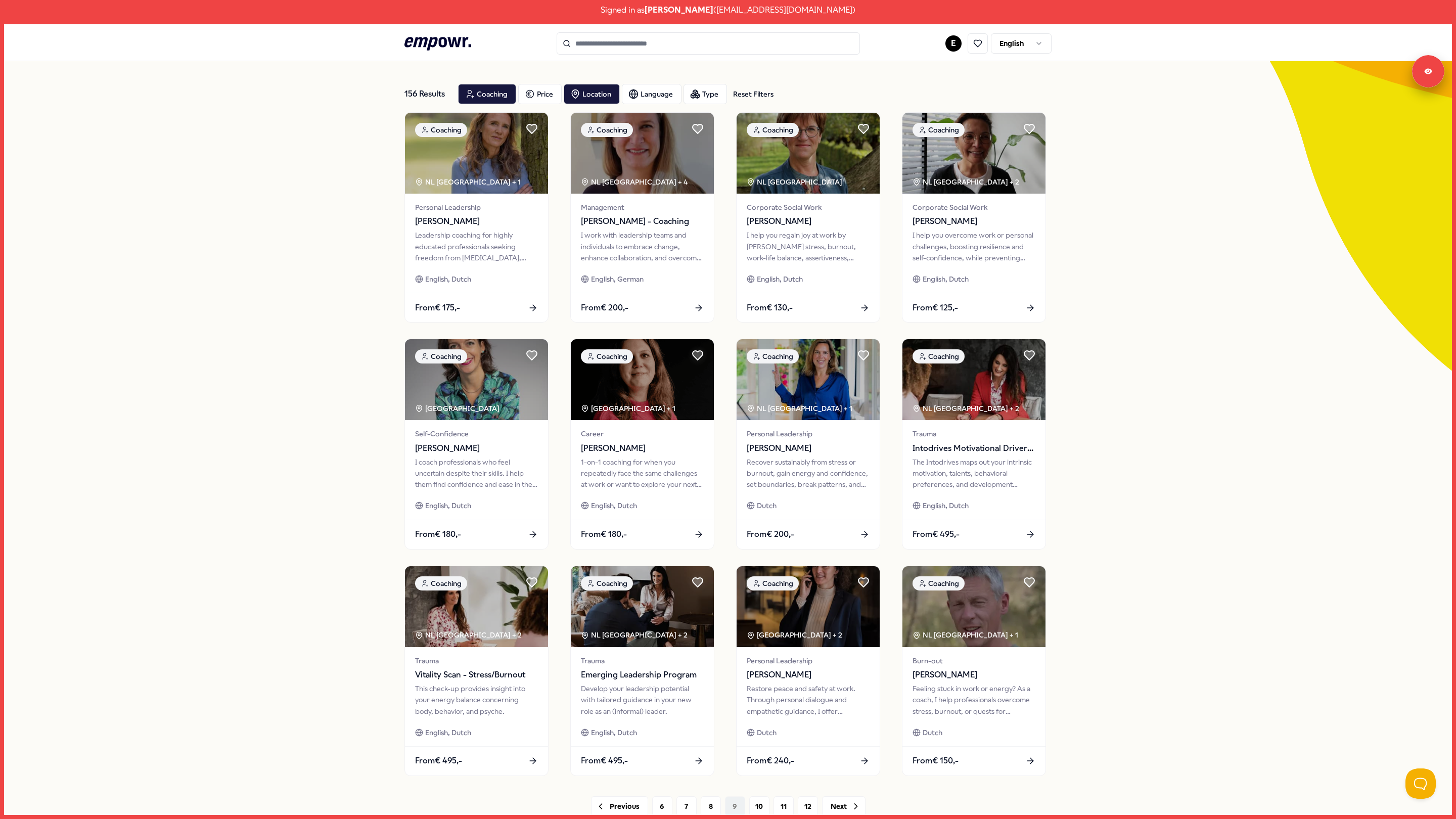
scroll to position [114, 0]
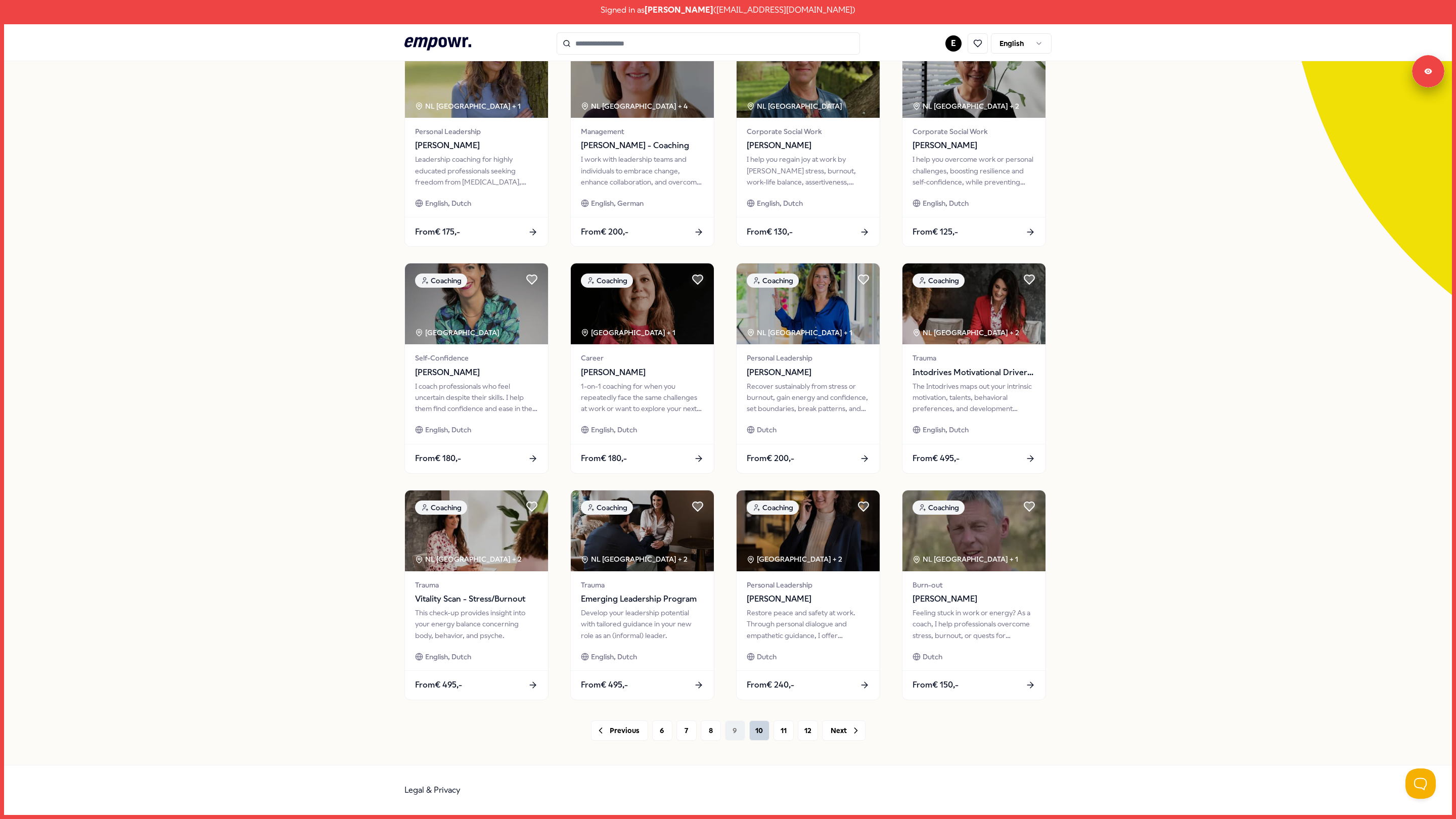
click at [755, 727] on button "10" at bounding box center [759, 730] width 20 height 20
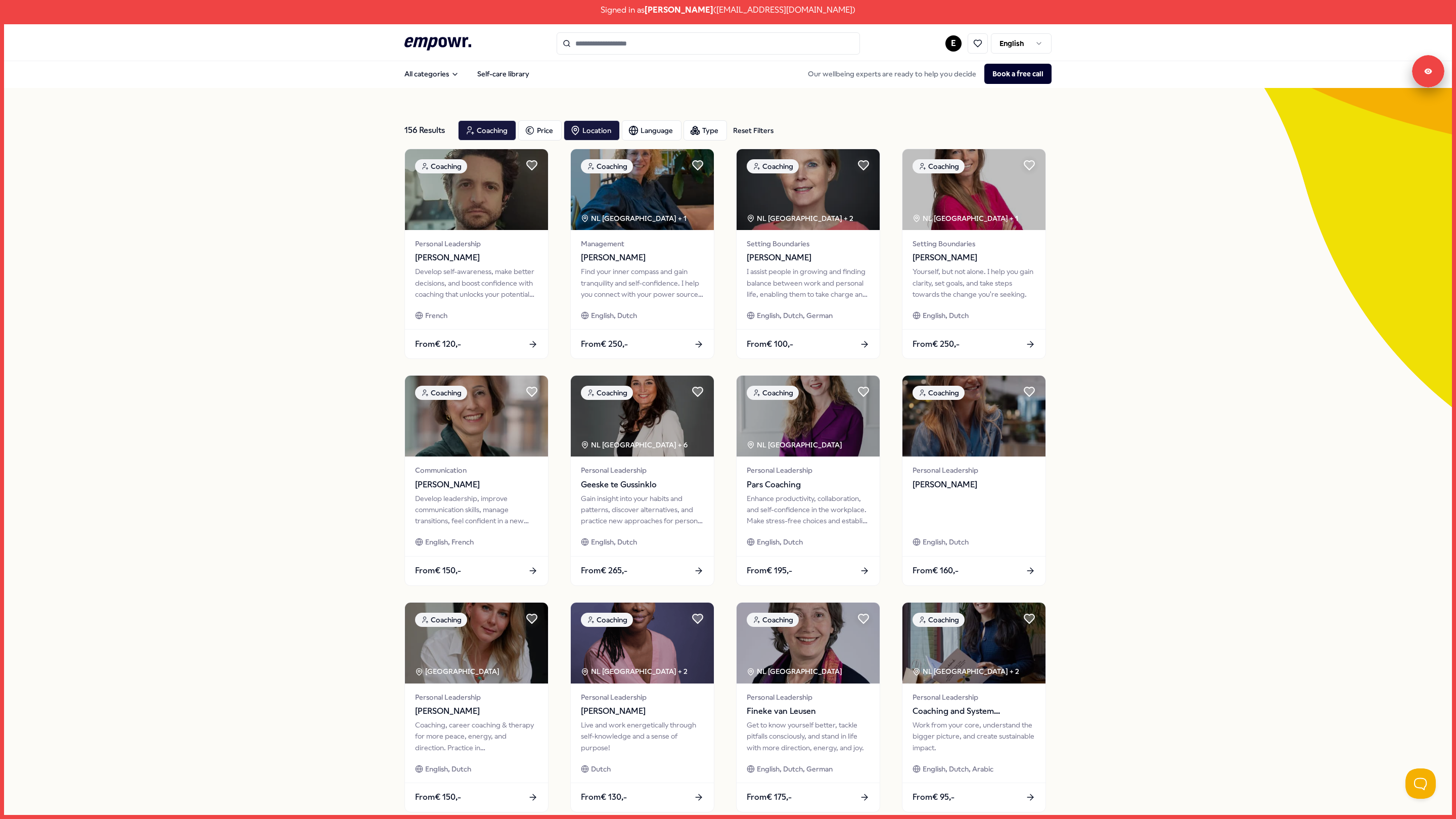
scroll to position [114, 0]
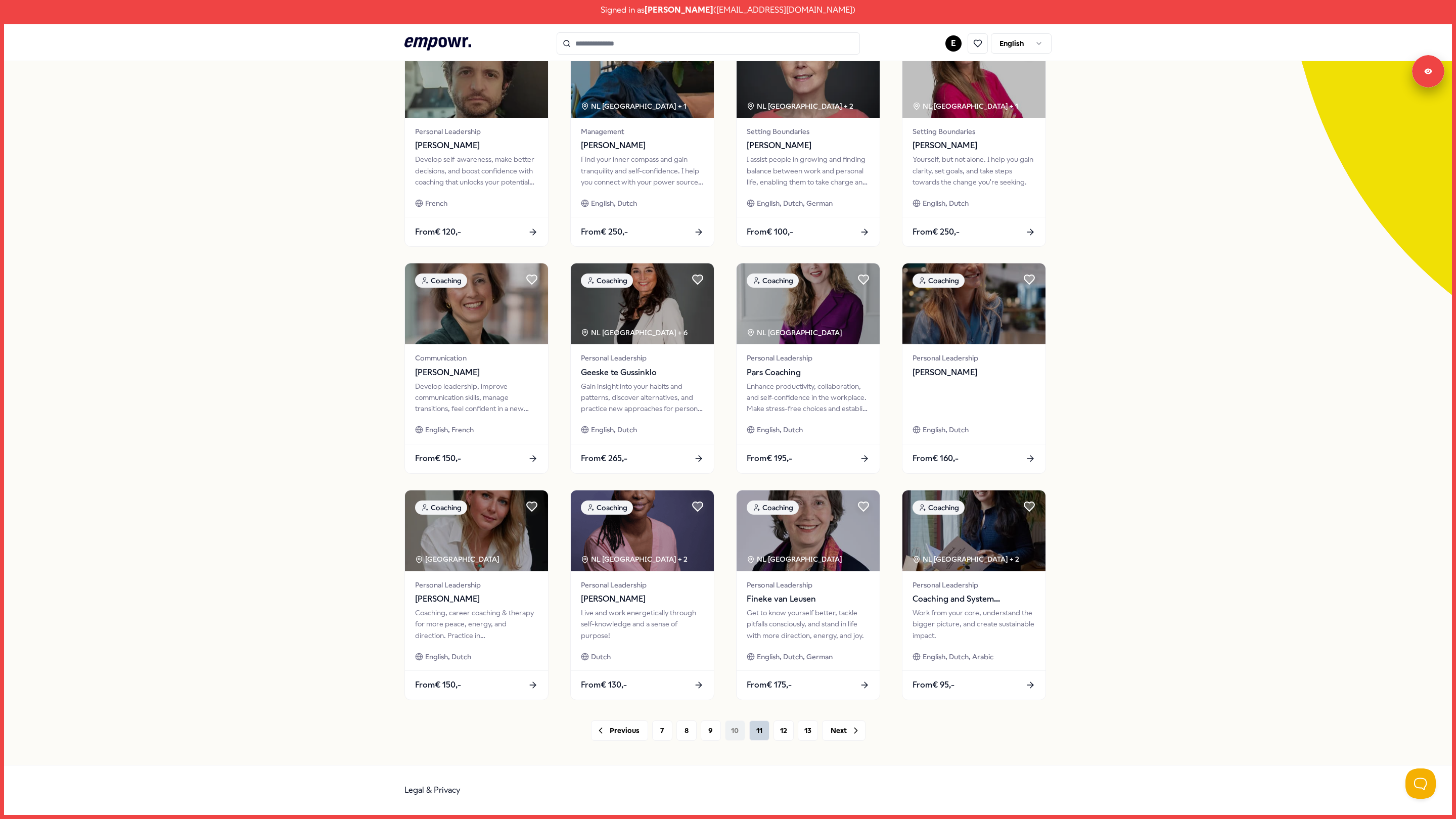
click at [756, 732] on button "11" at bounding box center [759, 730] width 20 height 20
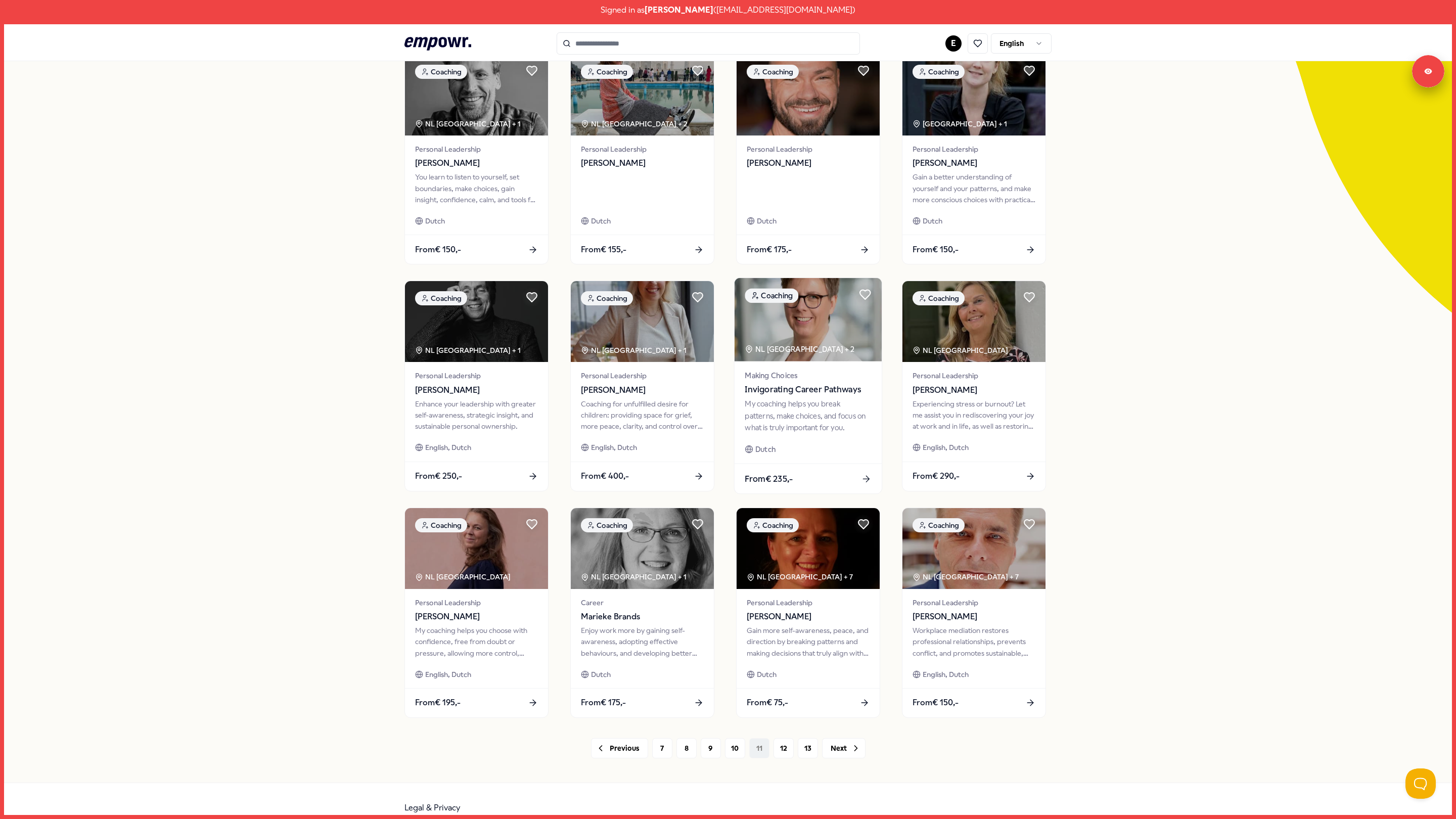
scroll to position [114, 0]
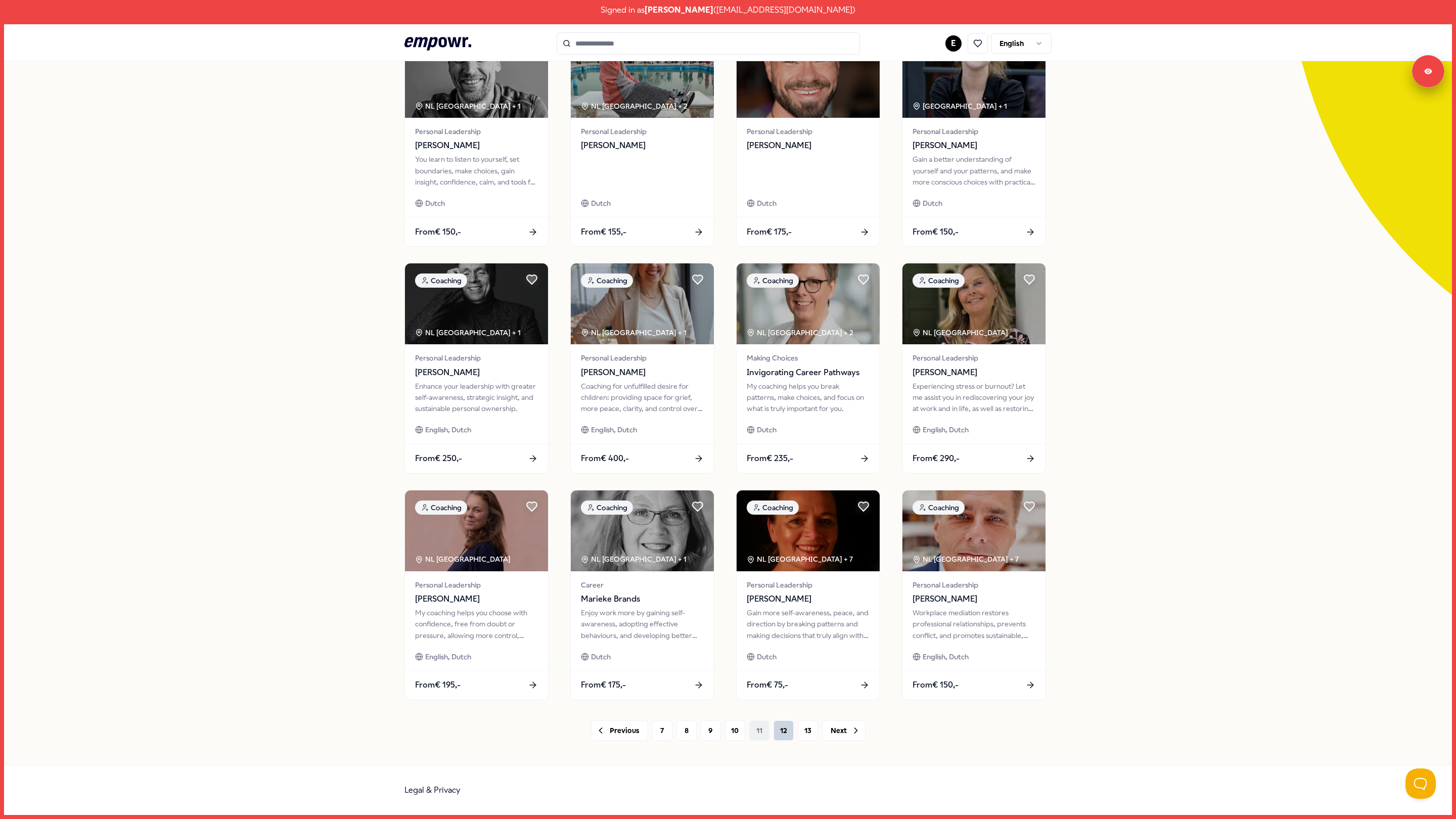
click at [788, 732] on button "12" at bounding box center [783, 730] width 20 height 20
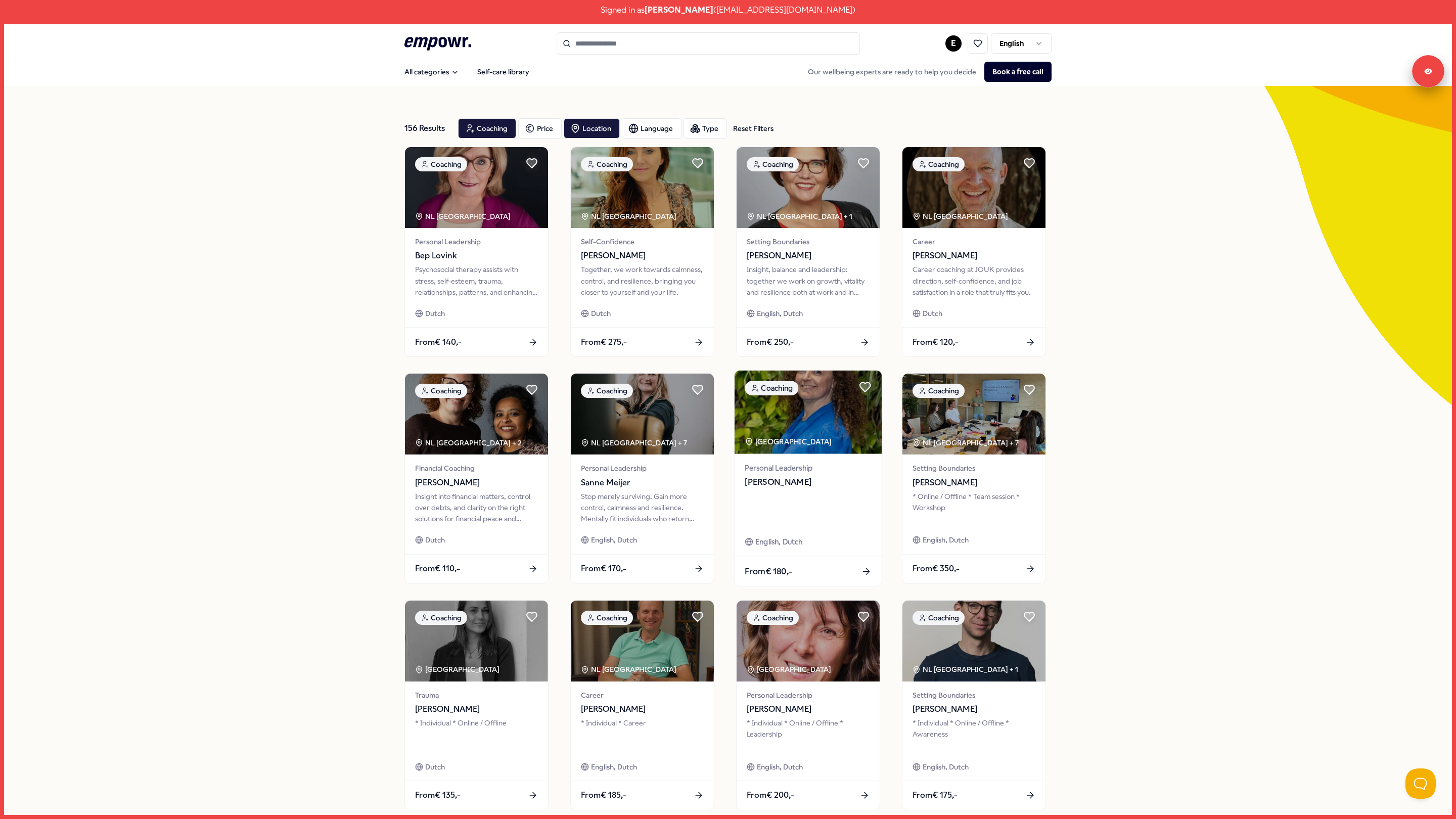
scroll to position [114, 0]
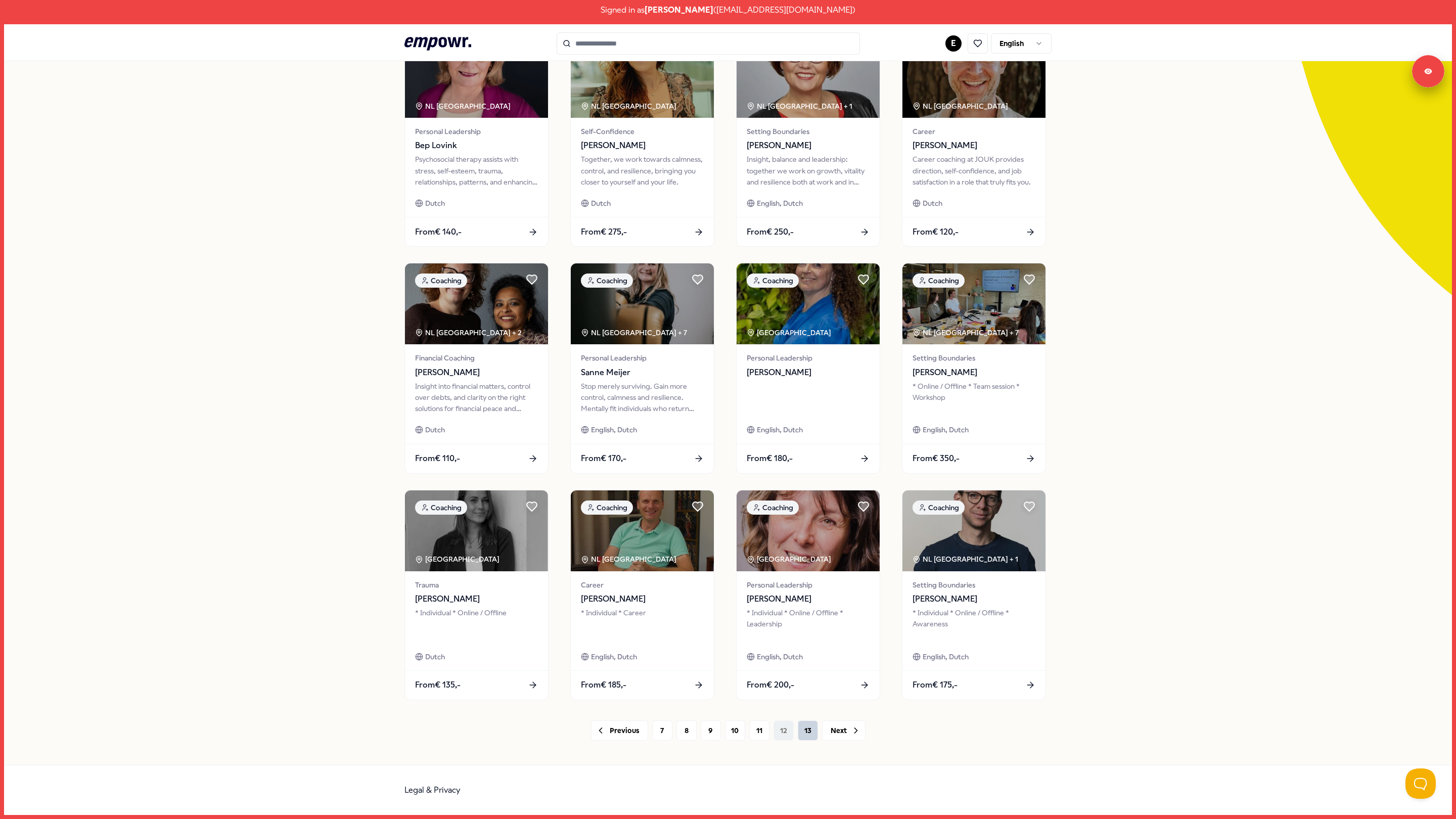
click at [800, 727] on button "13" at bounding box center [808, 730] width 20 height 20
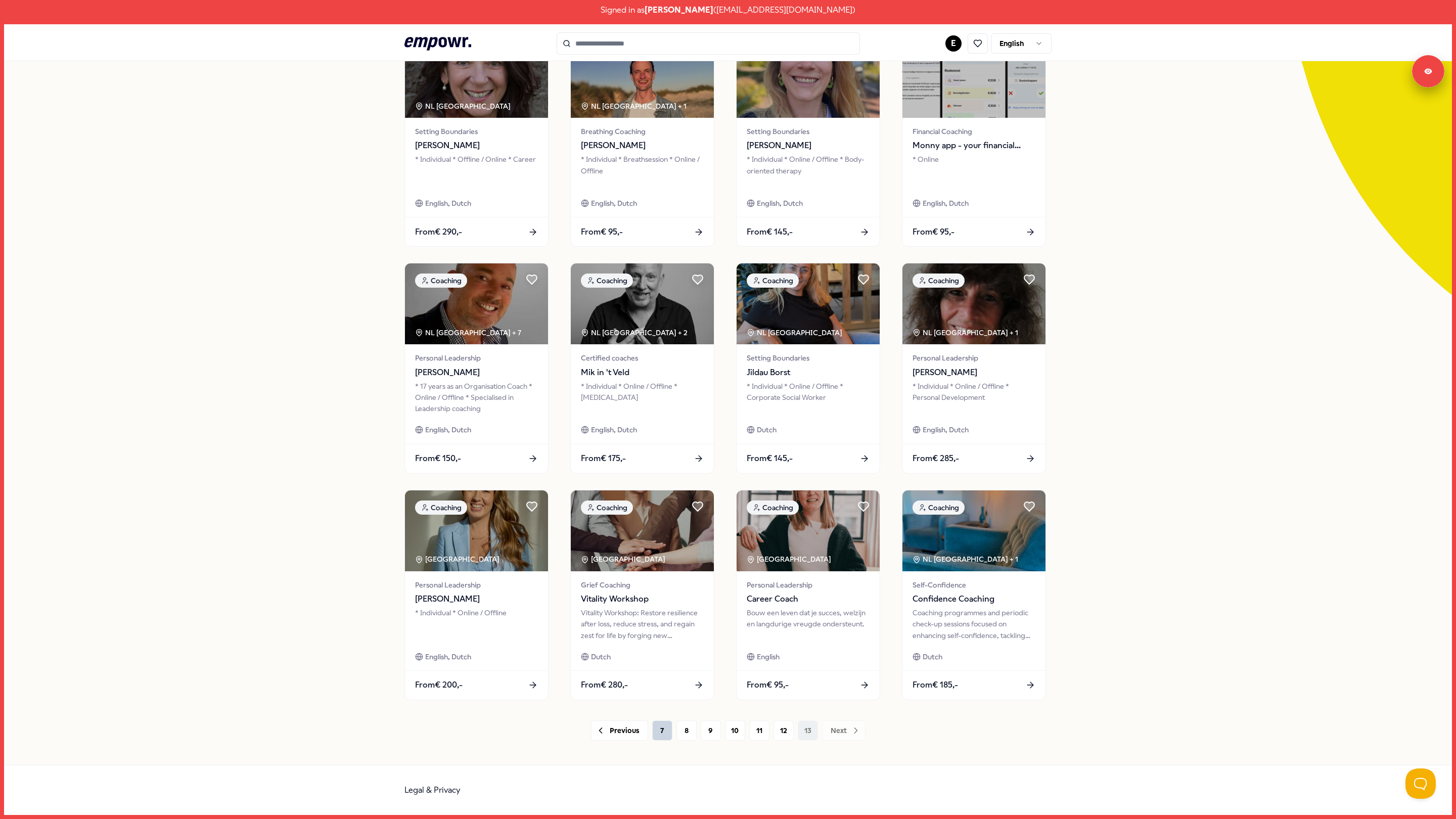
click at [661, 732] on button "7" at bounding box center [662, 730] width 20 height 20
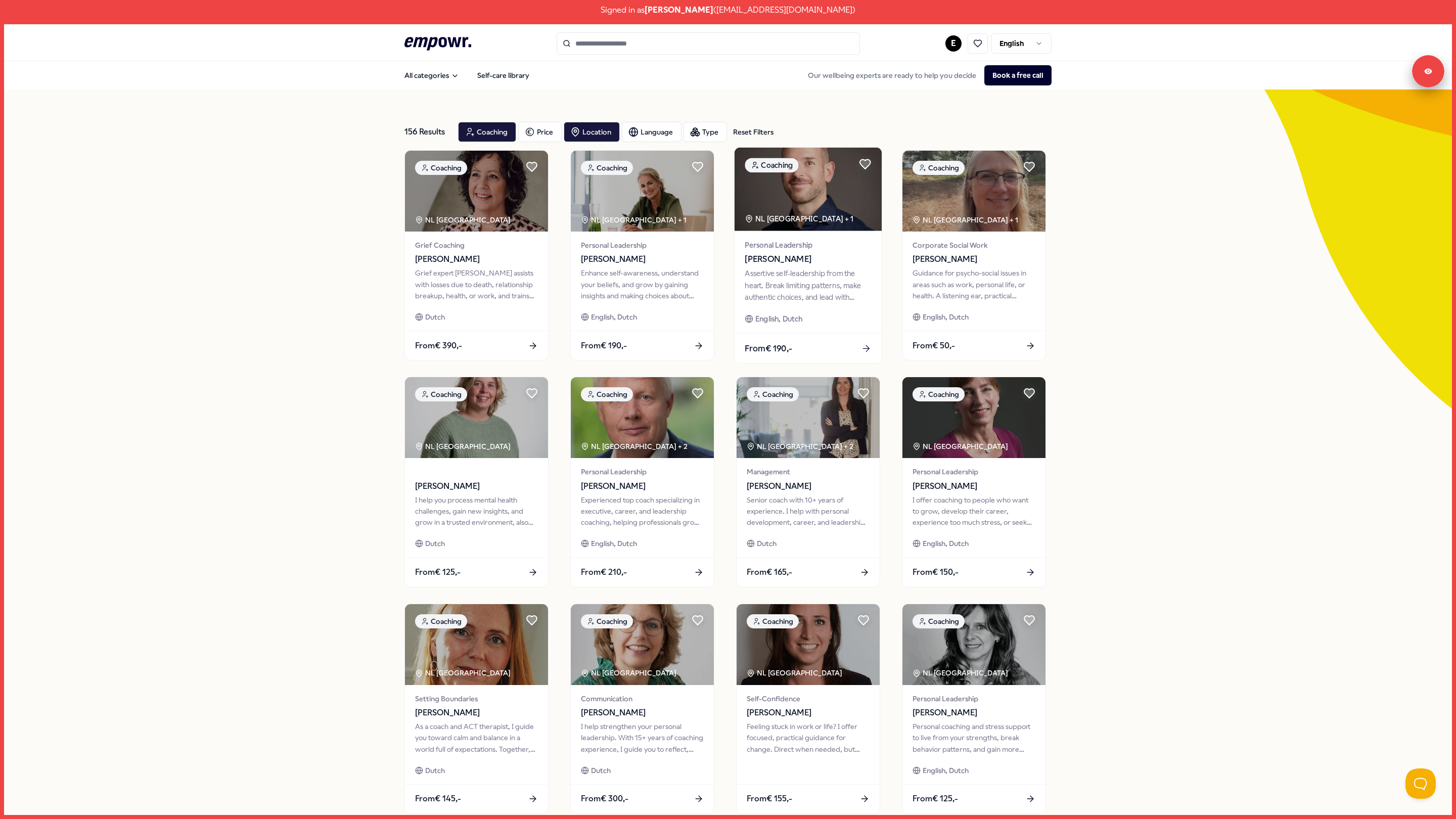
click at [830, 184] on img at bounding box center [808, 189] width 147 height 83
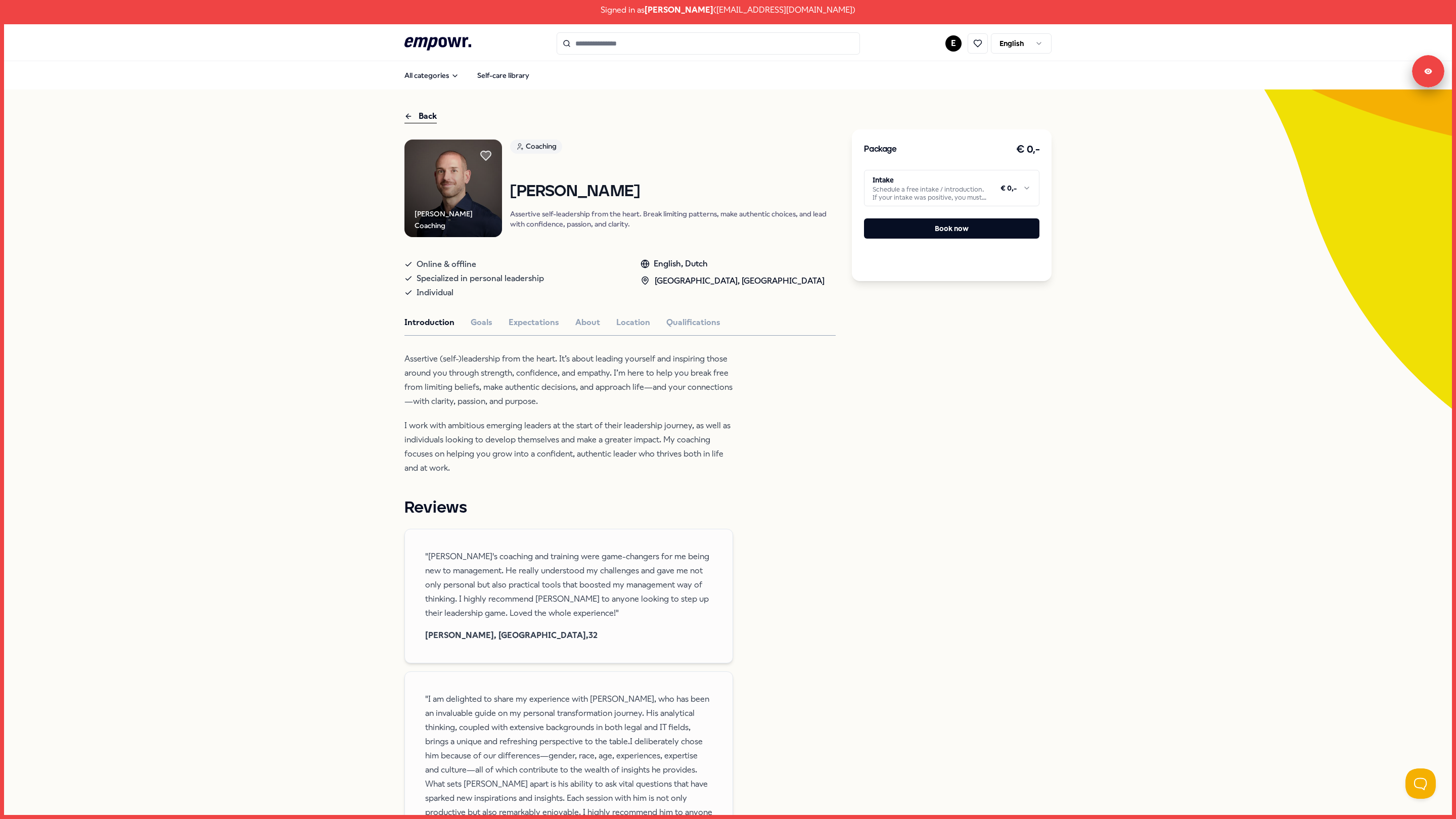
click at [915, 174] on html "Signed in as Evy Kloet ( kloete@mediamarkt.nl ) .empowr-logo_svg__cls-1{fill:#0…" at bounding box center [728, 409] width 1456 height 819
click at [1009, 42] on html "Signed in as Evy Kloet ( kloete@mediamarkt.nl ) .empowr-logo_svg__cls-1{fill:#0…" at bounding box center [728, 409] width 1456 height 819
